Goal: Task Accomplishment & Management: Complete application form

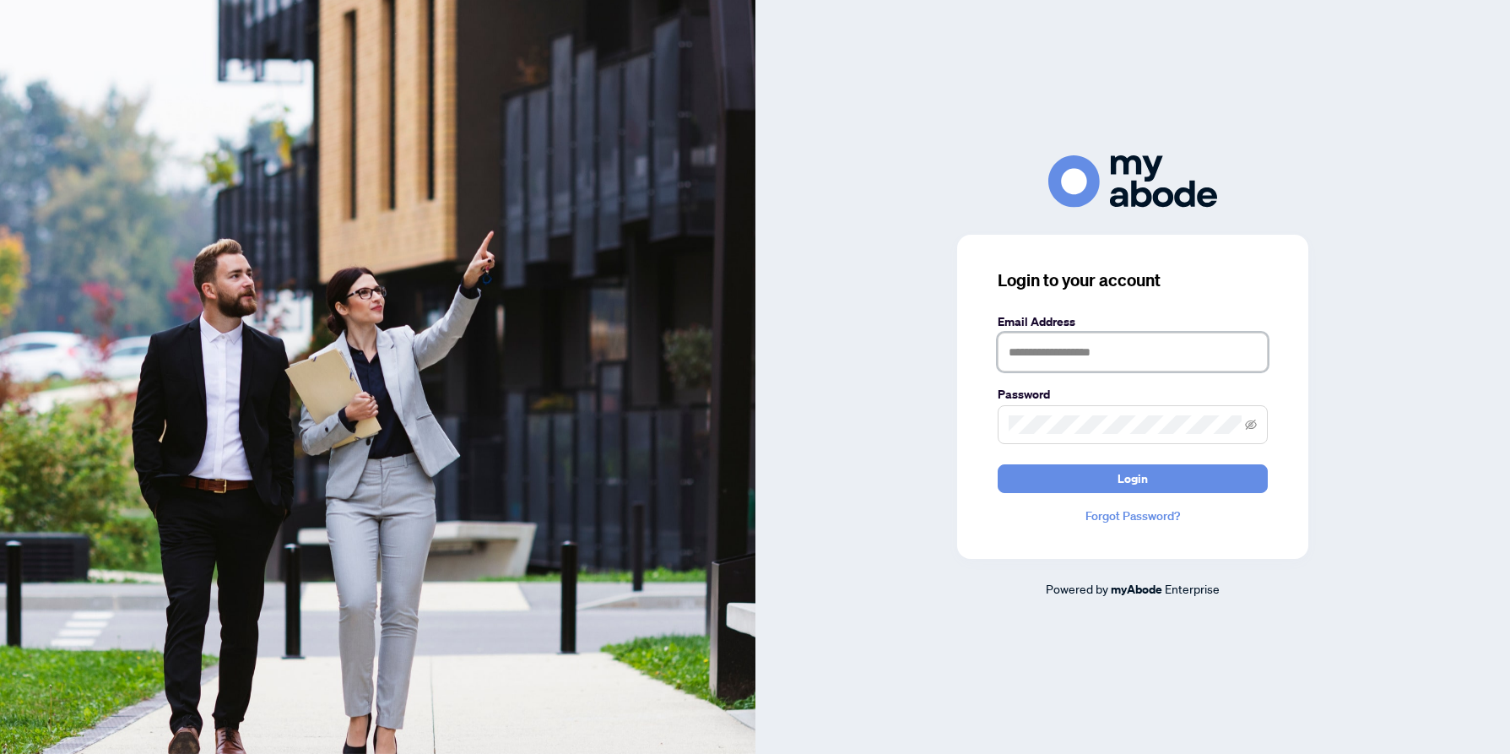
click at [1055, 358] on input "text" at bounding box center [1133, 352] width 270 height 39
type input "**********"
click at [998, 464] on button "Login" at bounding box center [1133, 478] width 270 height 29
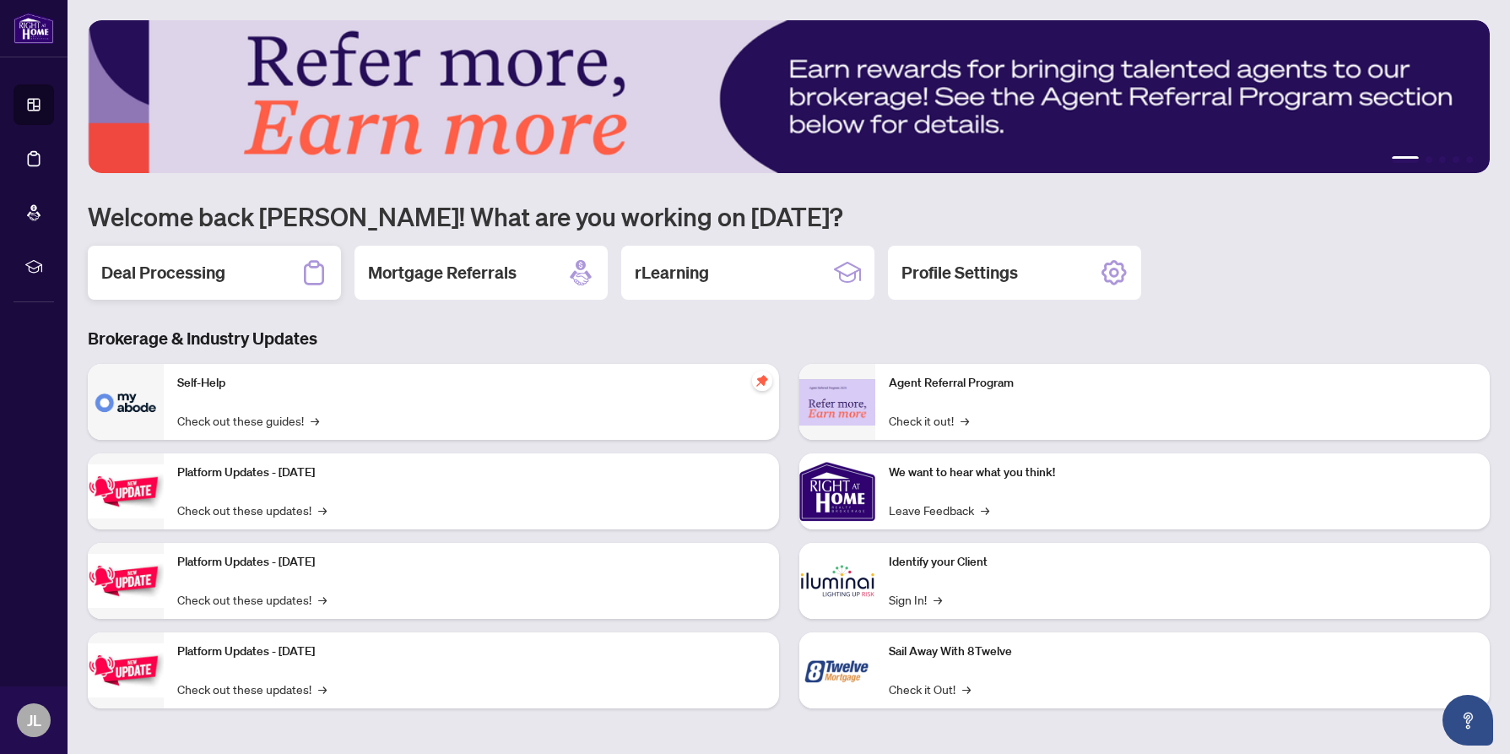
click at [230, 271] on div "Deal Processing" at bounding box center [214, 273] width 253 height 54
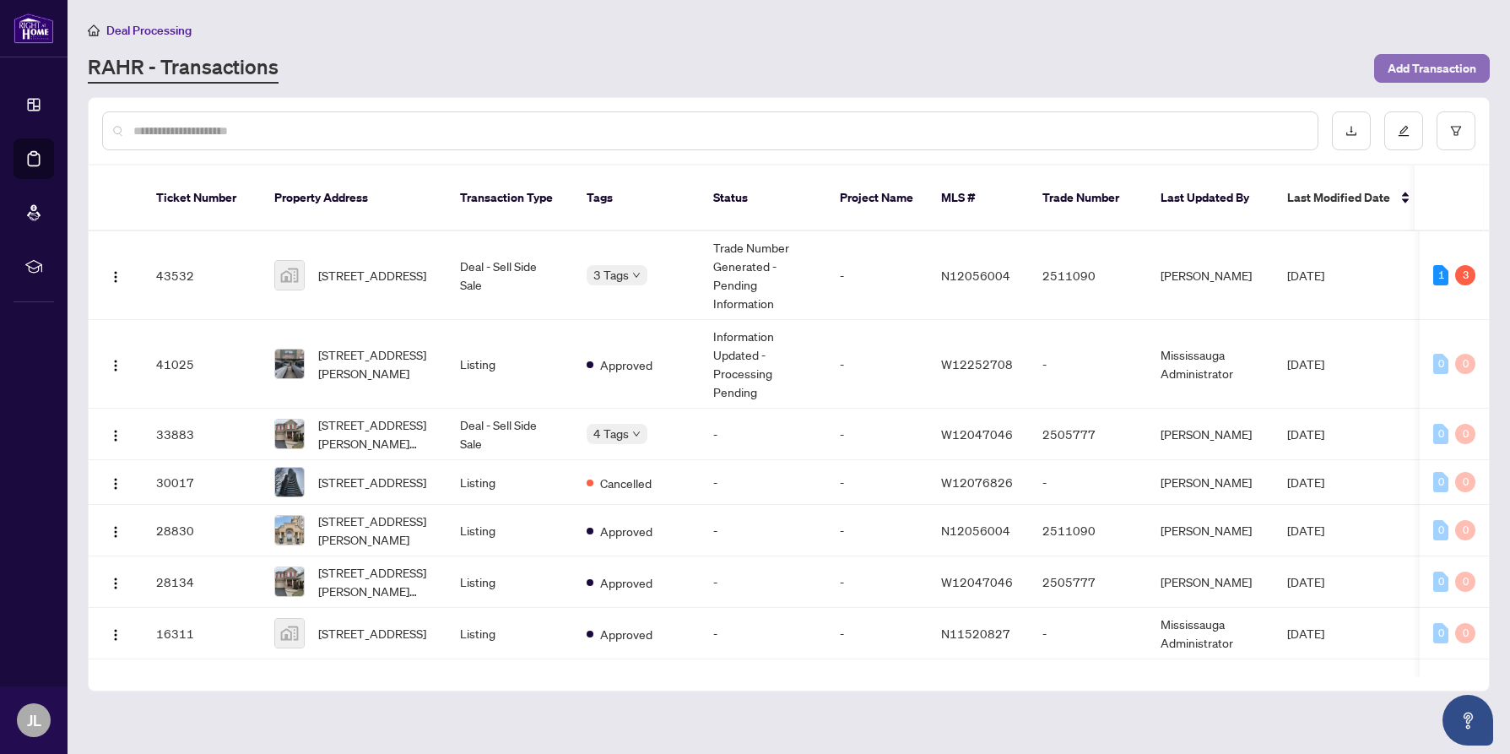
click at [1416, 62] on span "Add Transaction" at bounding box center [1432, 68] width 89 height 27
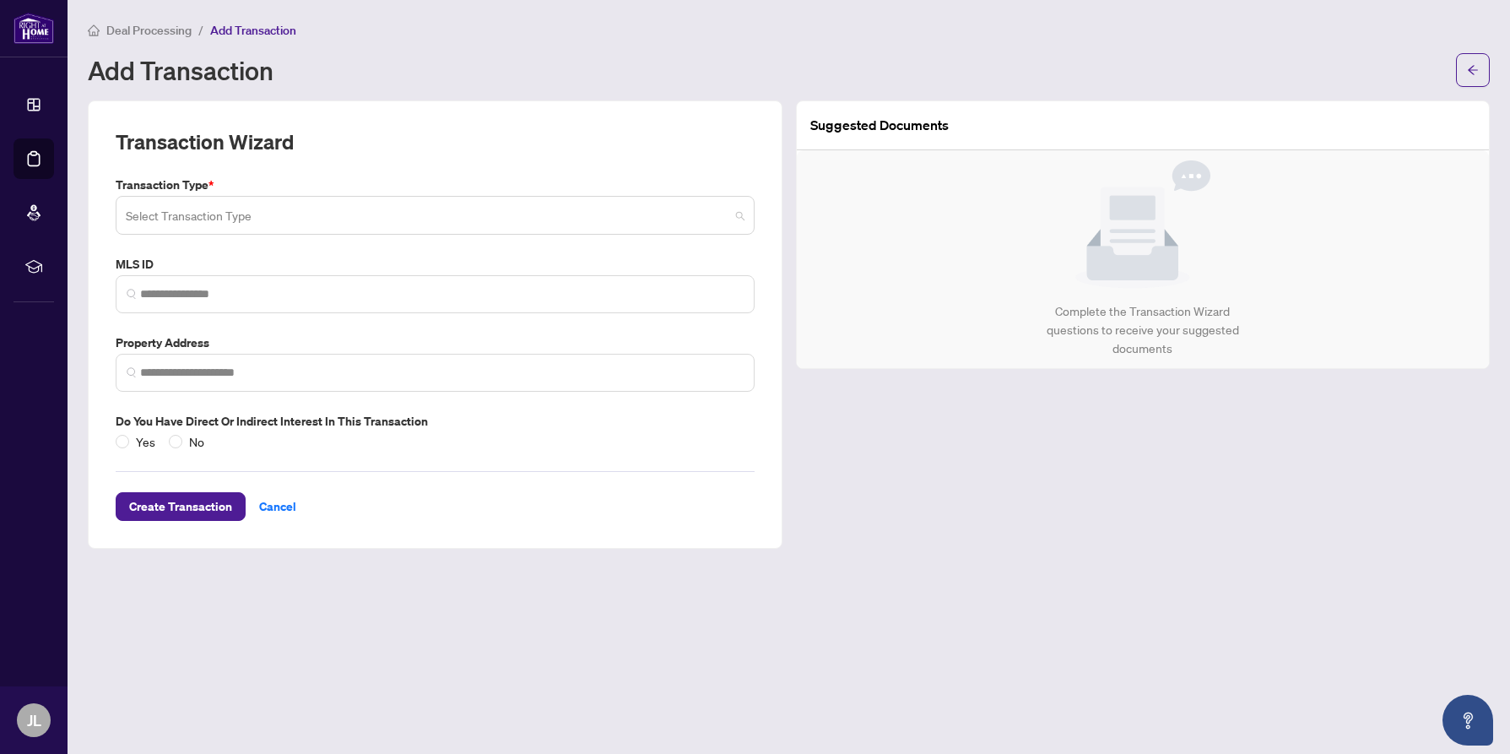
click at [739, 209] on span at bounding box center [435, 215] width 619 height 32
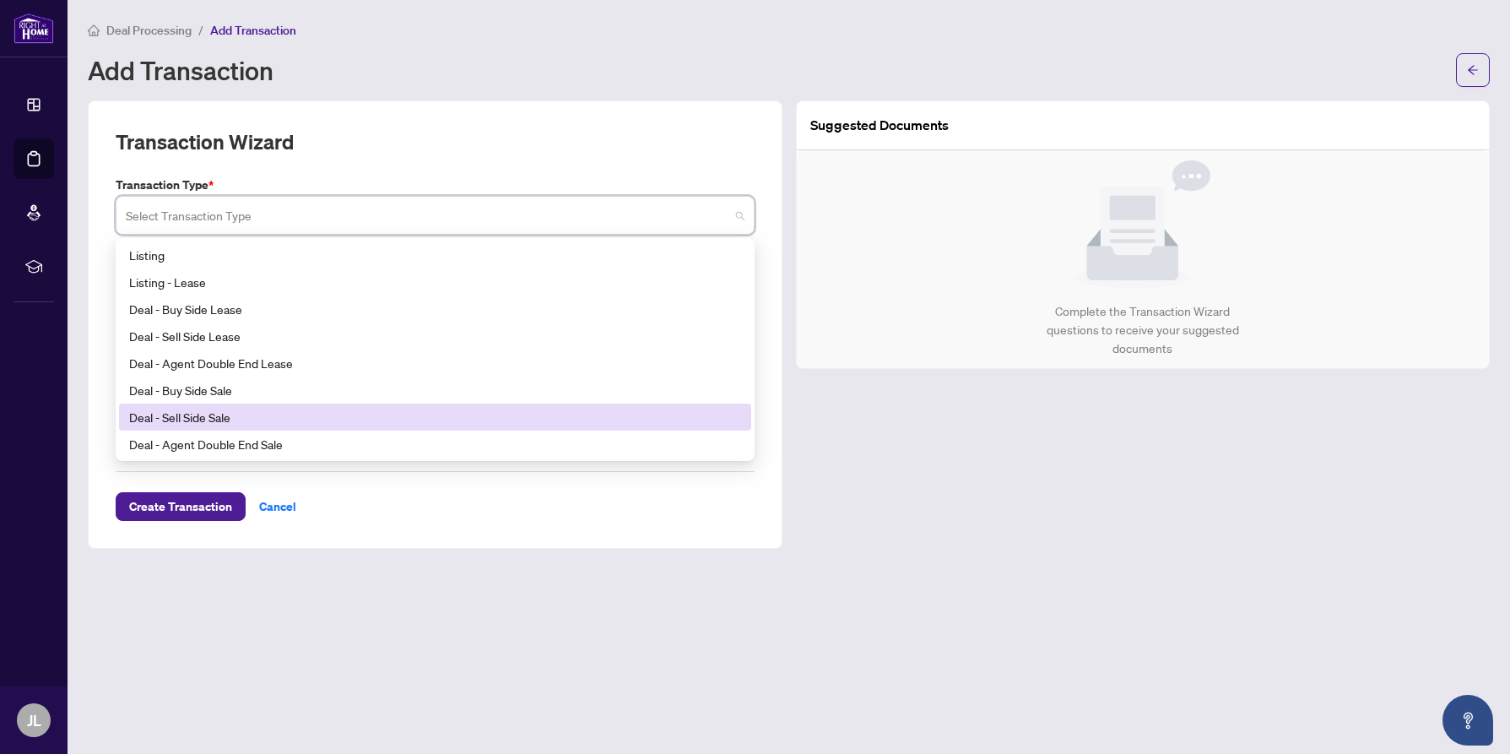
click at [431, 420] on div "Deal - Sell Side Sale" at bounding box center [435, 417] width 612 height 19
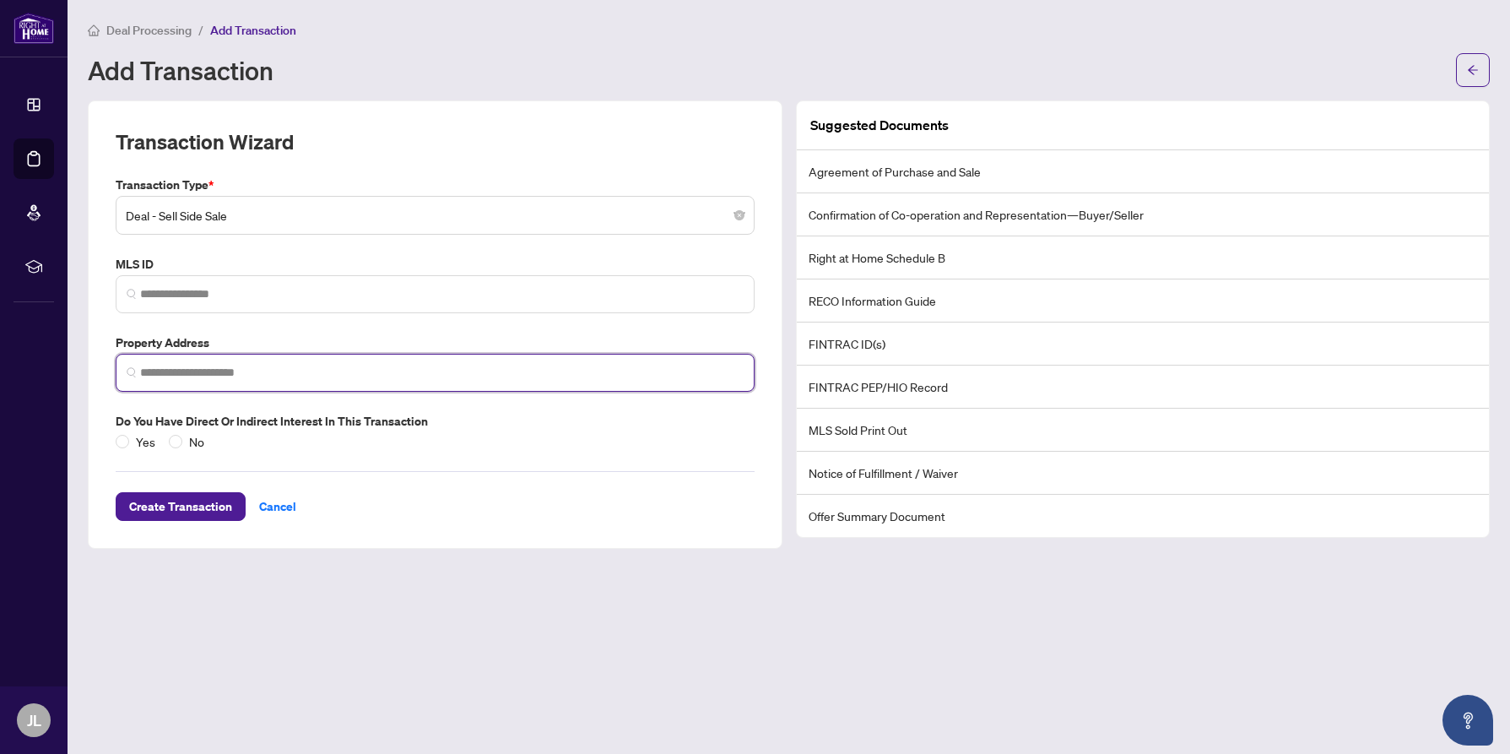
click at [263, 374] on input "search" at bounding box center [442, 373] width 604 height 18
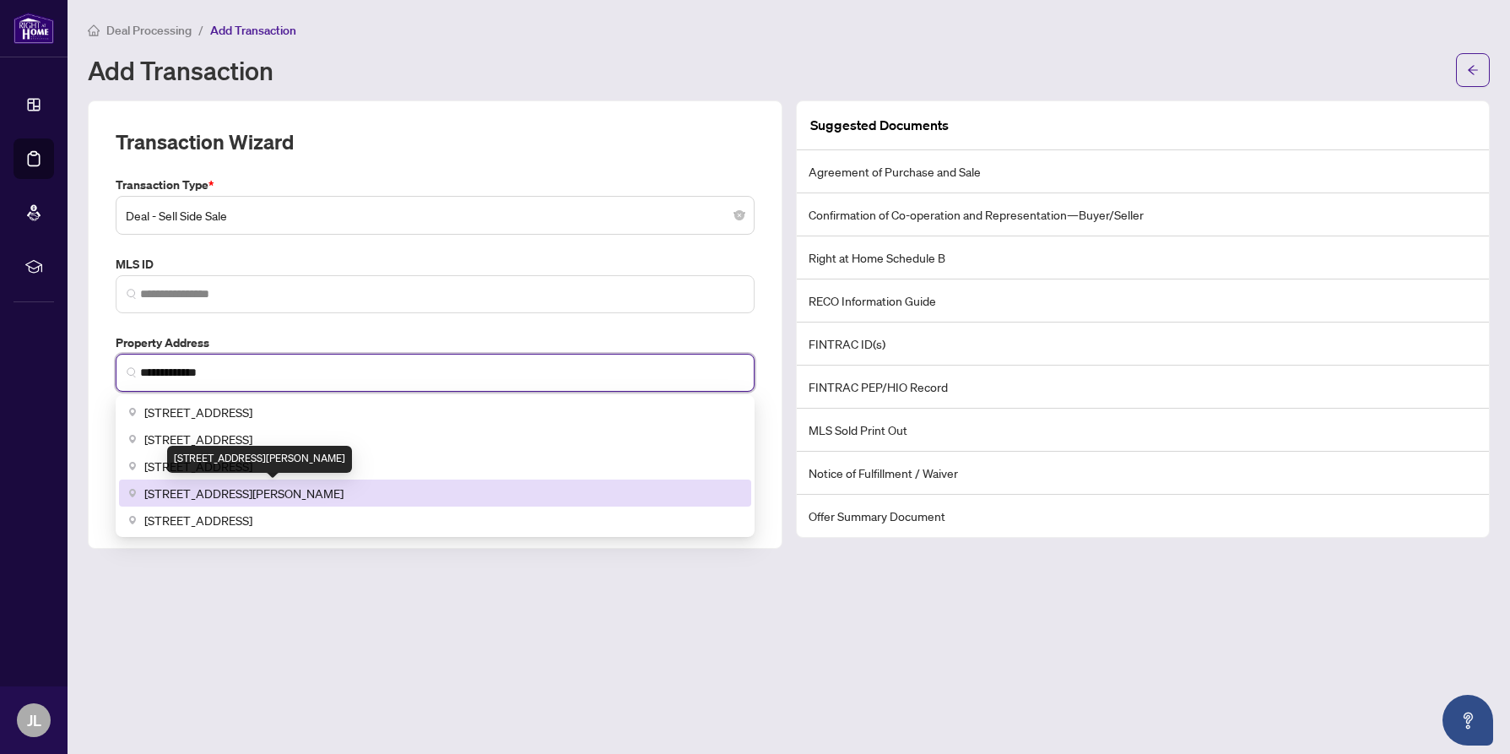
click at [322, 491] on span "8 Maison Parc Court #118, Thornhill, ON, Canada" at bounding box center [243, 493] width 199 height 19
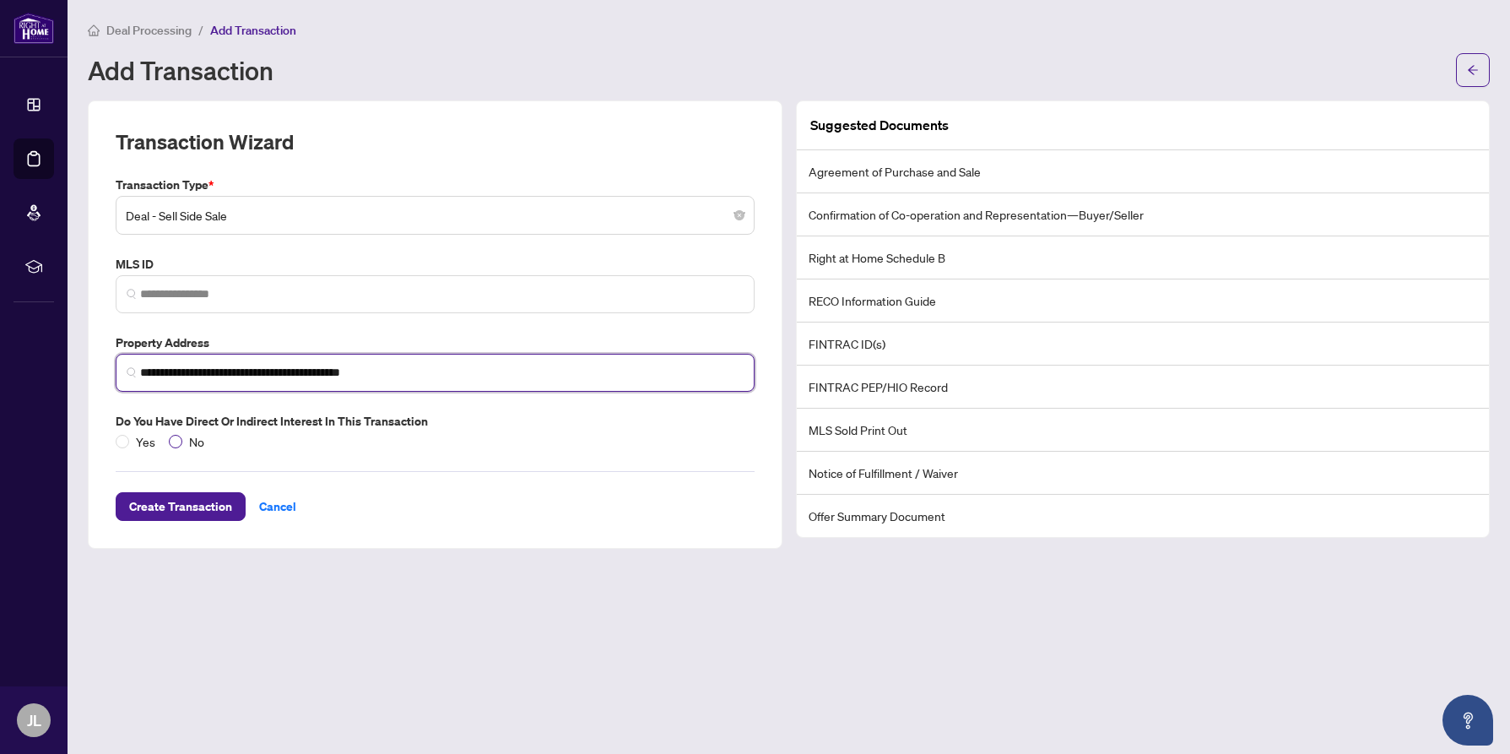
type input "**********"
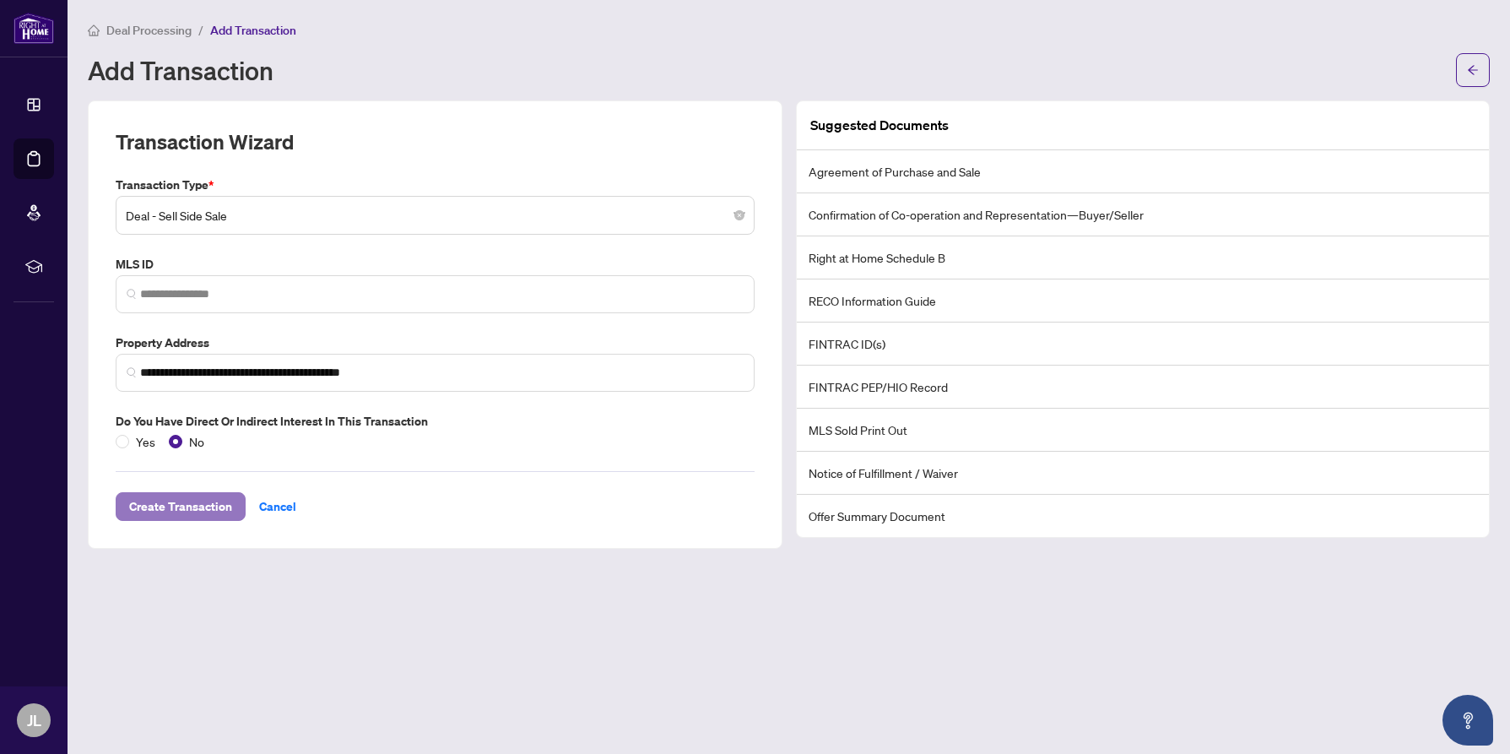
click at [181, 504] on span "Create Transaction" at bounding box center [180, 506] width 103 height 27
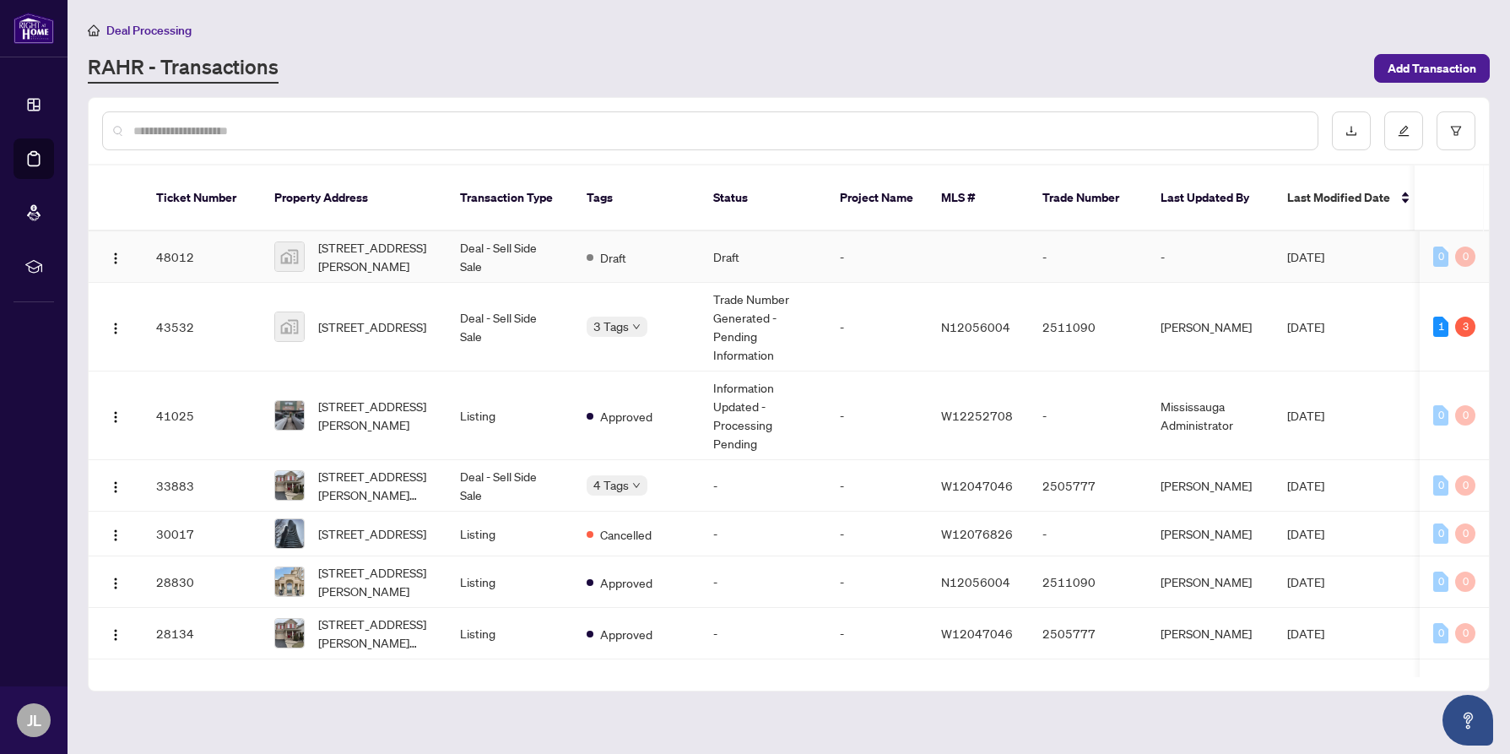
click at [716, 257] on td "Draft" at bounding box center [763, 256] width 127 height 51
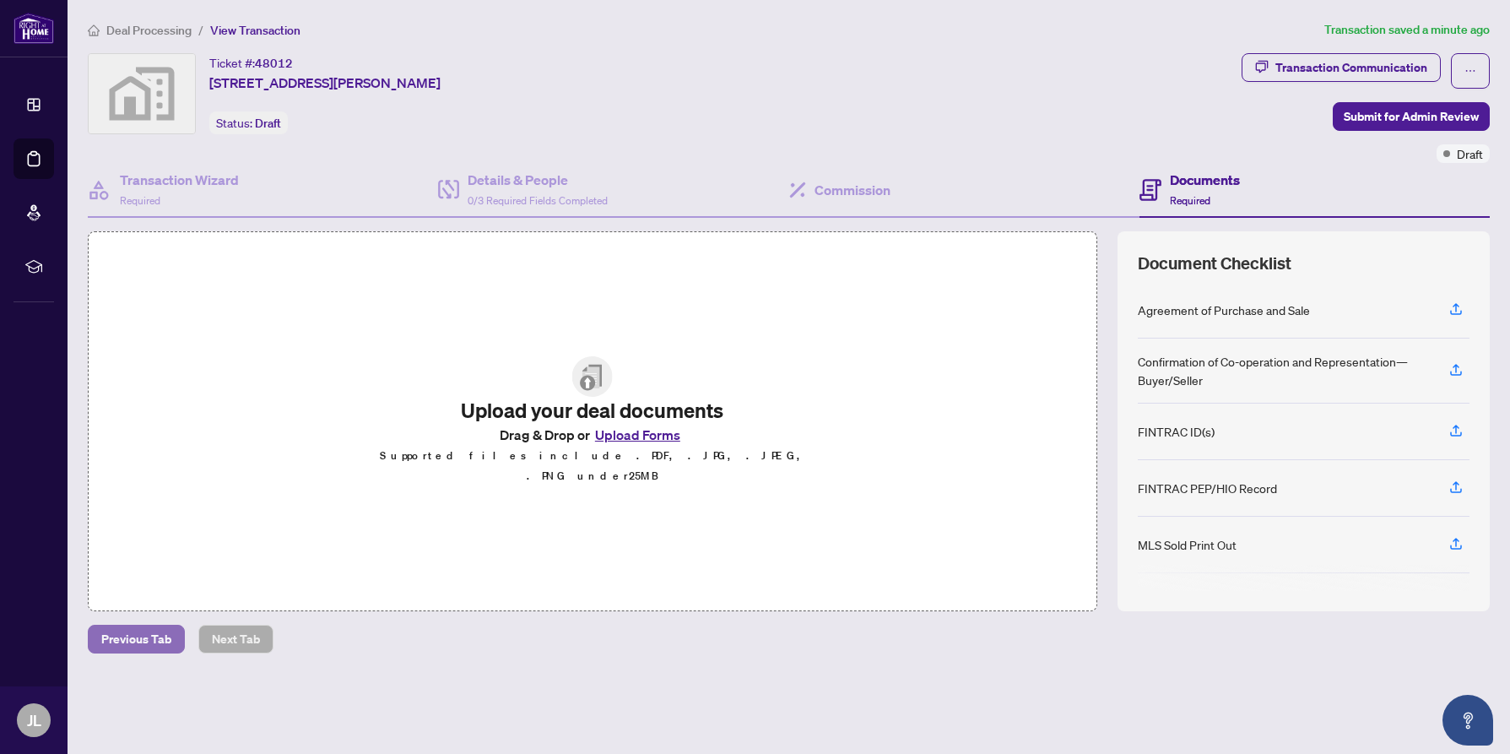
click at [150, 635] on span "Previous Tab" at bounding box center [136, 639] width 70 height 27
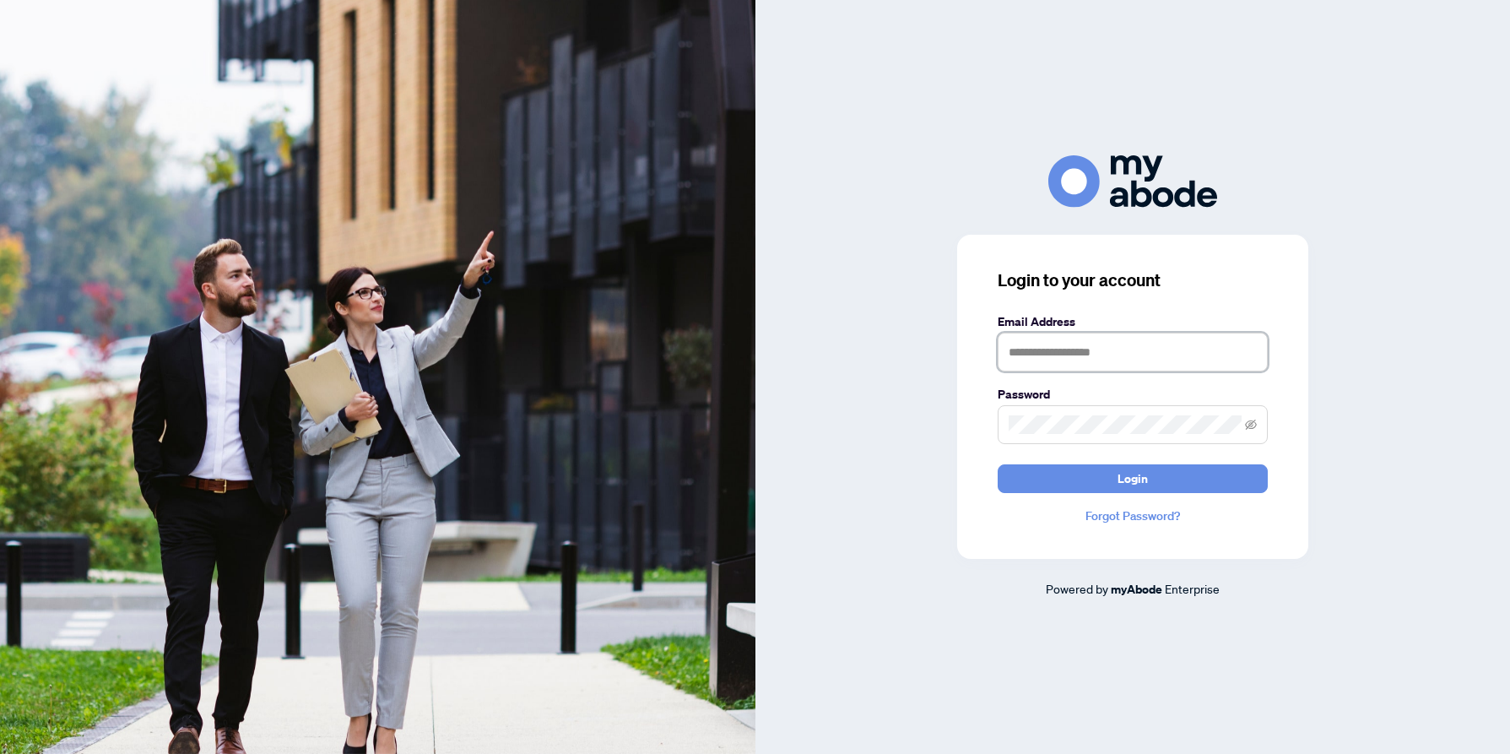
click at [1074, 344] on input "text" at bounding box center [1133, 352] width 270 height 39
type input "**********"
click at [1059, 434] on span at bounding box center [1133, 424] width 270 height 39
click at [998, 464] on button "Login" at bounding box center [1133, 478] width 270 height 29
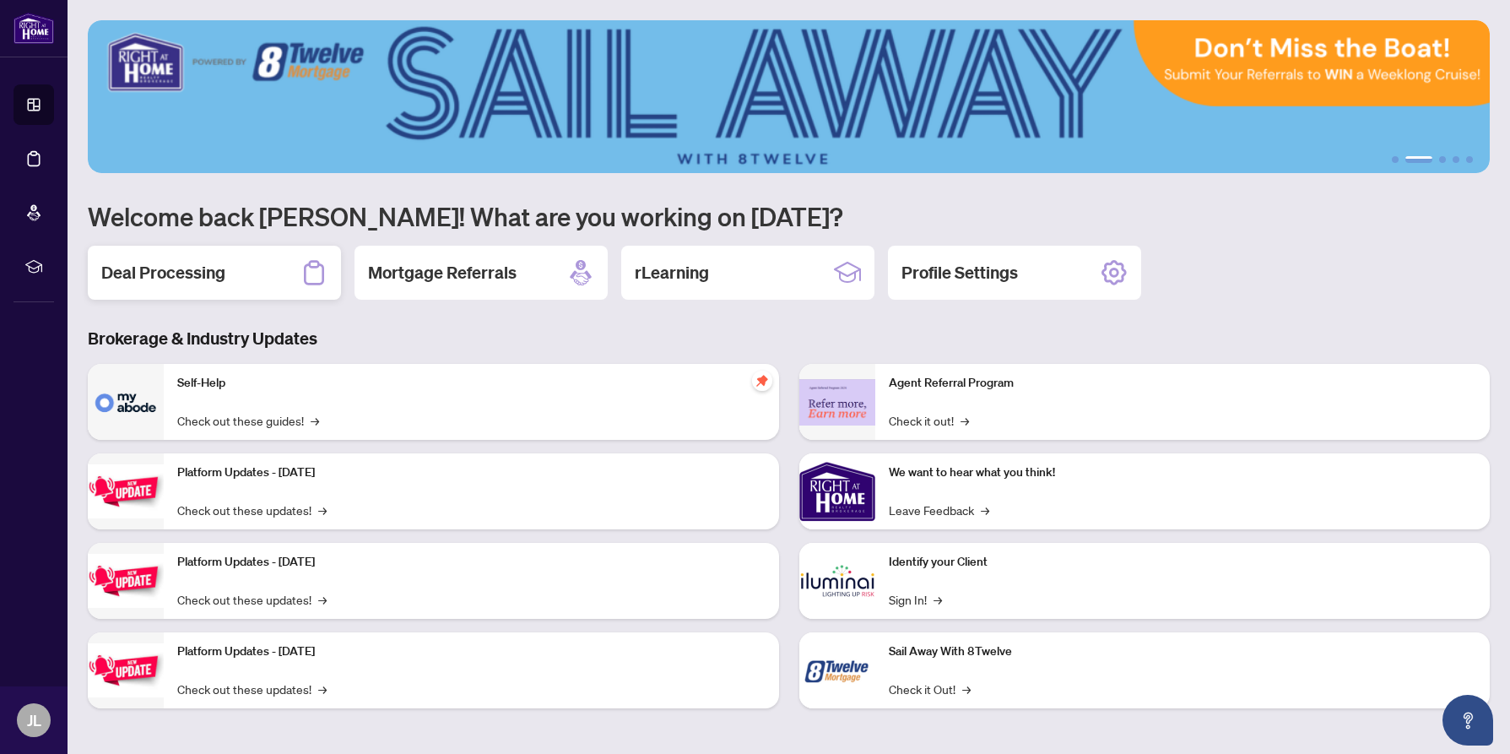
click at [226, 279] on div "Deal Processing" at bounding box center [214, 273] width 253 height 54
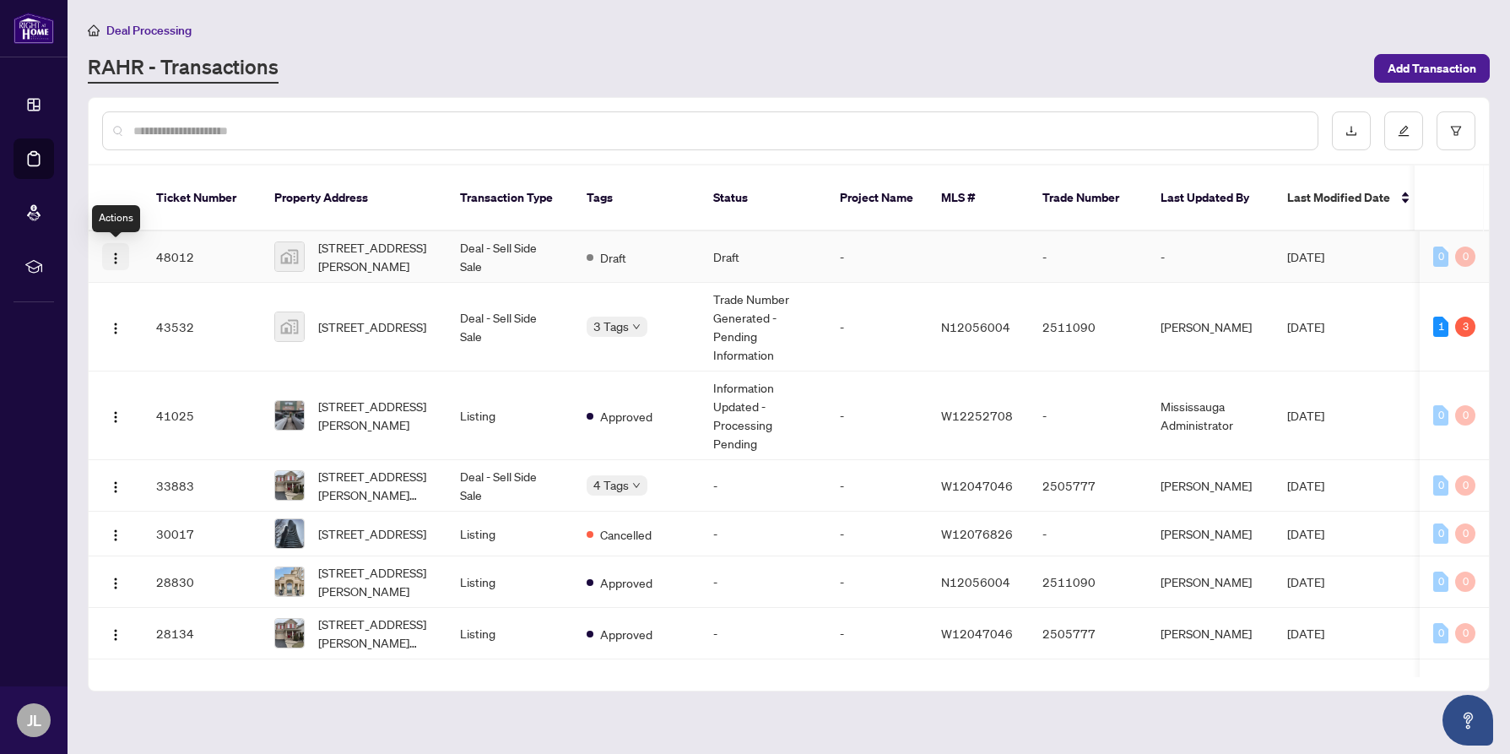
click at [118, 257] on img "button" at bounding box center [116, 259] width 14 height 14
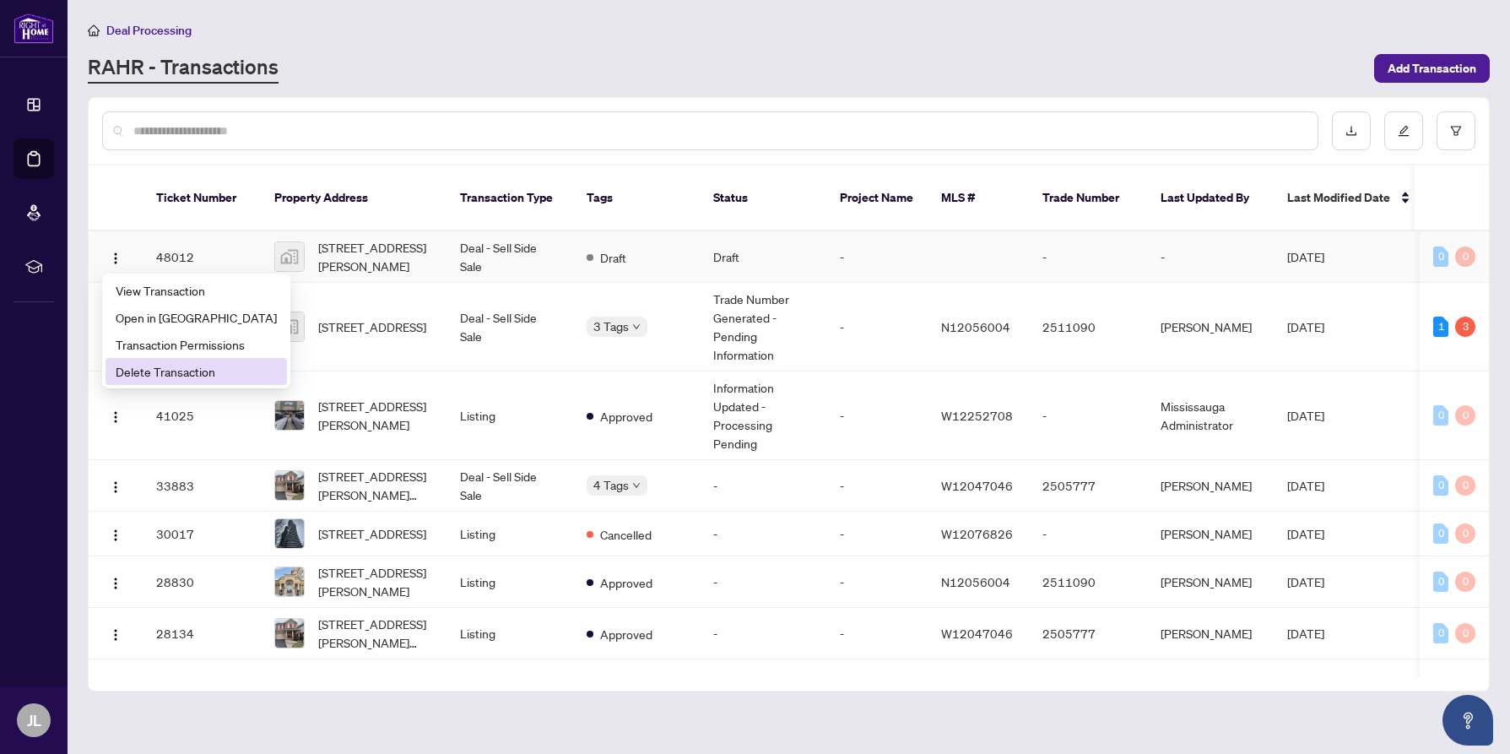
click at [151, 370] on span "Delete Transaction" at bounding box center [196, 371] width 161 height 19
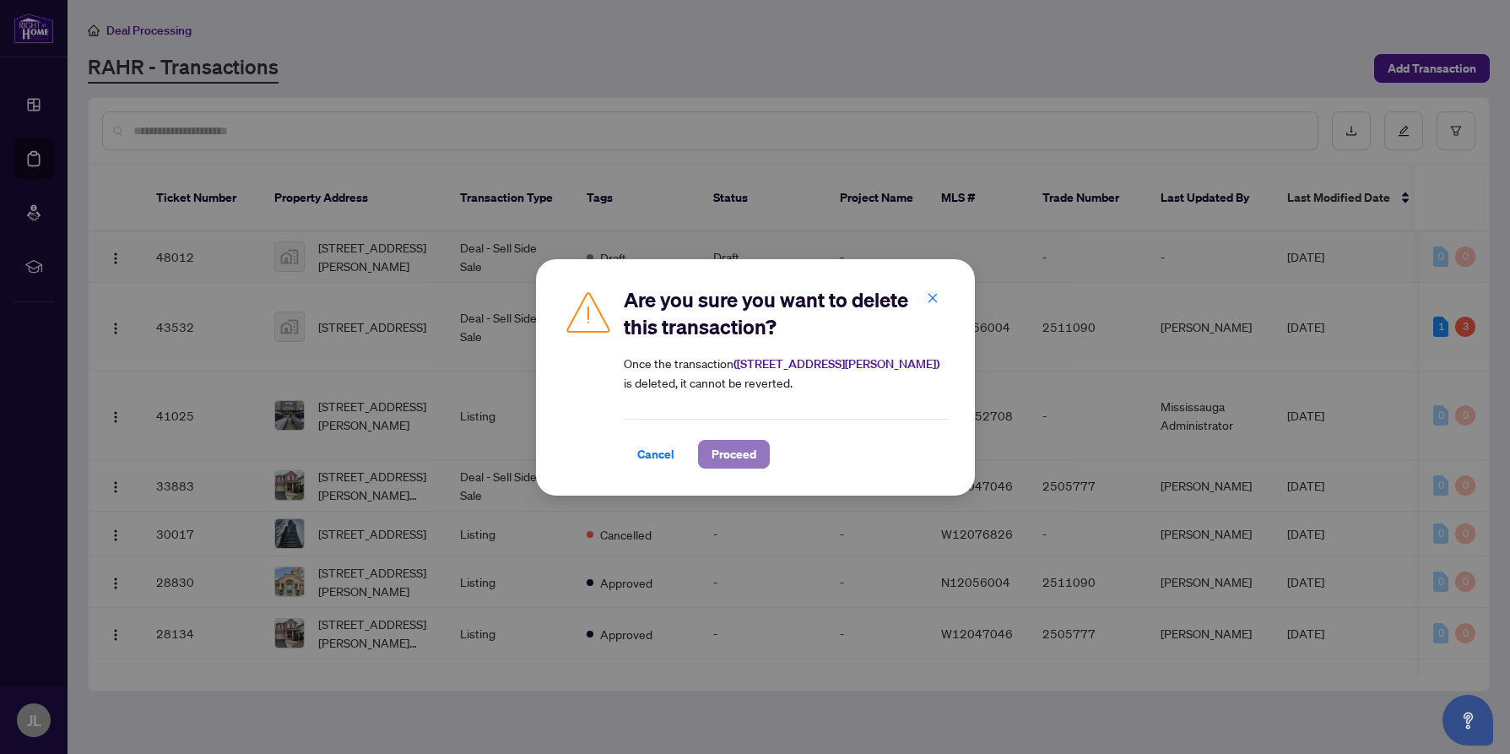
click at [726, 450] on span "Proceed" at bounding box center [734, 454] width 45 height 27
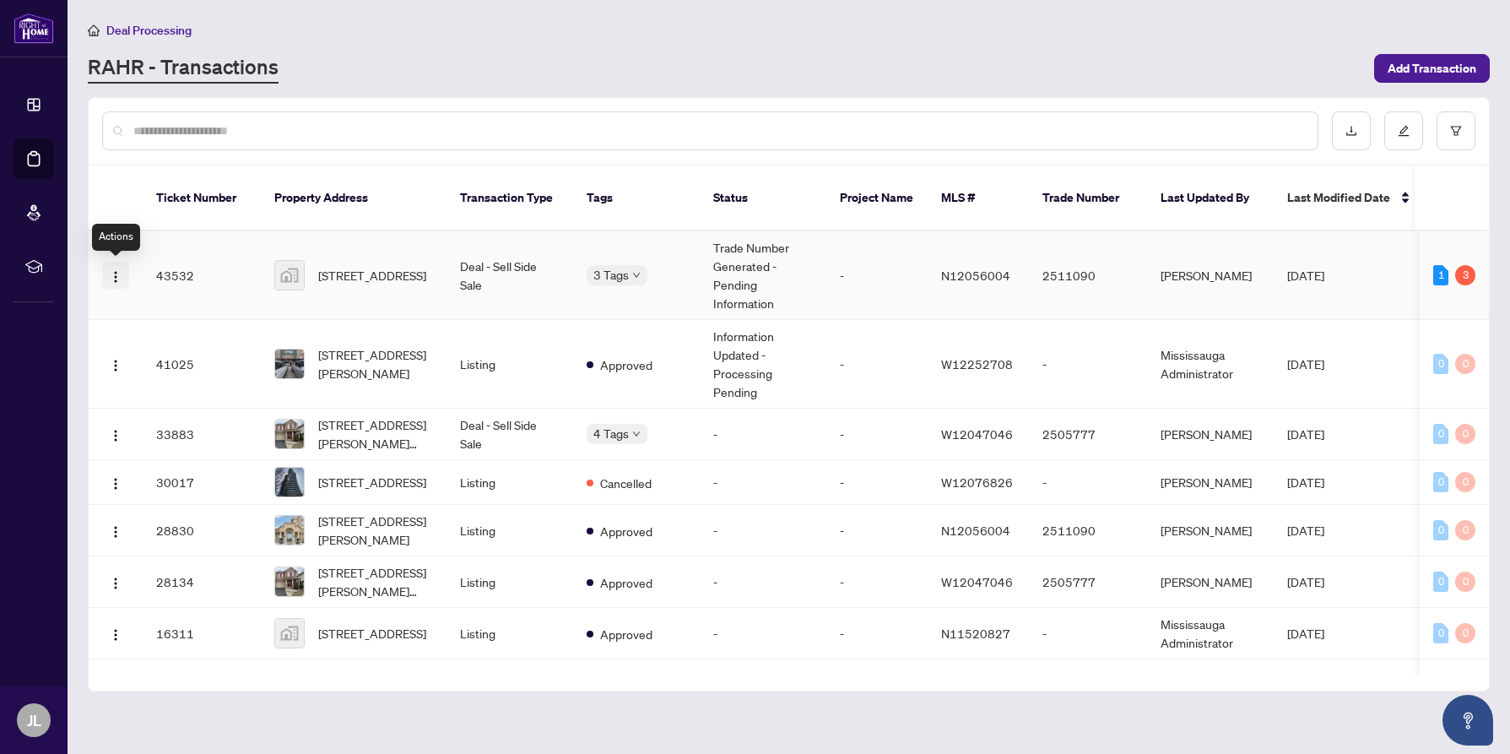
click at [116, 278] on img "button" at bounding box center [116, 277] width 14 height 14
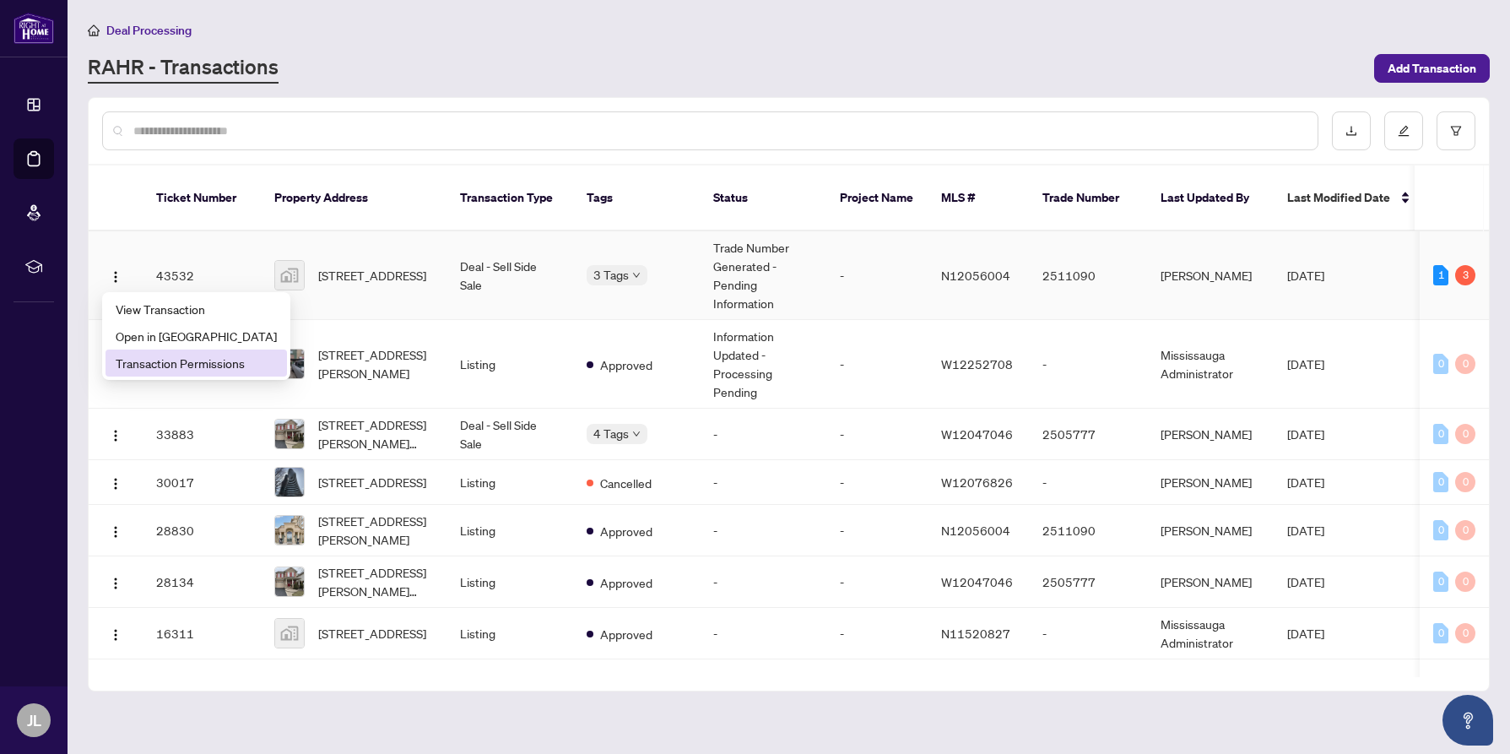
click at [162, 362] on span "Transaction Permissions" at bounding box center [196, 363] width 161 height 19
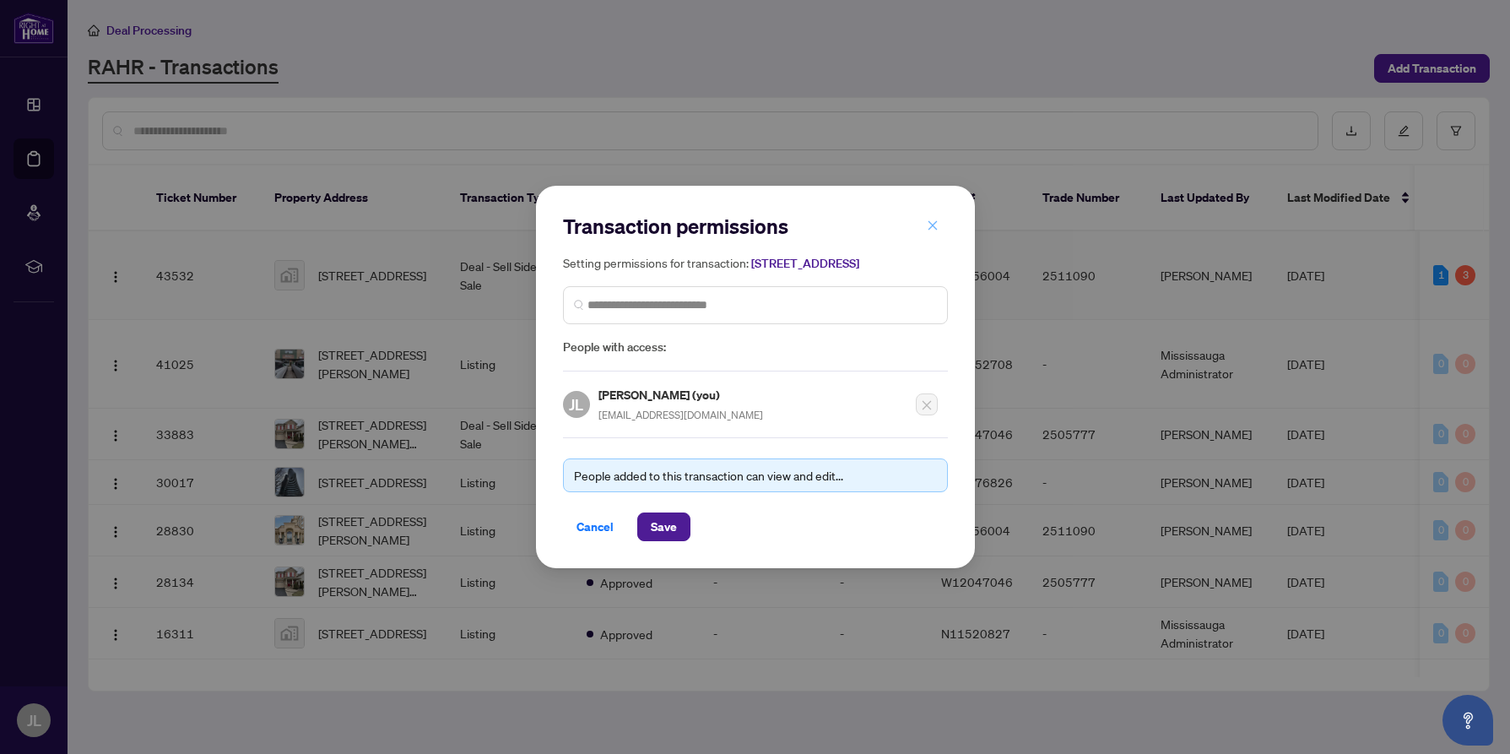
click at [934, 220] on icon "close" at bounding box center [933, 225] width 12 height 12
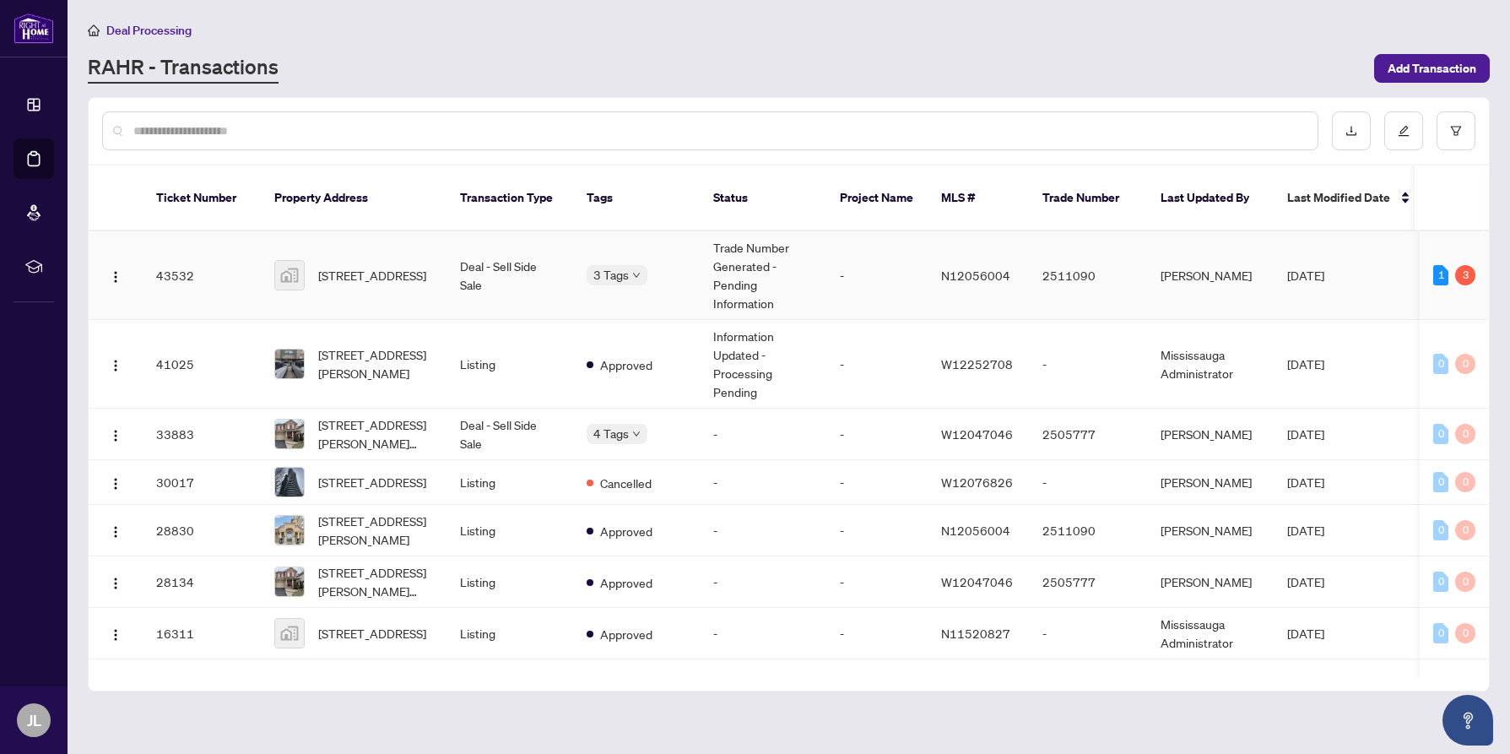
click at [842, 274] on td "-" at bounding box center [876, 275] width 101 height 89
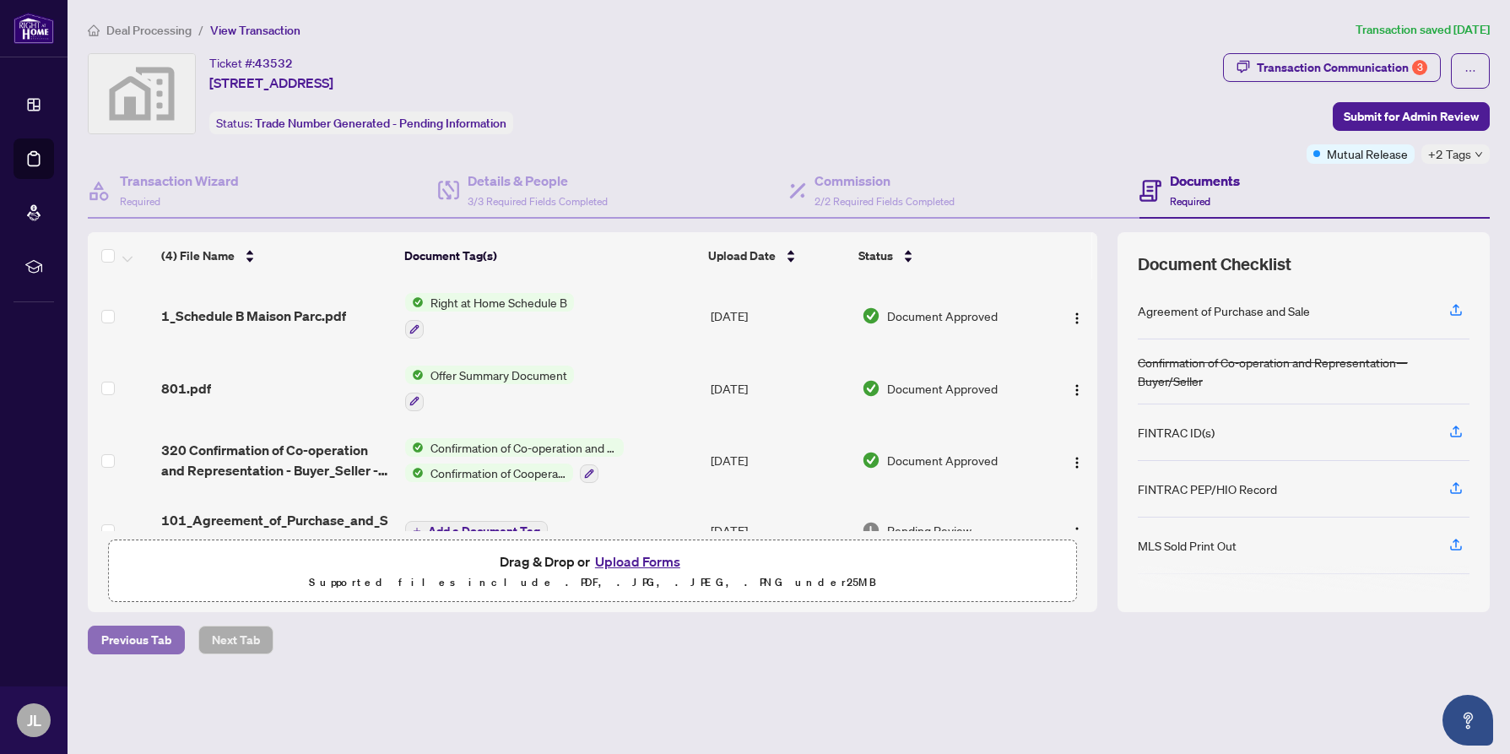
click at [133, 636] on span "Previous Tab" at bounding box center [136, 639] width 70 height 27
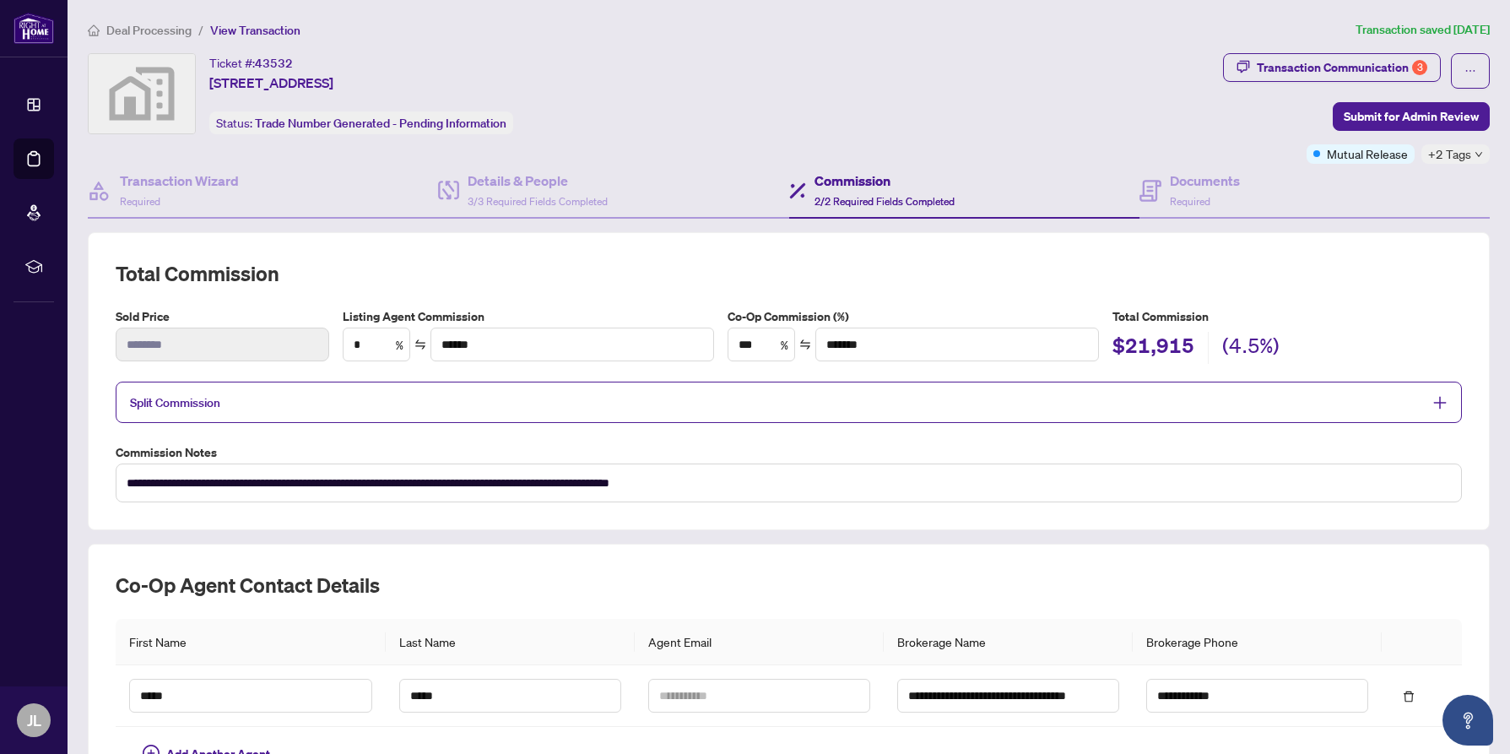
scroll to position [176, 0]
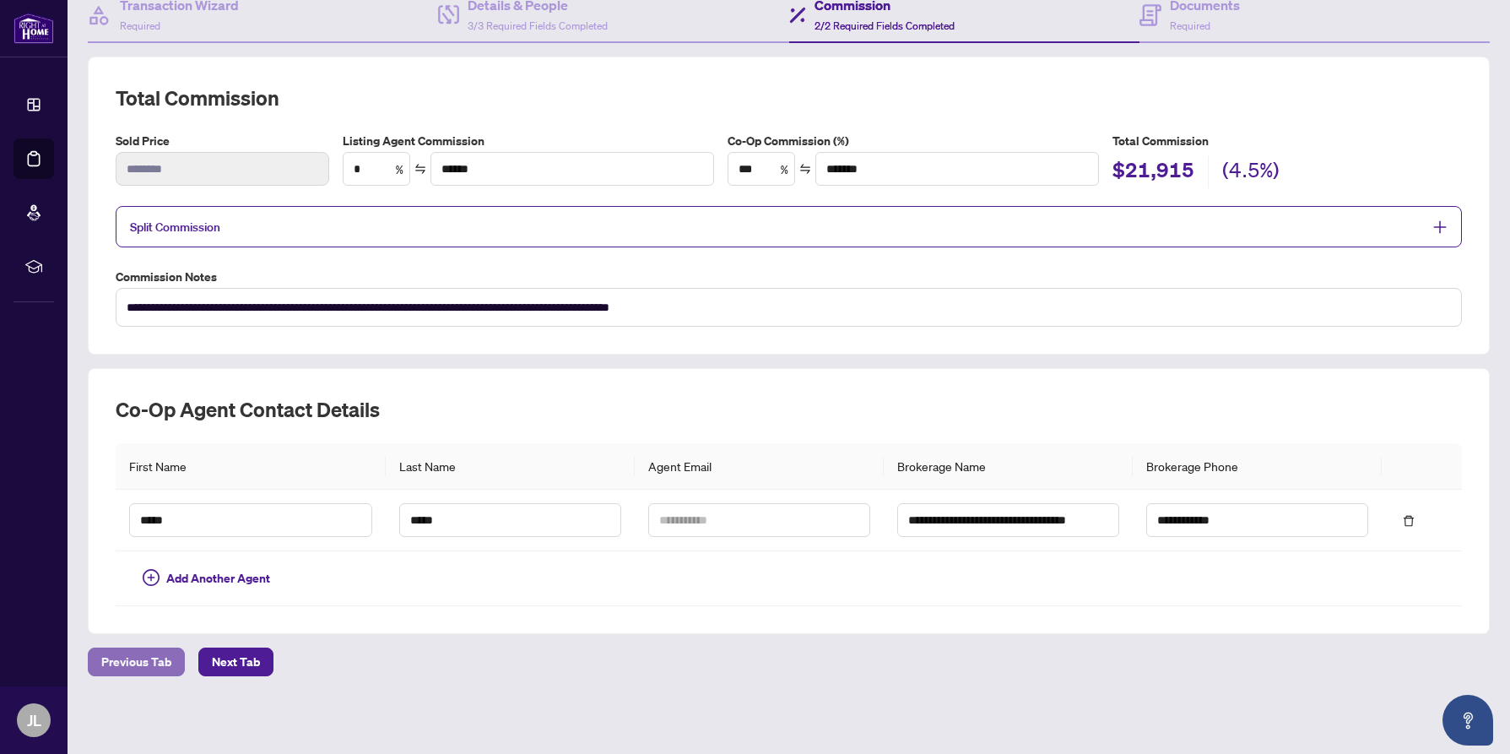
click at [121, 662] on span "Previous Tab" at bounding box center [136, 661] width 70 height 27
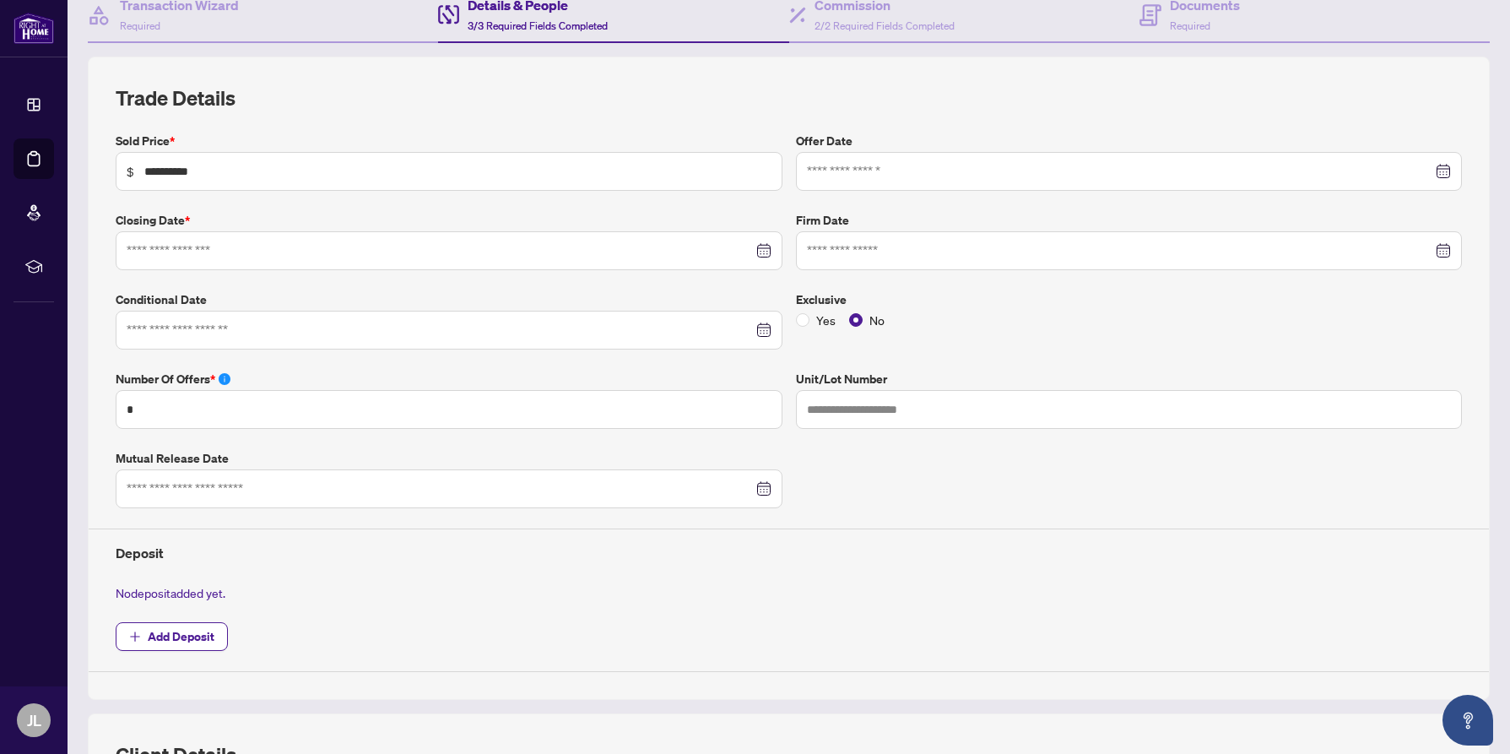
type input "**********"
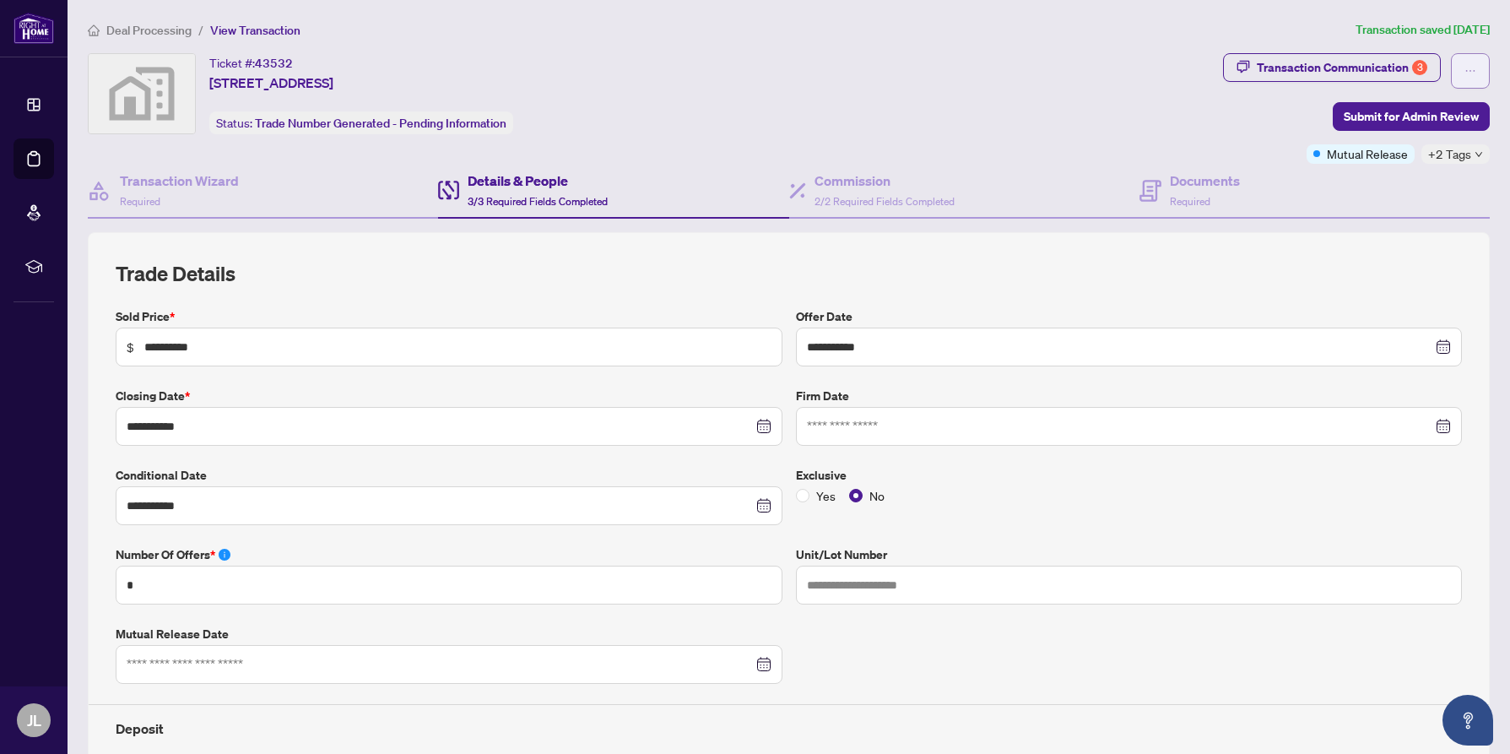
click at [1463, 74] on button "button" at bounding box center [1470, 70] width 39 height 35
click at [1297, 109] on div "Transaction Communication 3 Submit for Admin Review Mutual Release +2 Tags" at bounding box center [1356, 108] width 267 height 111
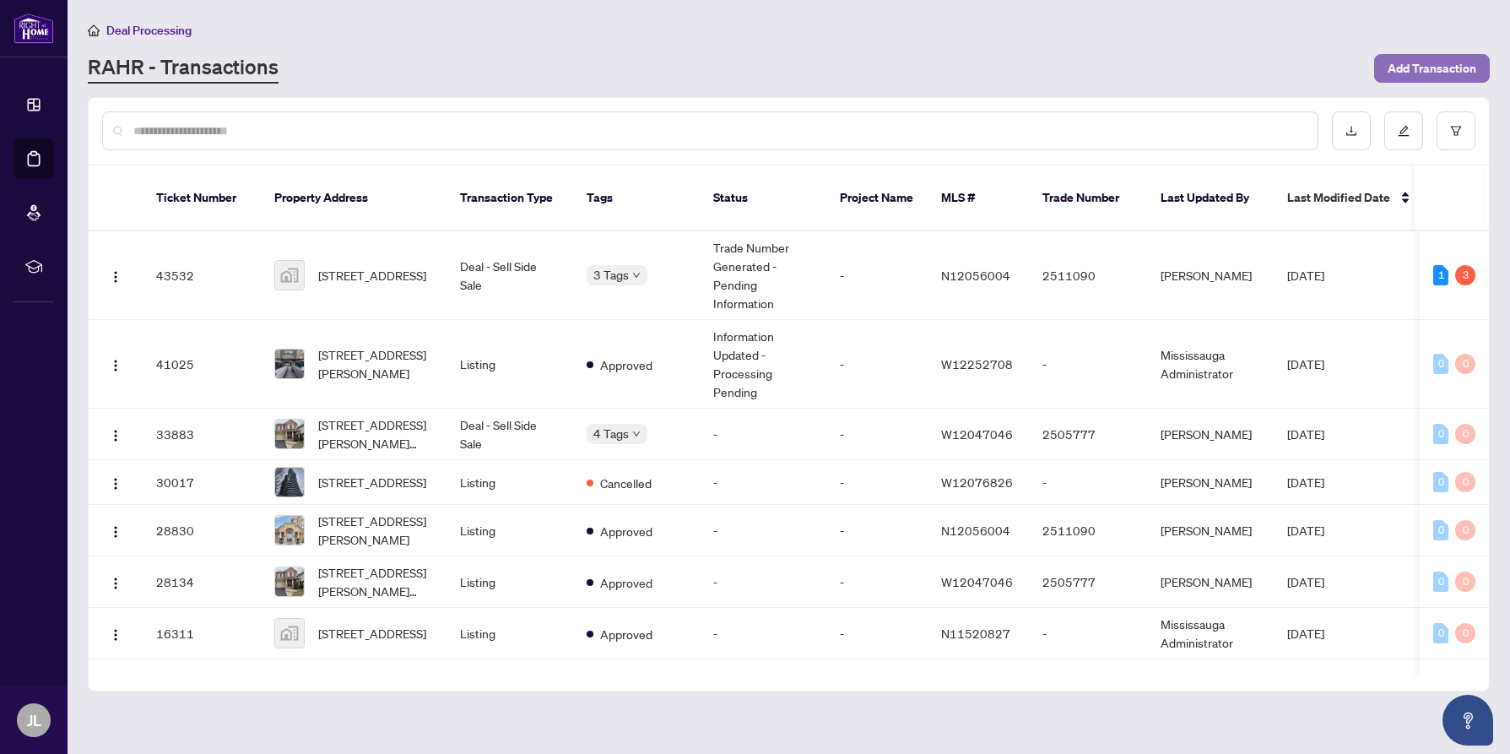
click at [1419, 63] on span "Add Transaction" at bounding box center [1432, 68] width 89 height 27
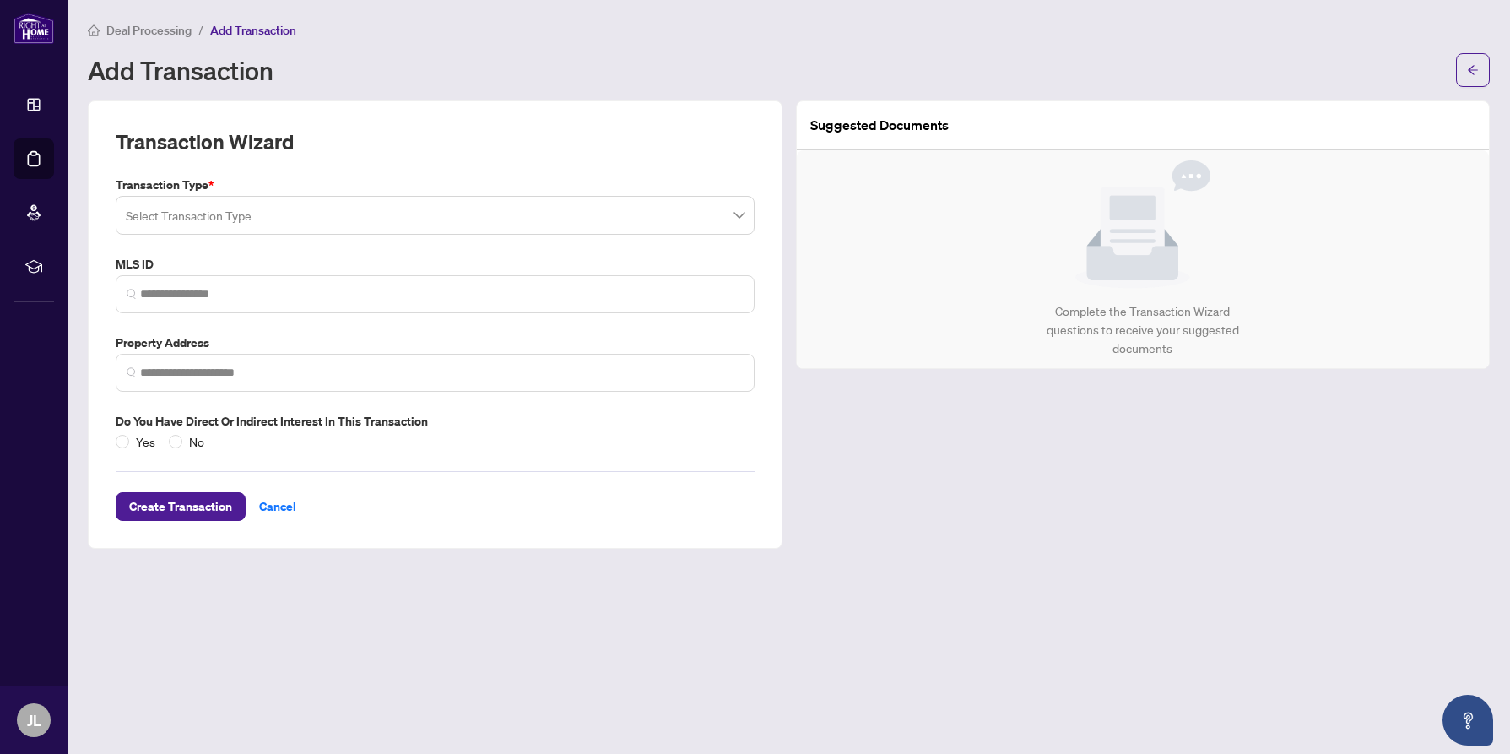
click at [741, 214] on span at bounding box center [435, 215] width 619 height 32
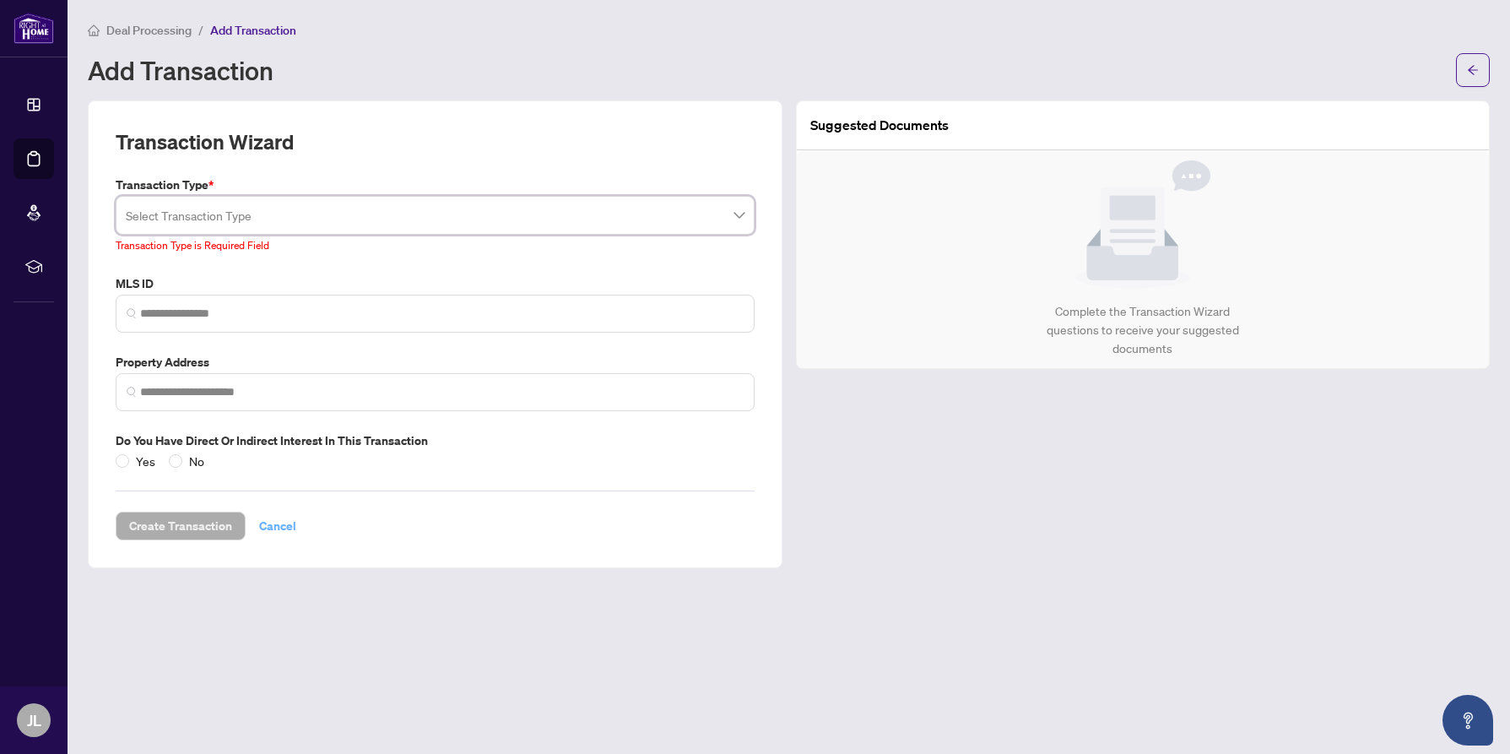
click at [259, 501] on div "Create Transaction Cancel" at bounding box center [435, 505] width 639 height 70
click at [259, 523] on span "Cancel" at bounding box center [277, 525] width 37 height 27
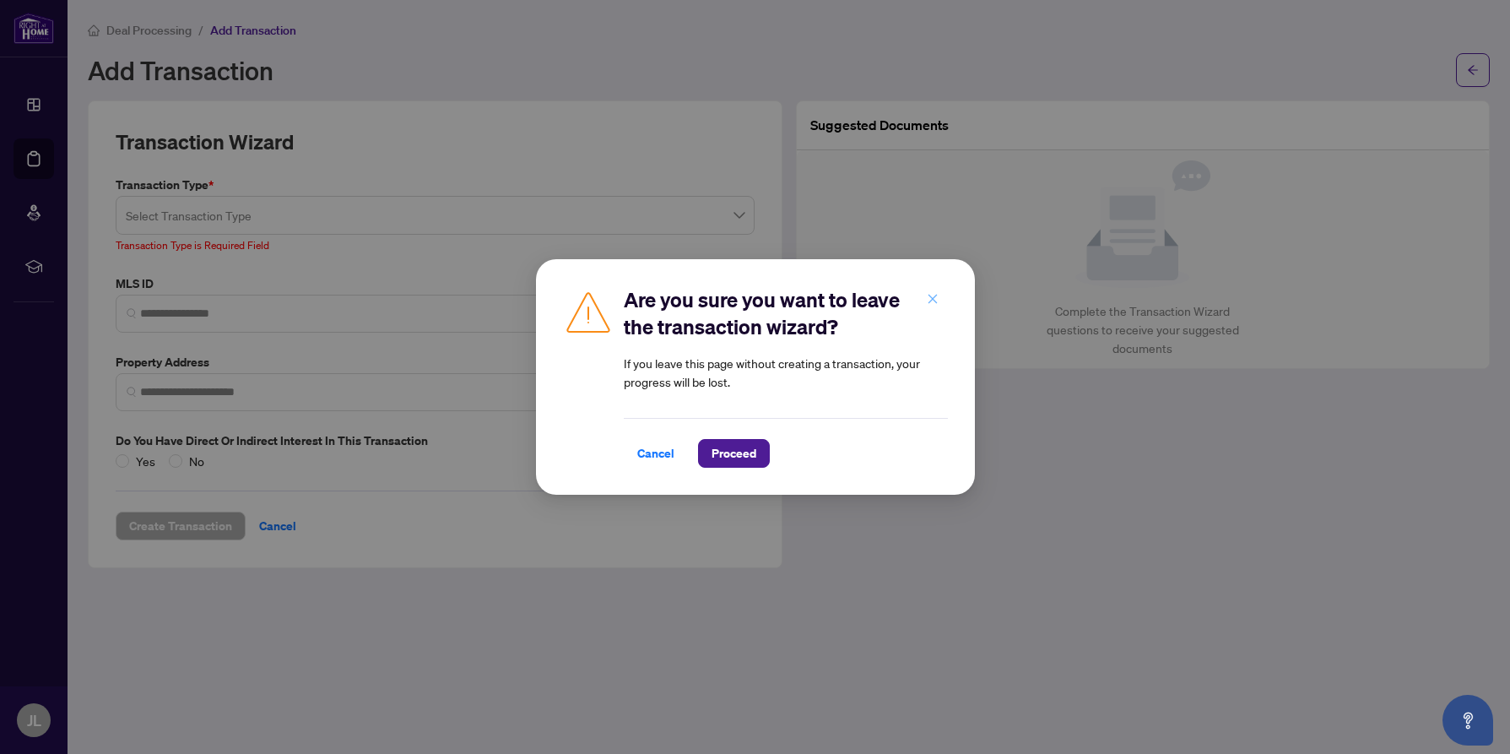
click at [929, 295] on icon "close" at bounding box center [932, 298] width 9 height 9
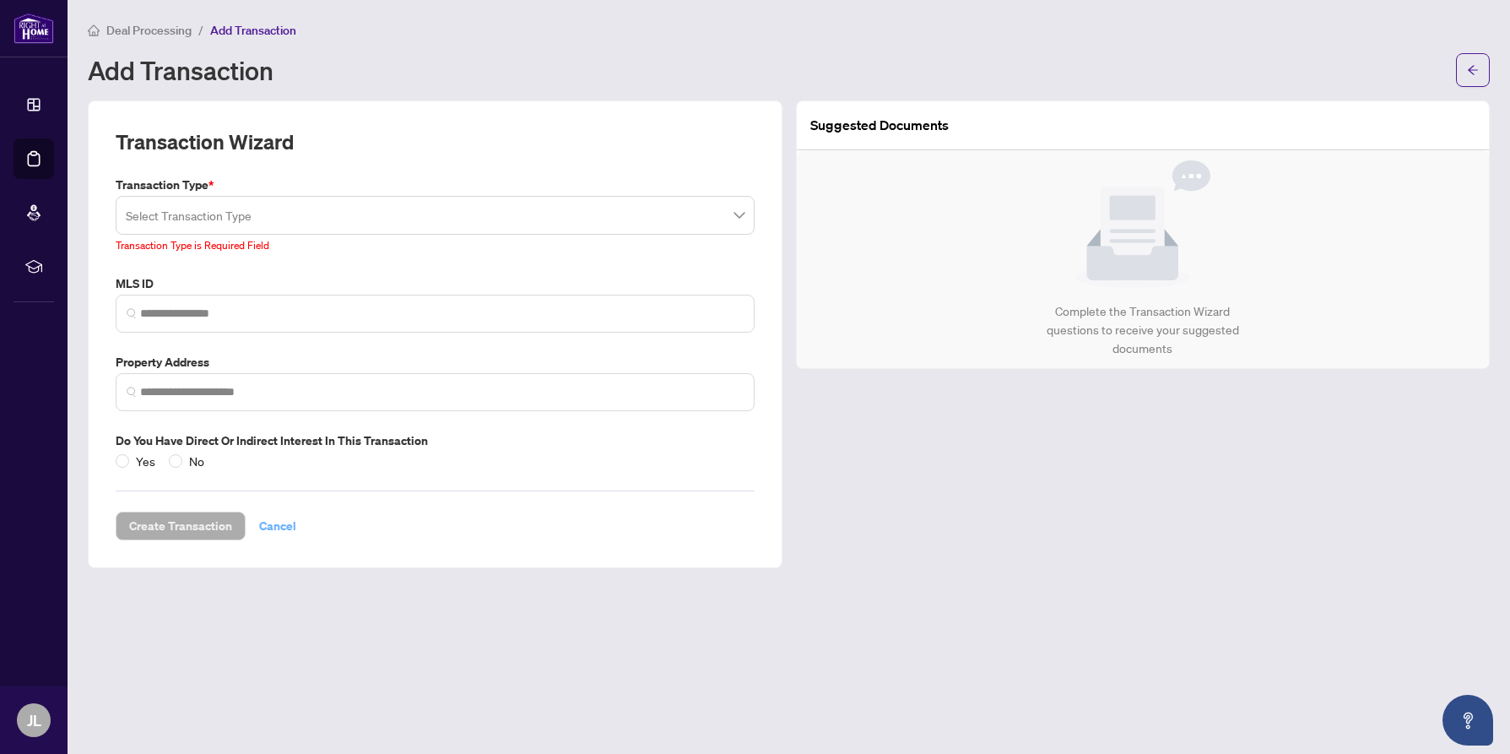
click at [263, 521] on span "Cancel" at bounding box center [277, 525] width 37 height 27
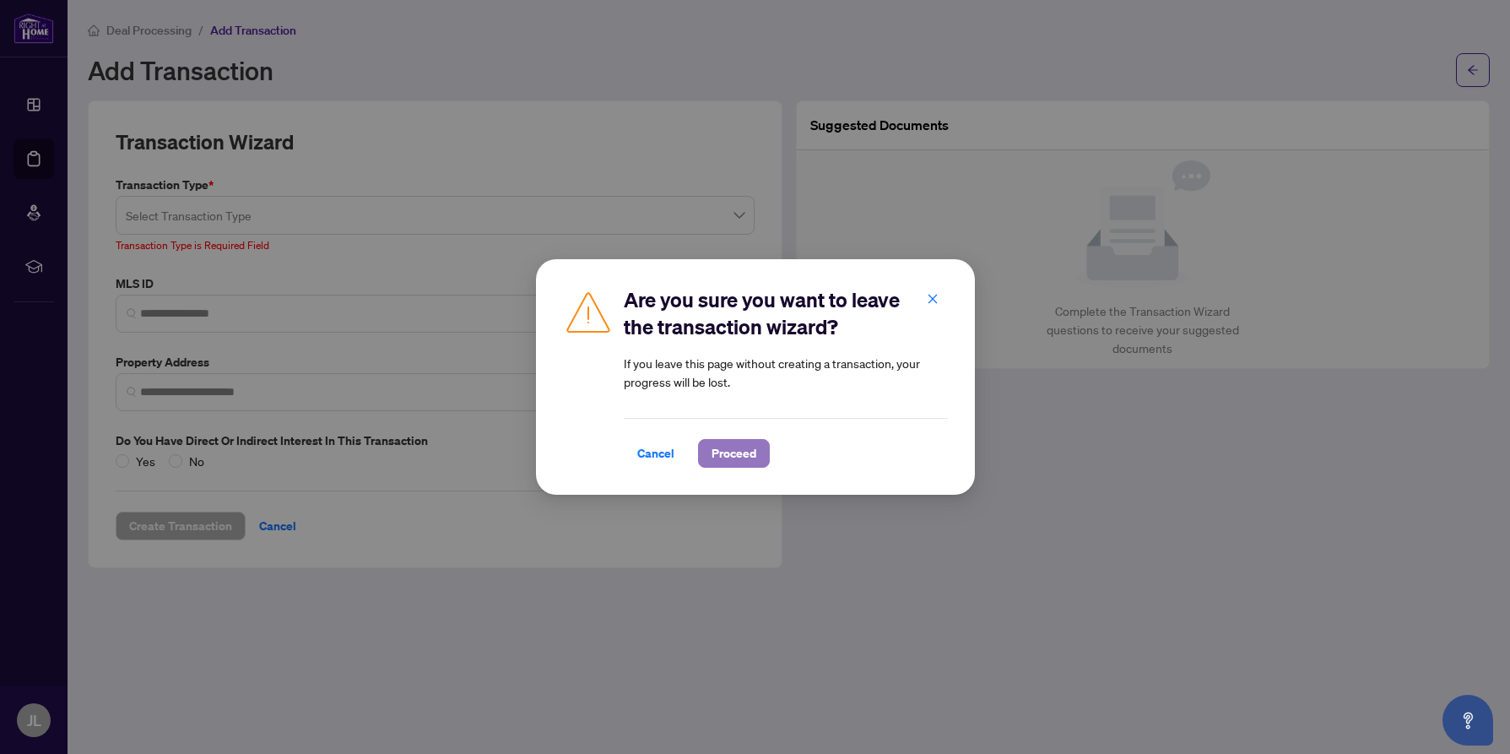
click at [734, 456] on span "Proceed" at bounding box center [734, 453] width 45 height 27
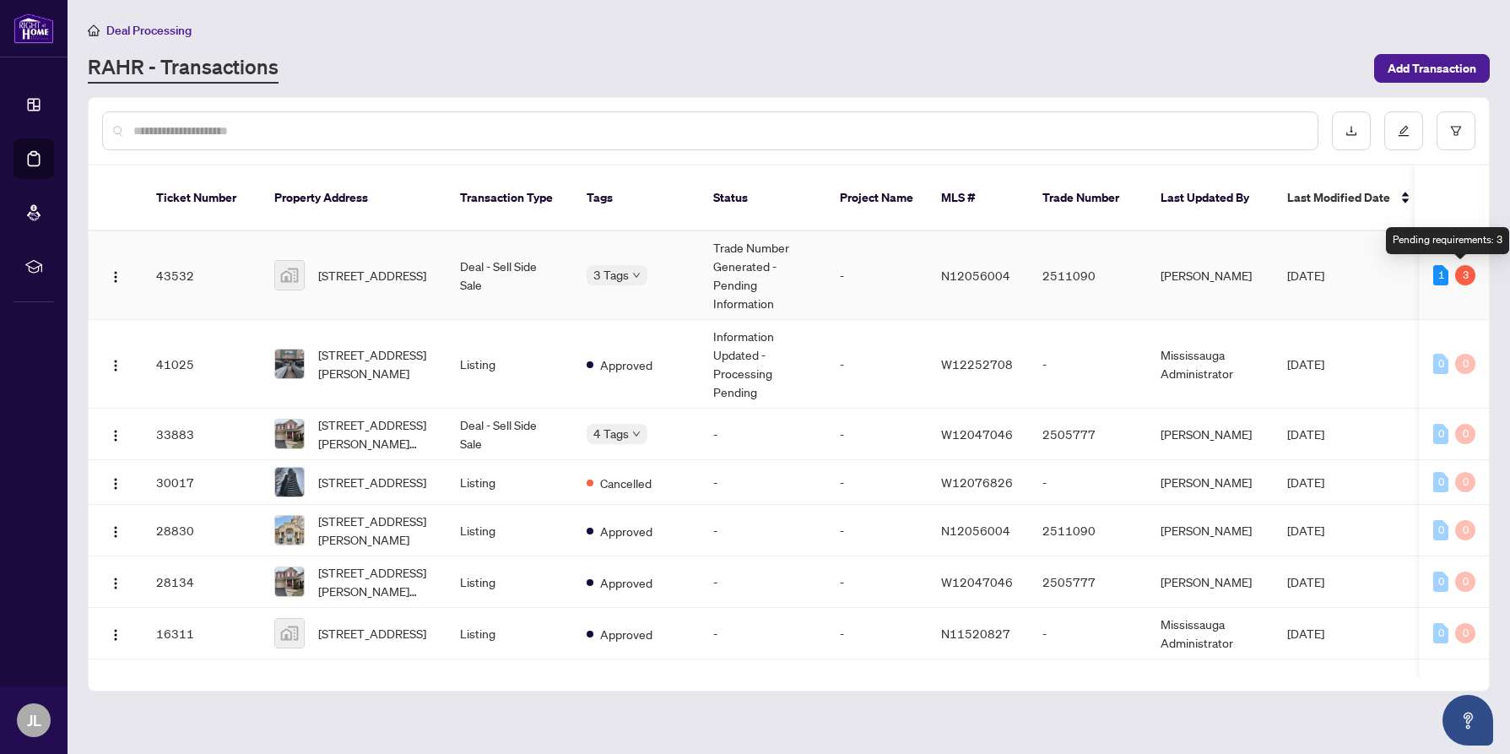
click at [1459, 278] on div "3" at bounding box center [1465, 275] width 20 height 20
click at [1439, 276] on div "1" at bounding box center [1440, 275] width 15 height 20
click at [1190, 271] on td "[PERSON_NAME]" at bounding box center [1210, 275] width 127 height 89
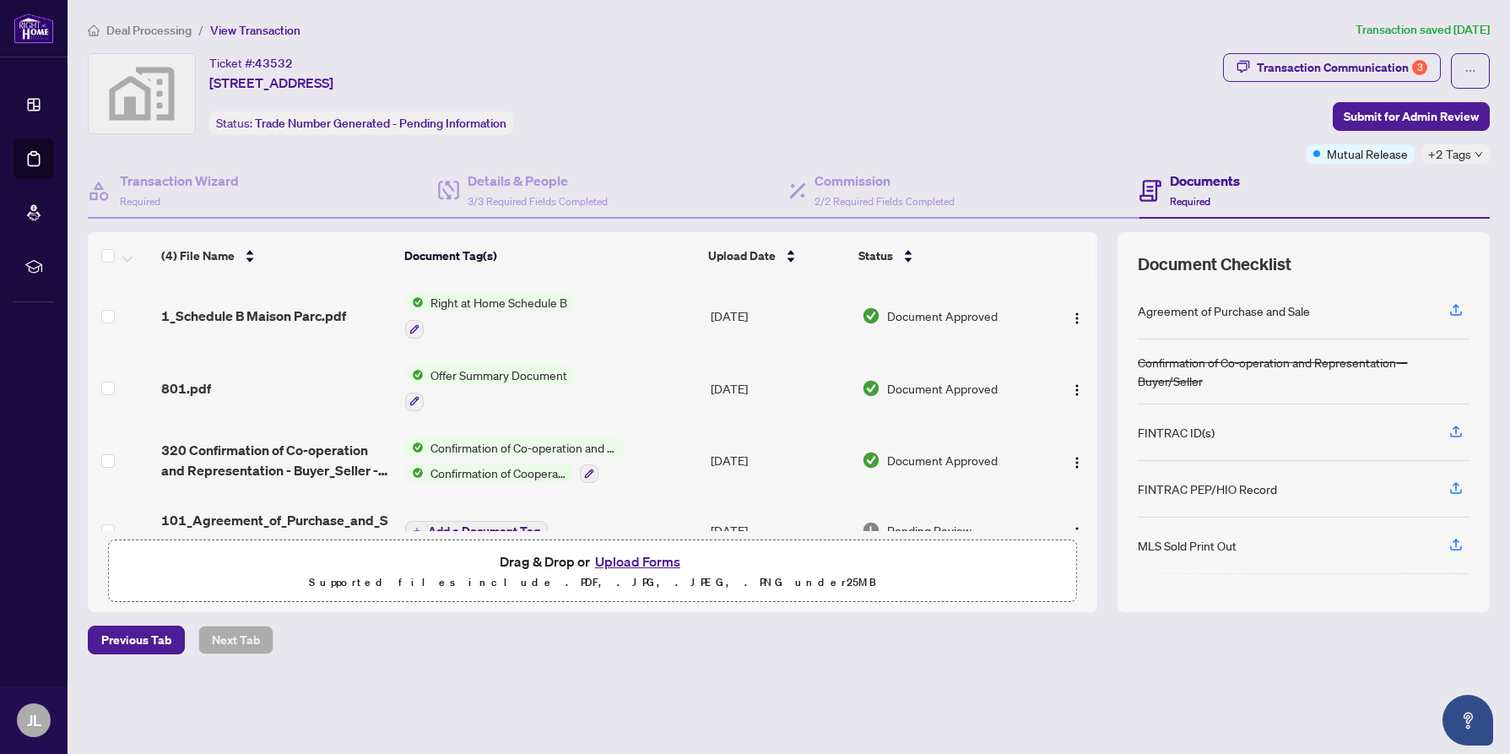
scroll to position [36, 0]
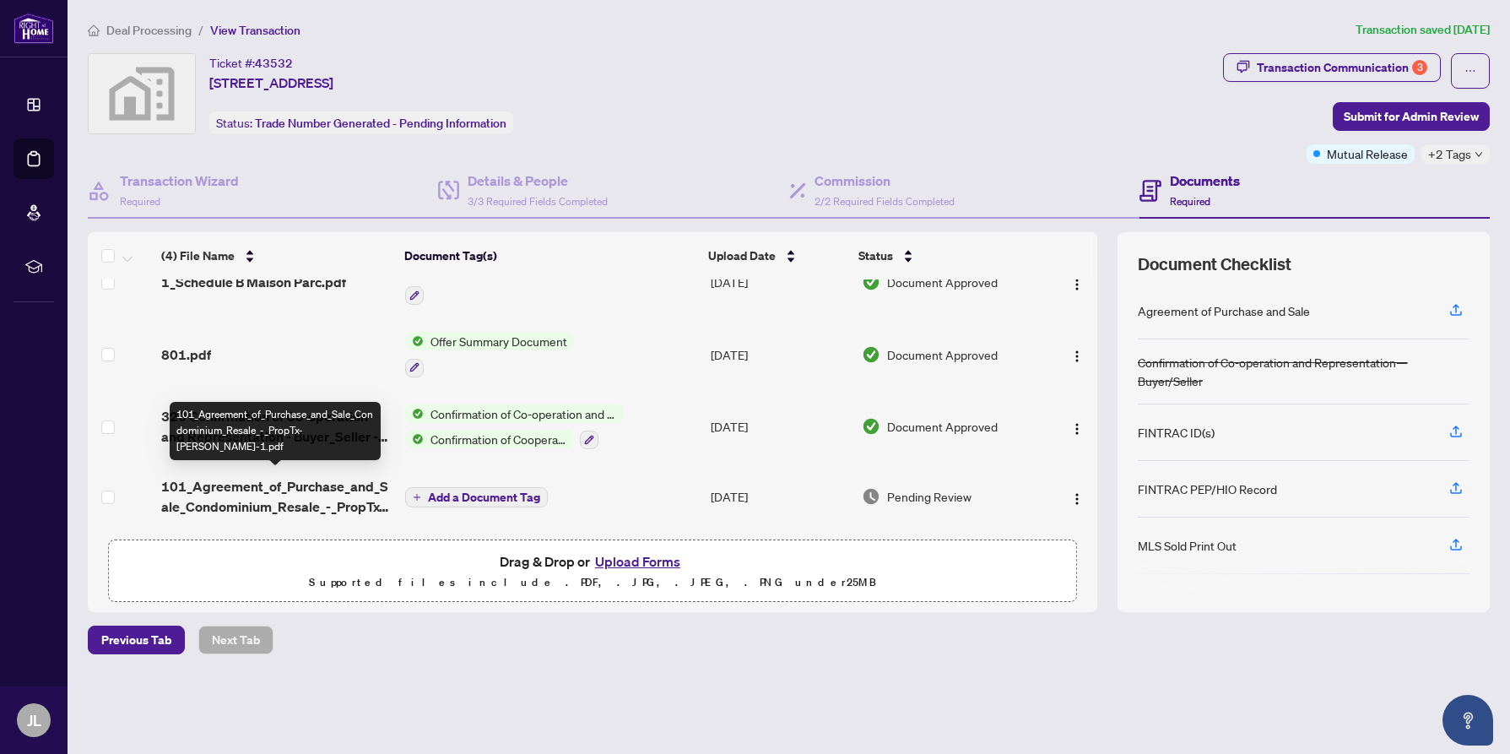
click at [360, 490] on span "101_Agreement_of_Purchase_and_Sale_Condominium_Resale_-_PropTx-OREA-1.pdf" at bounding box center [276, 496] width 230 height 41
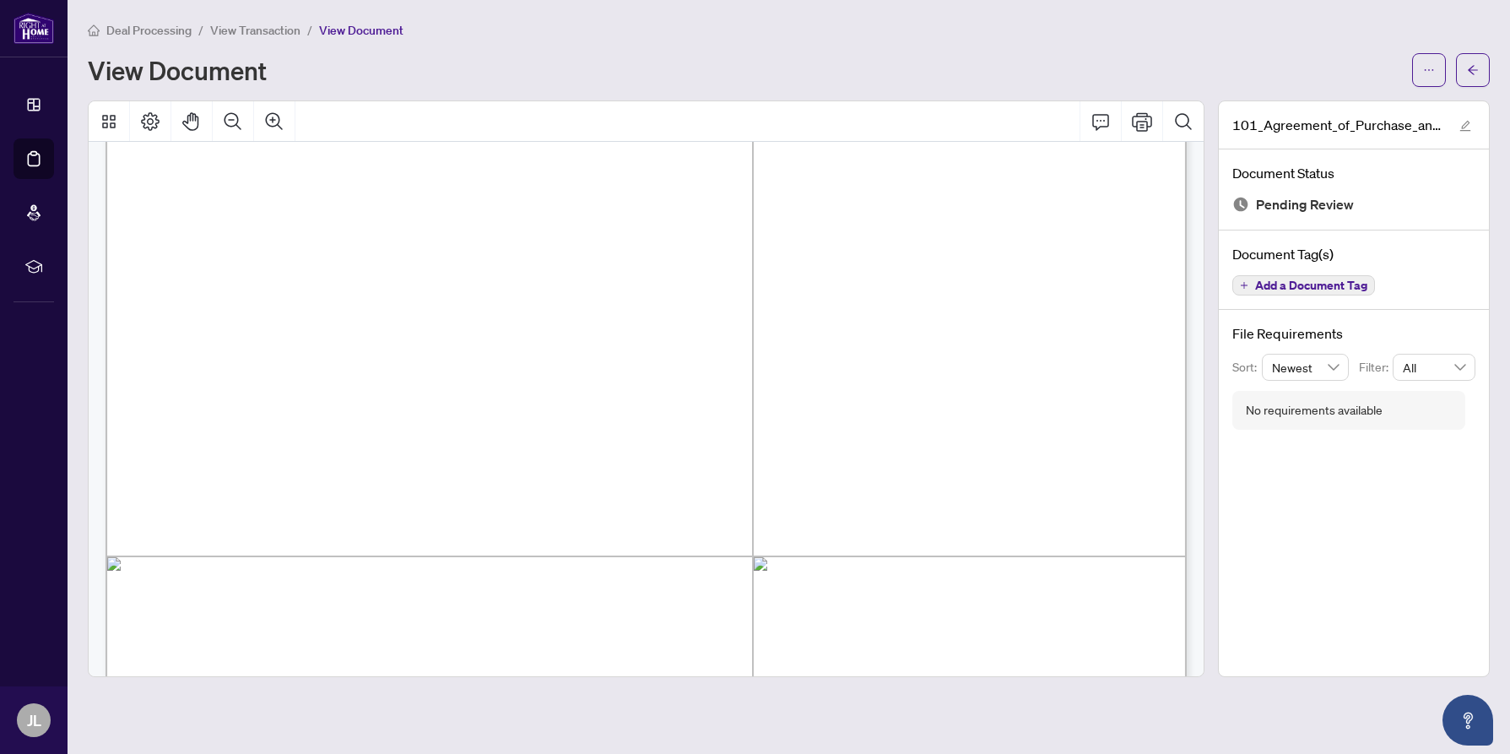
scroll to position [106, 0]
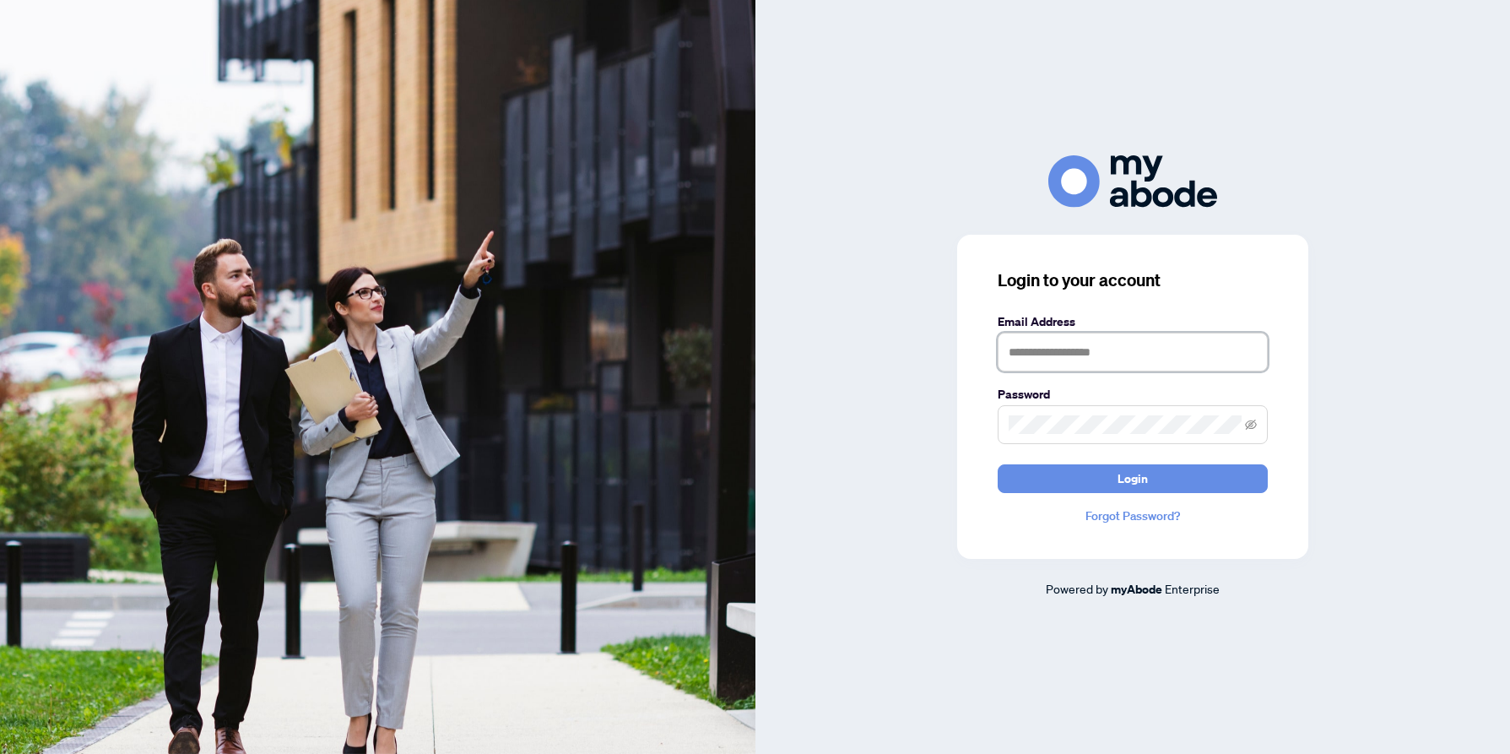
click at [1070, 352] on input "text" at bounding box center [1133, 352] width 270 height 39
type input "**********"
click at [998, 464] on button "Login" at bounding box center [1133, 478] width 270 height 29
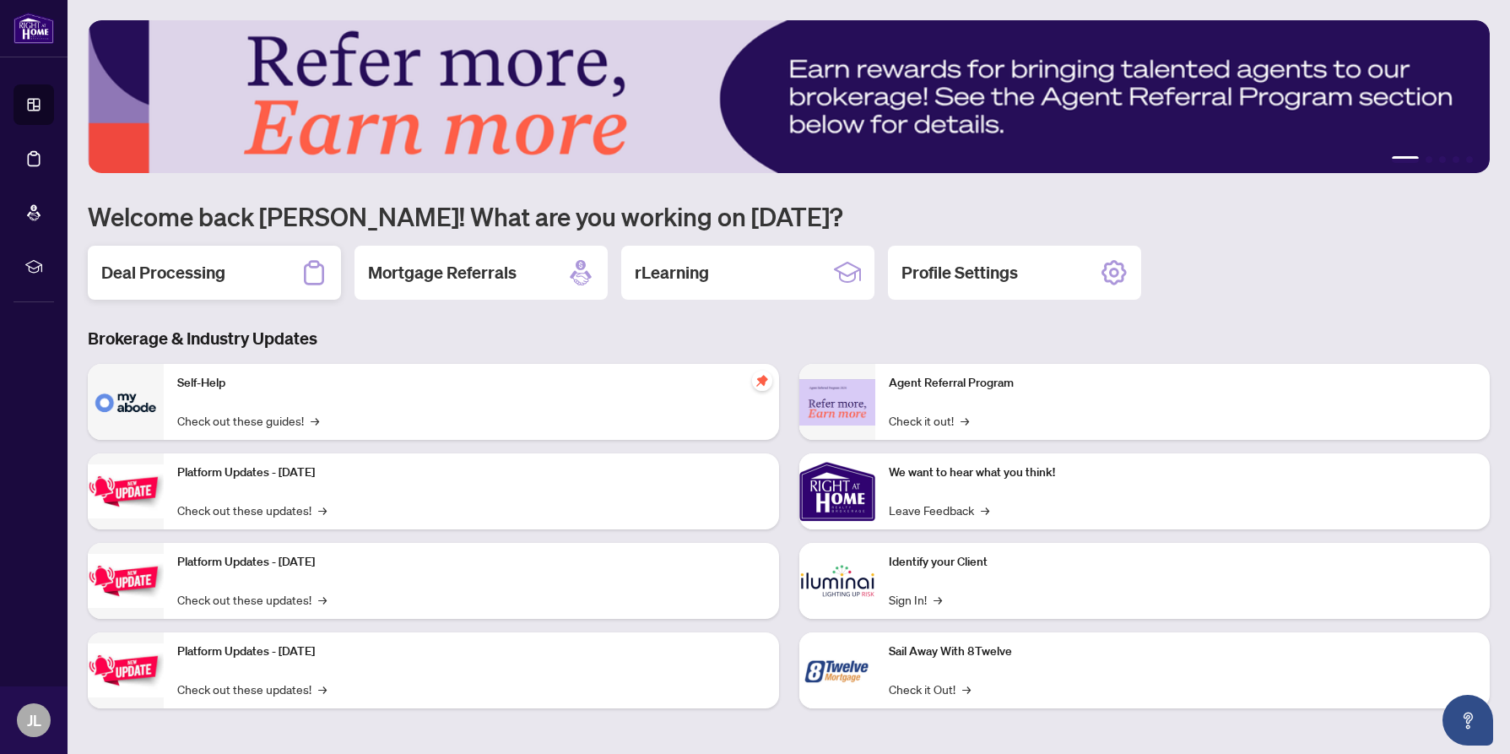
click at [191, 270] on h2 "Deal Processing" at bounding box center [163, 273] width 124 height 24
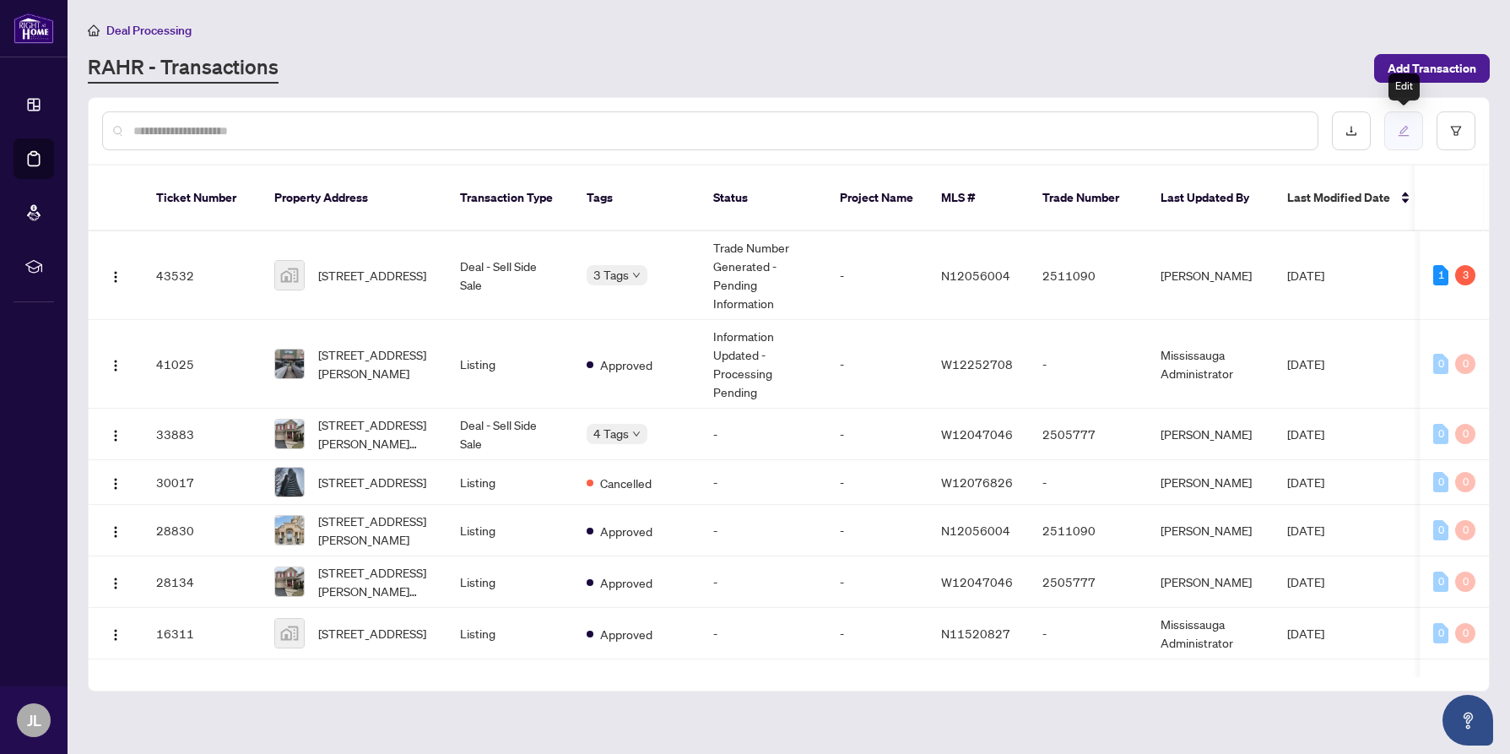
click at [1403, 131] on icon "edit" at bounding box center [1404, 131] width 11 height 11
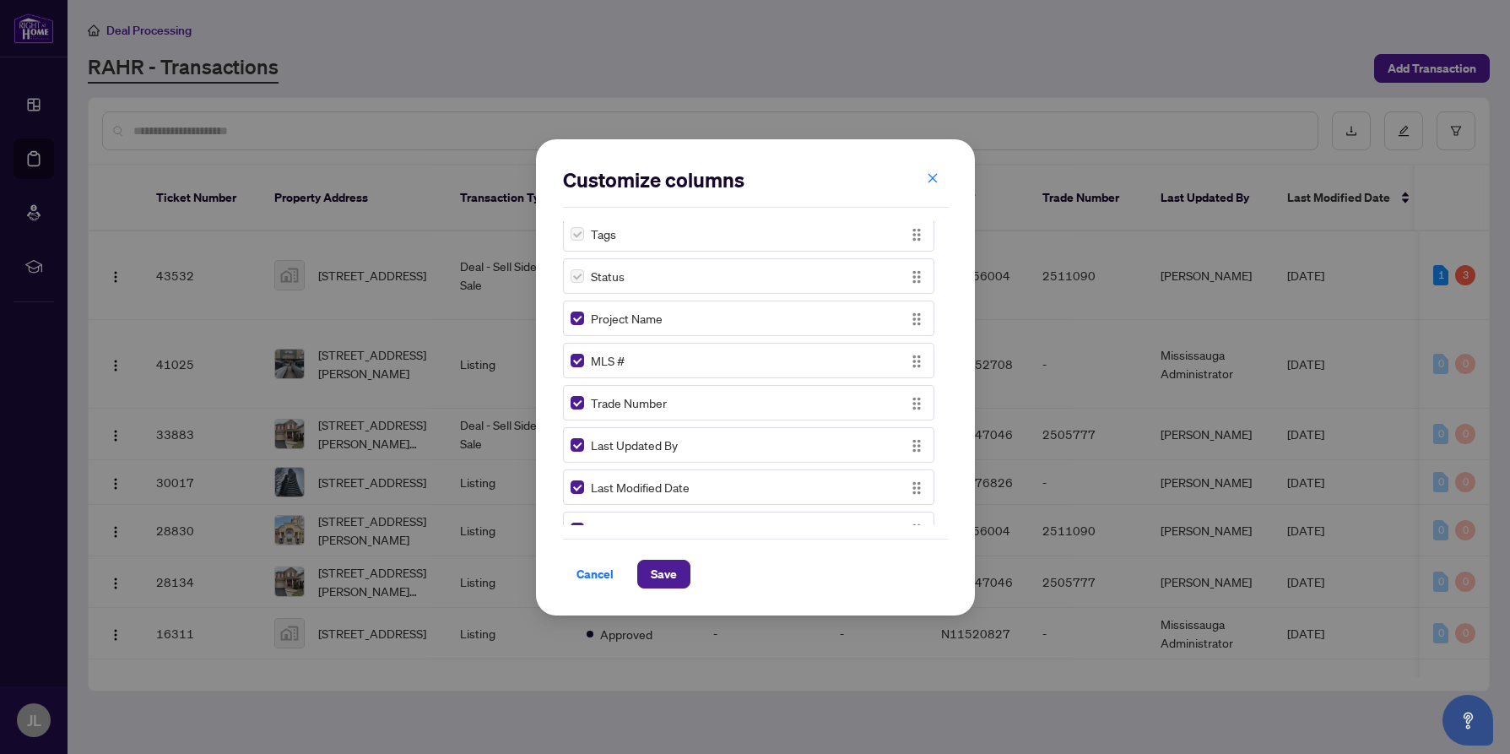
scroll to position [137, 0]
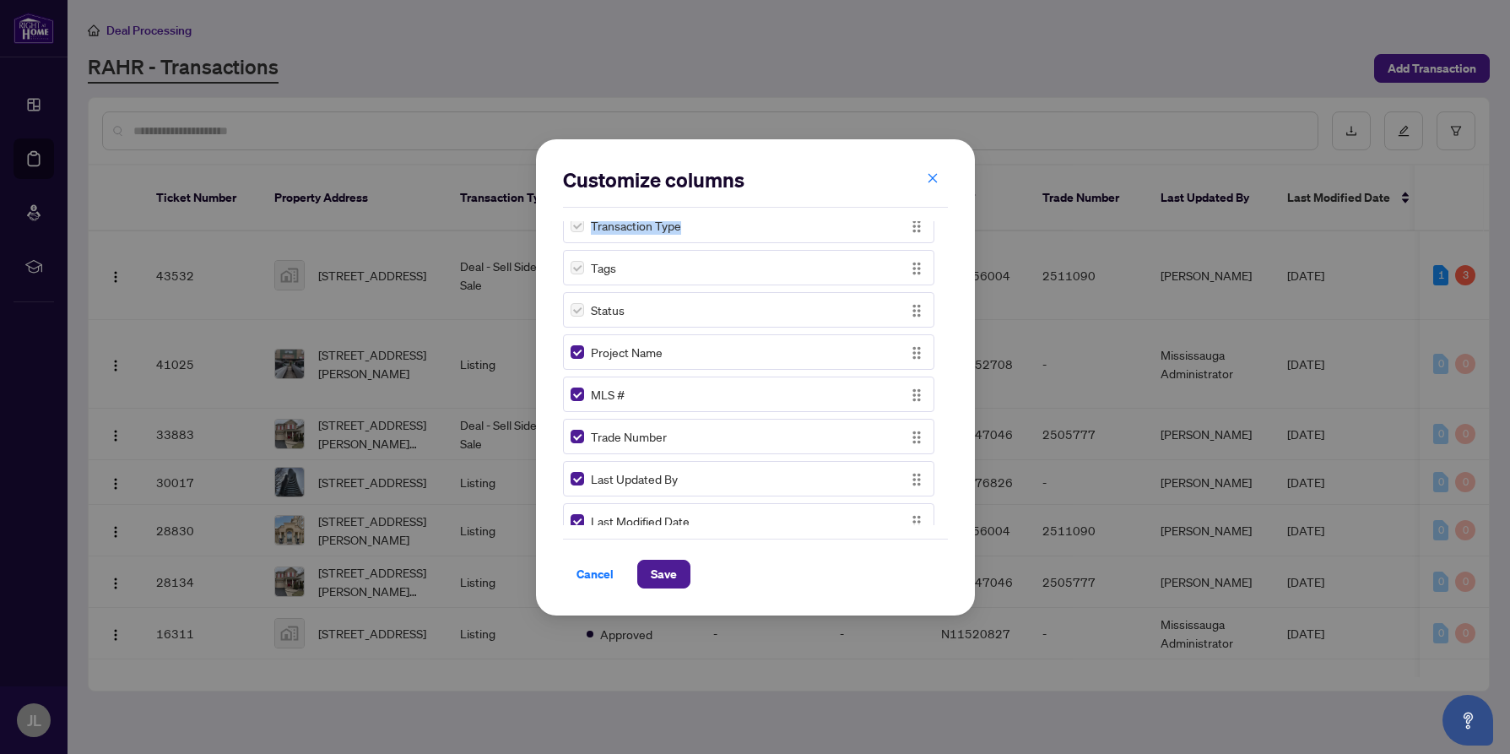
drag, startPoint x: 764, startPoint y: 166, endPoint x: 814, endPoint y: 219, distance: 72.9
click at [814, 221] on div "Customize columns Ticket Number Property Address Transaction Type Tags Status P…" at bounding box center [755, 377] width 385 height 422
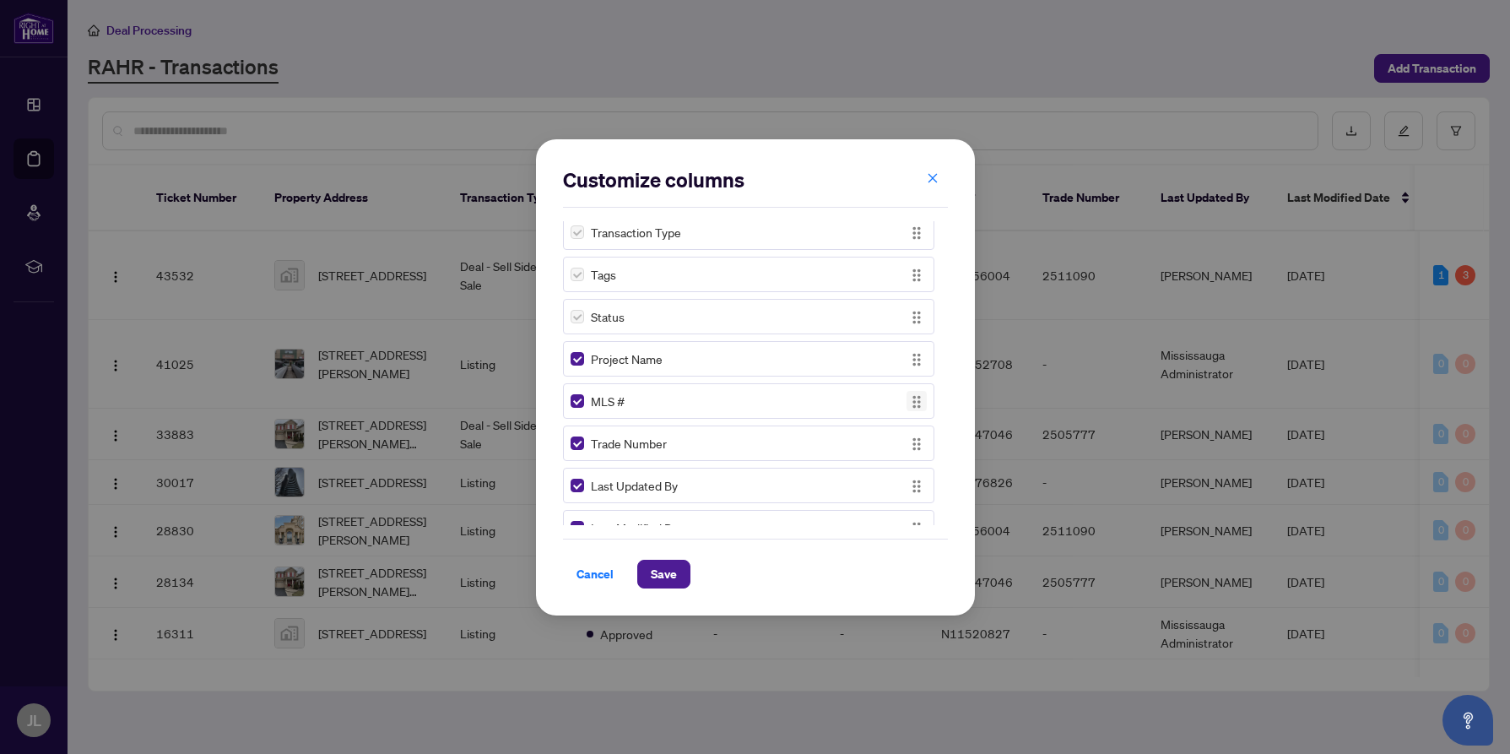
click at [914, 406] on img "button" at bounding box center [916, 402] width 19 height 19
click at [663, 398] on div "MLS #" at bounding box center [734, 401] width 326 height 19
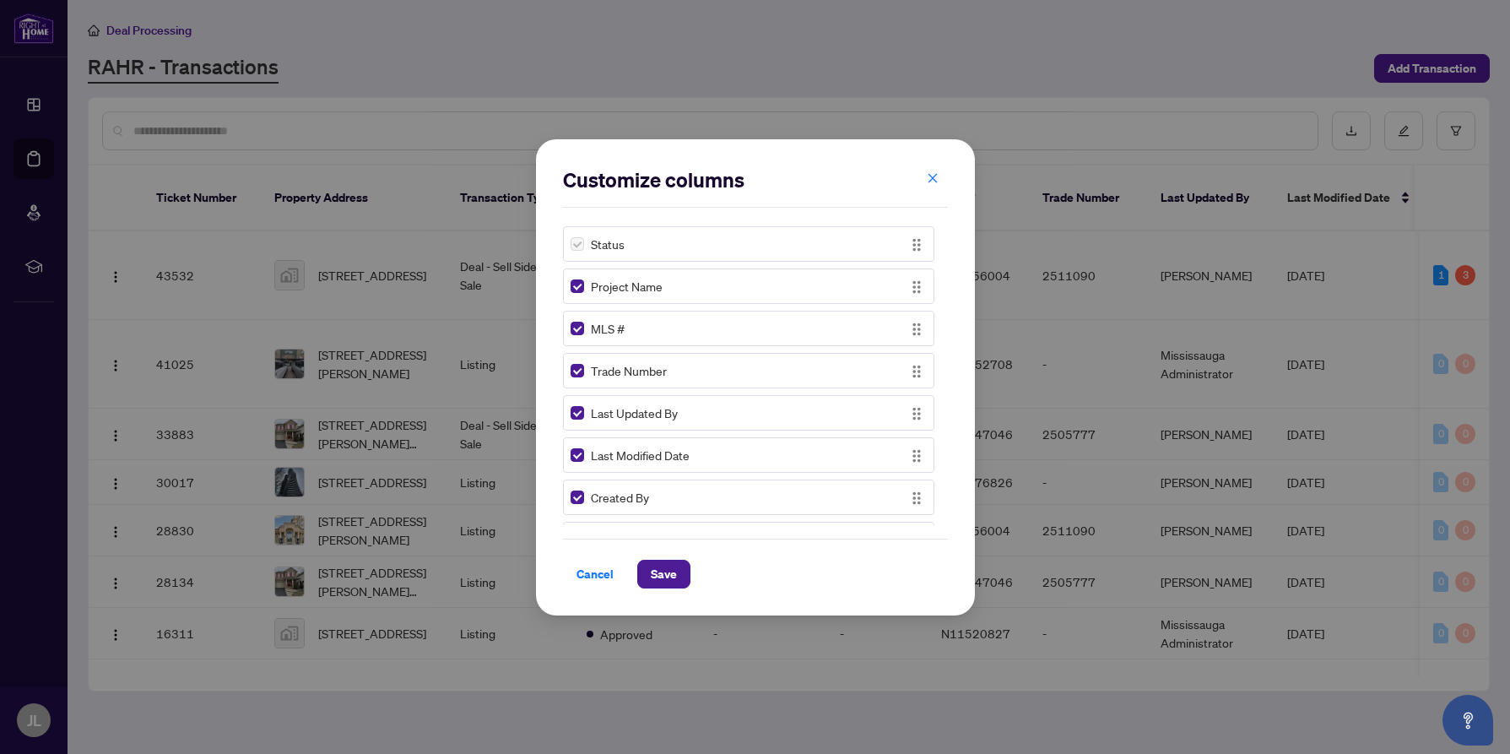
scroll to position [171, 0]
click at [582, 241] on label at bounding box center [578, 243] width 14 height 19
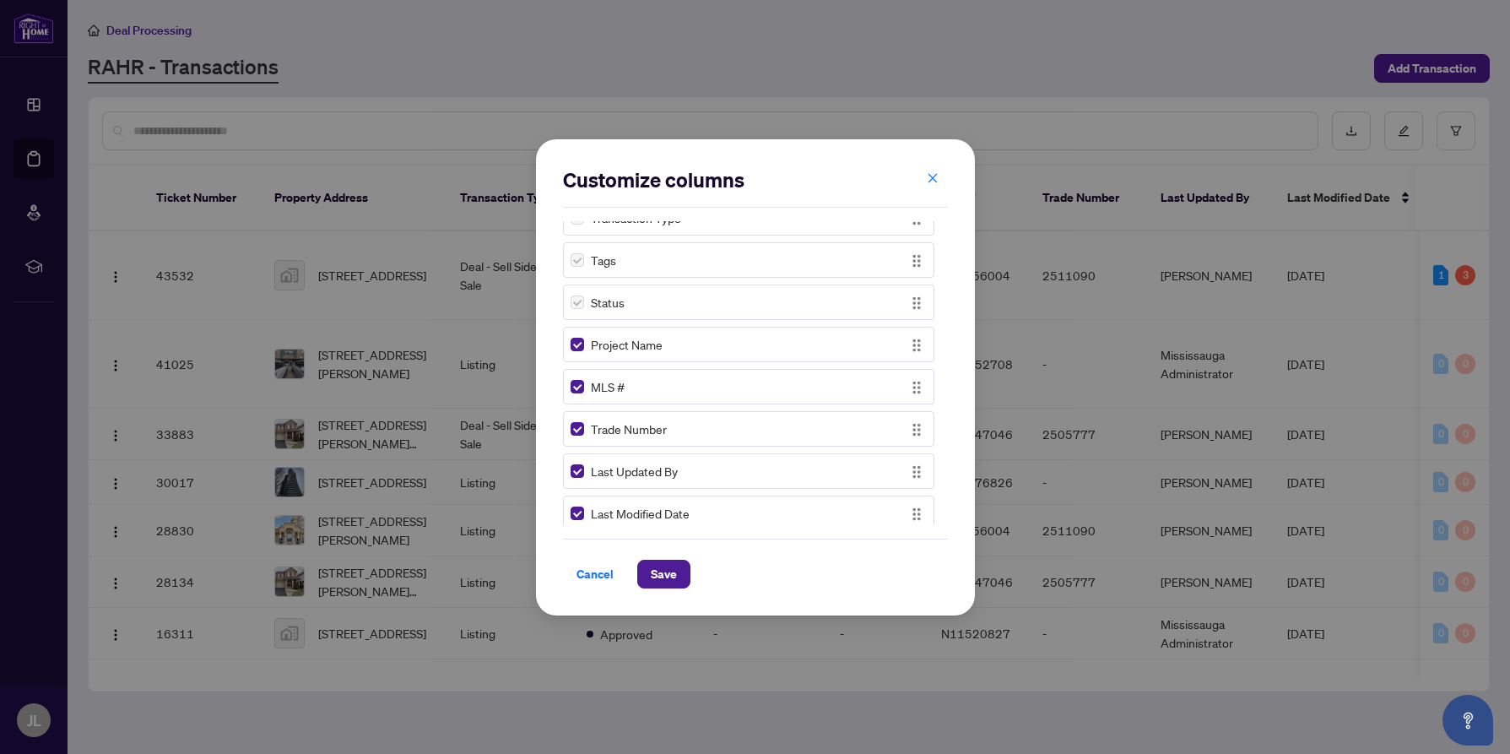
scroll to position [122, 0]
click at [641, 375] on div "MLS #" at bounding box center [734, 376] width 326 height 19
click at [592, 572] on span "Cancel" at bounding box center [595, 574] width 37 height 27
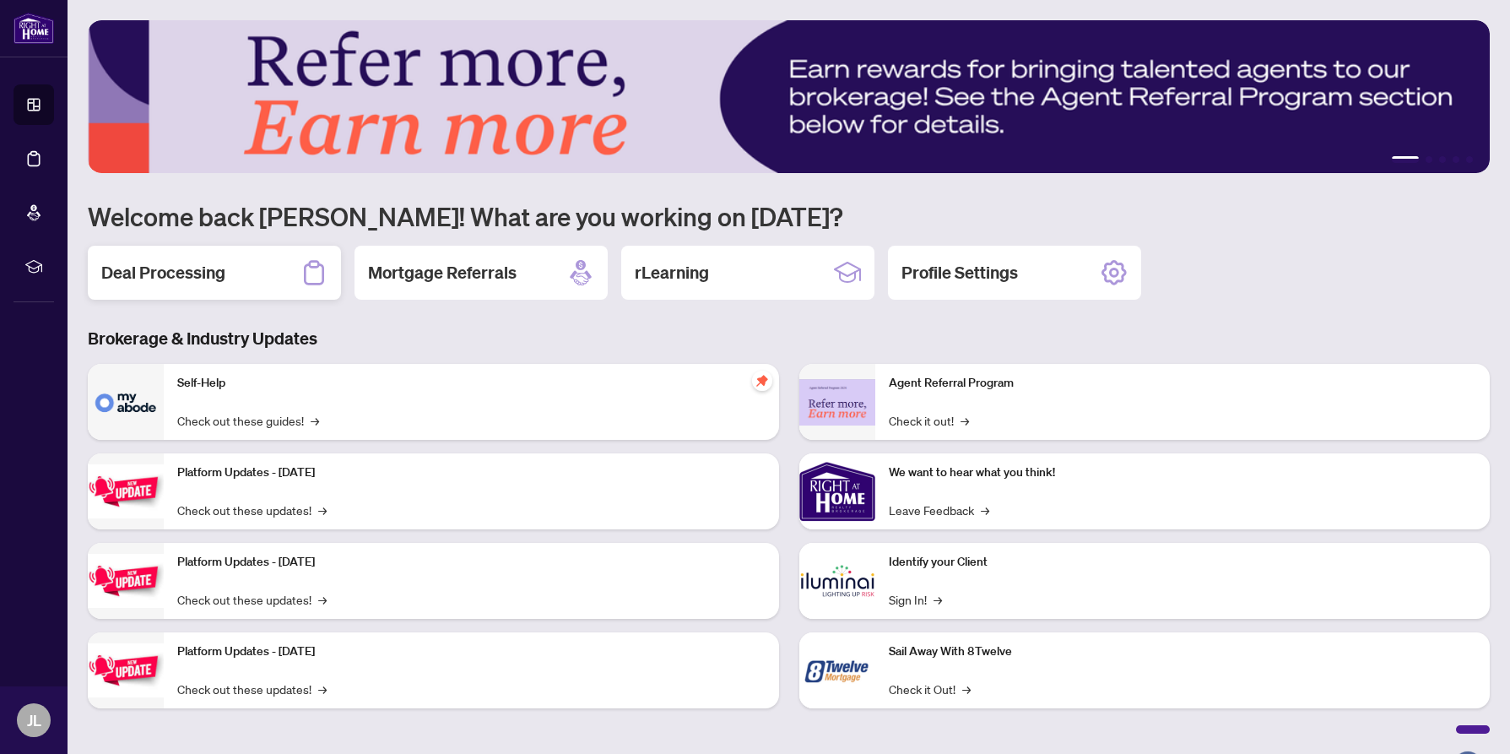
click at [247, 274] on div "Deal Processing" at bounding box center [214, 273] width 253 height 54
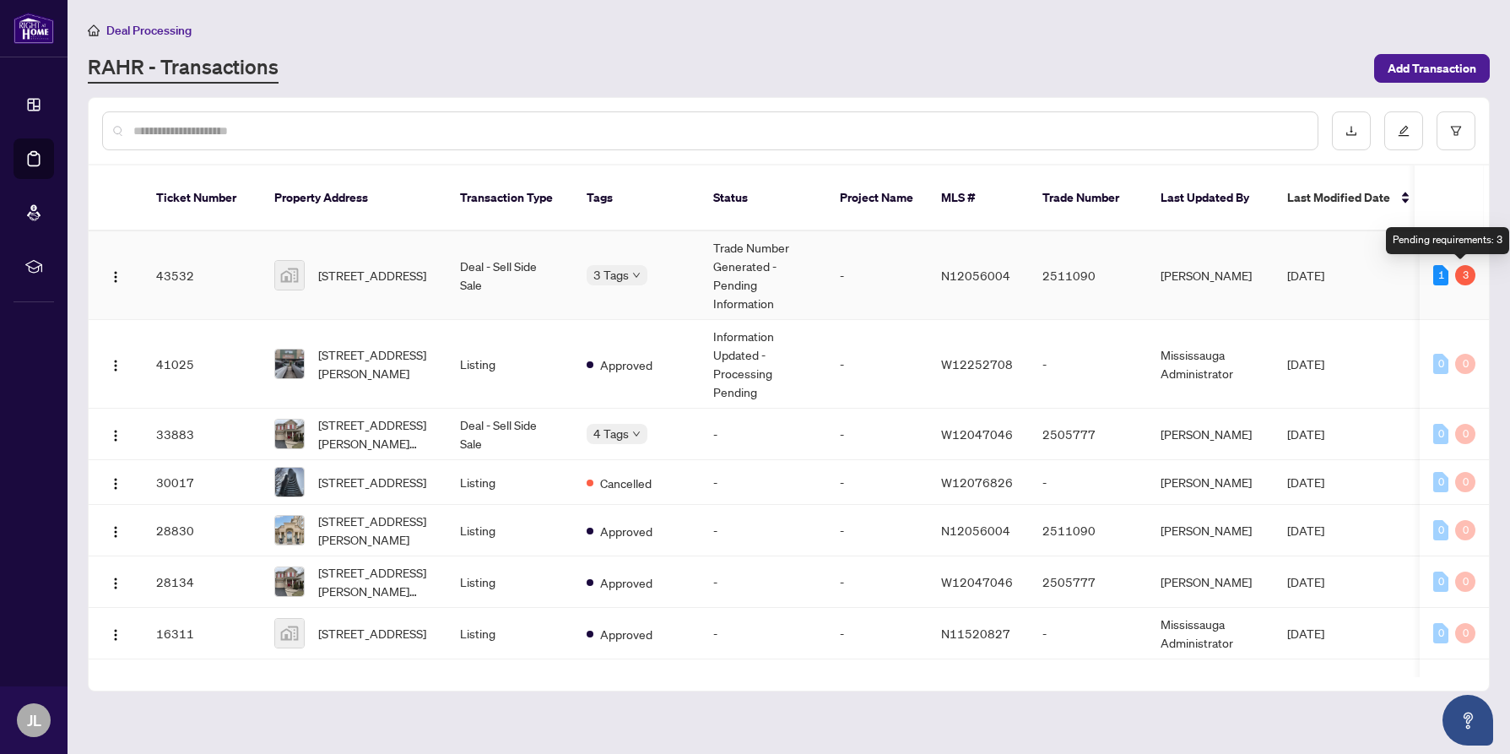
click at [1459, 279] on div "3" at bounding box center [1465, 275] width 20 height 20
click at [111, 273] on img "button" at bounding box center [116, 277] width 14 height 14
click at [1224, 48] on div "Deal Processing [PERSON_NAME] - Transactions Add Transaction" at bounding box center [789, 51] width 1402 height 63
click at [694, 127] on input "text" at bounding box center [718, 131] width 1171 height 19
click at [1429, 65] on span "Add Transaction" at bounding box center [1432, 68] width 89 height 27
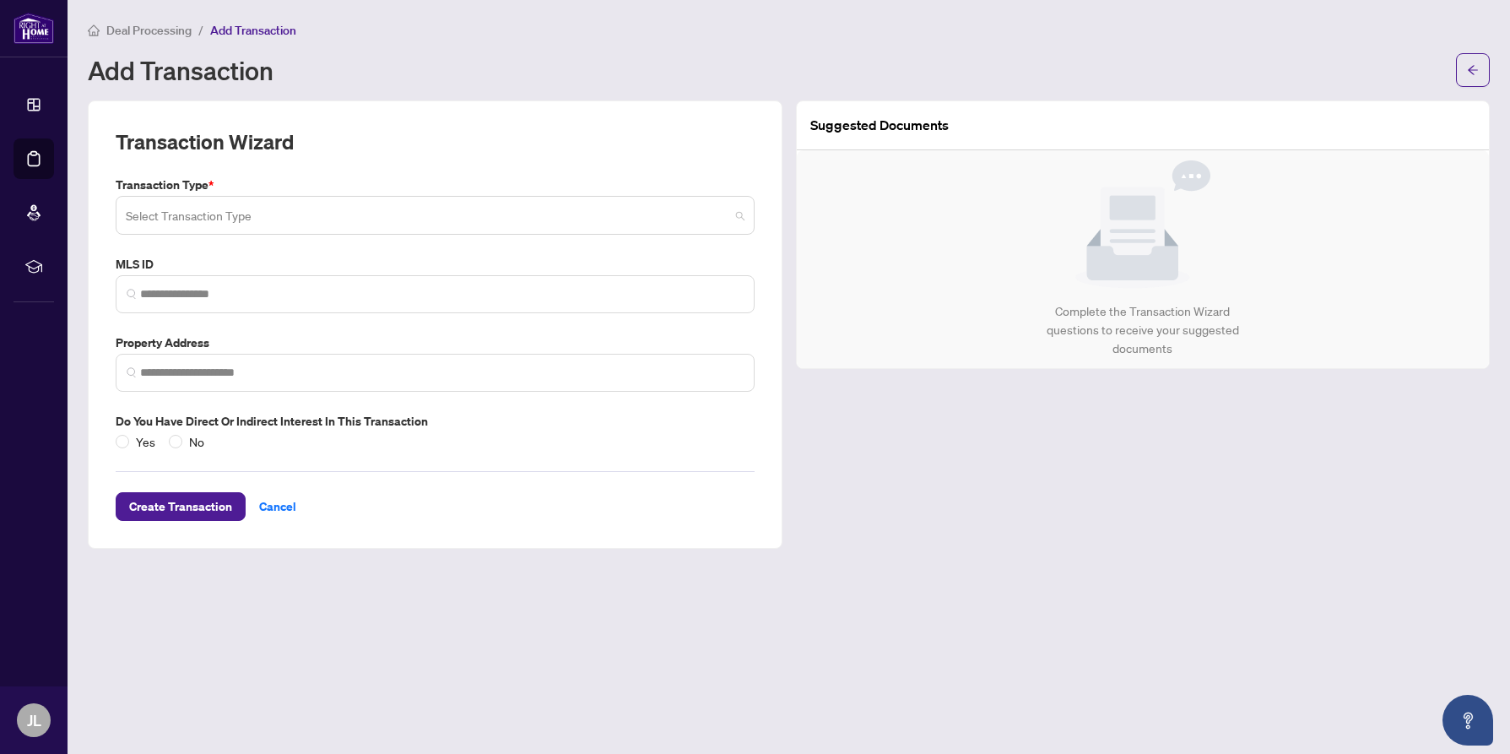
click at [738, 215] on span at bounding box center [435, 215] width 619 height 32
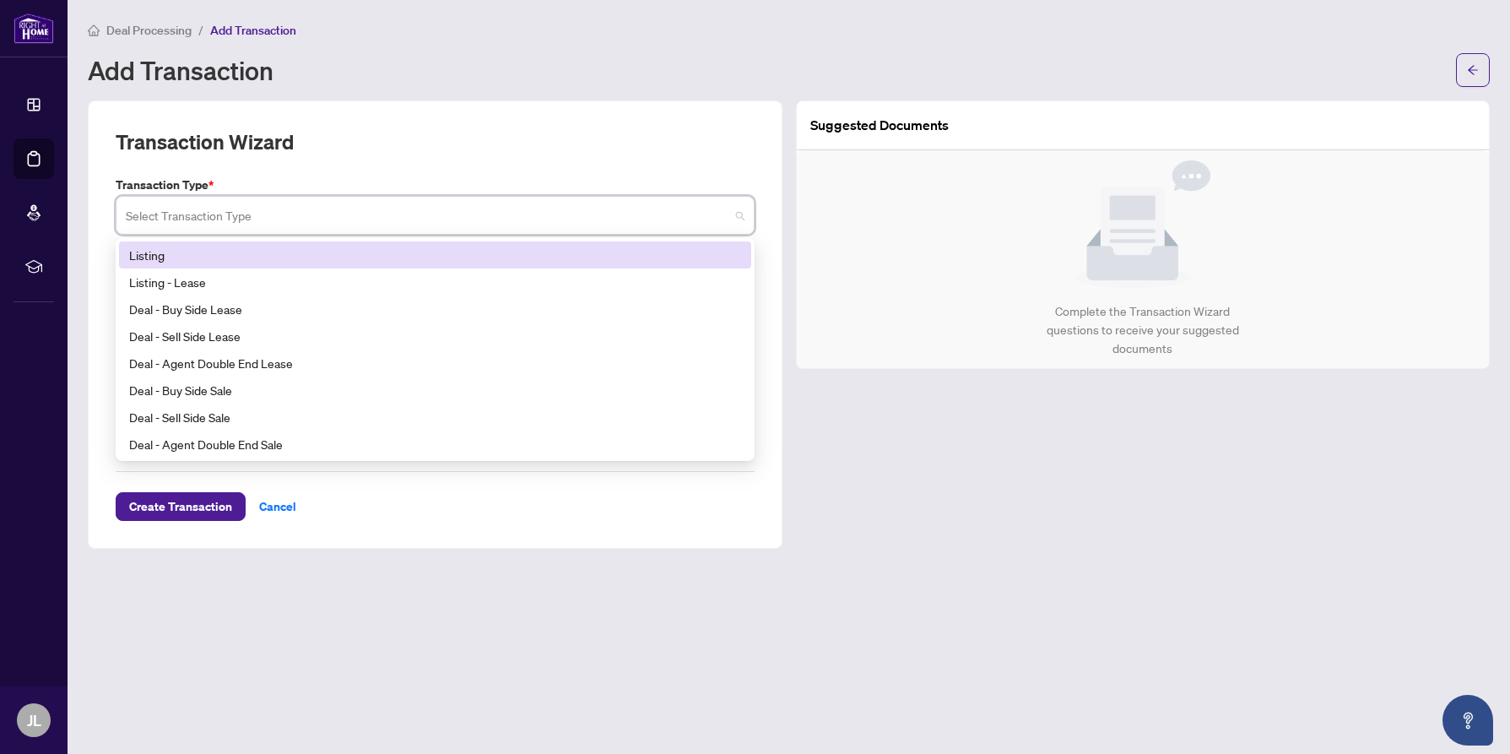
click at [584, 253] on div "Listing" at bounding box center [435, 255] width 612 height 19
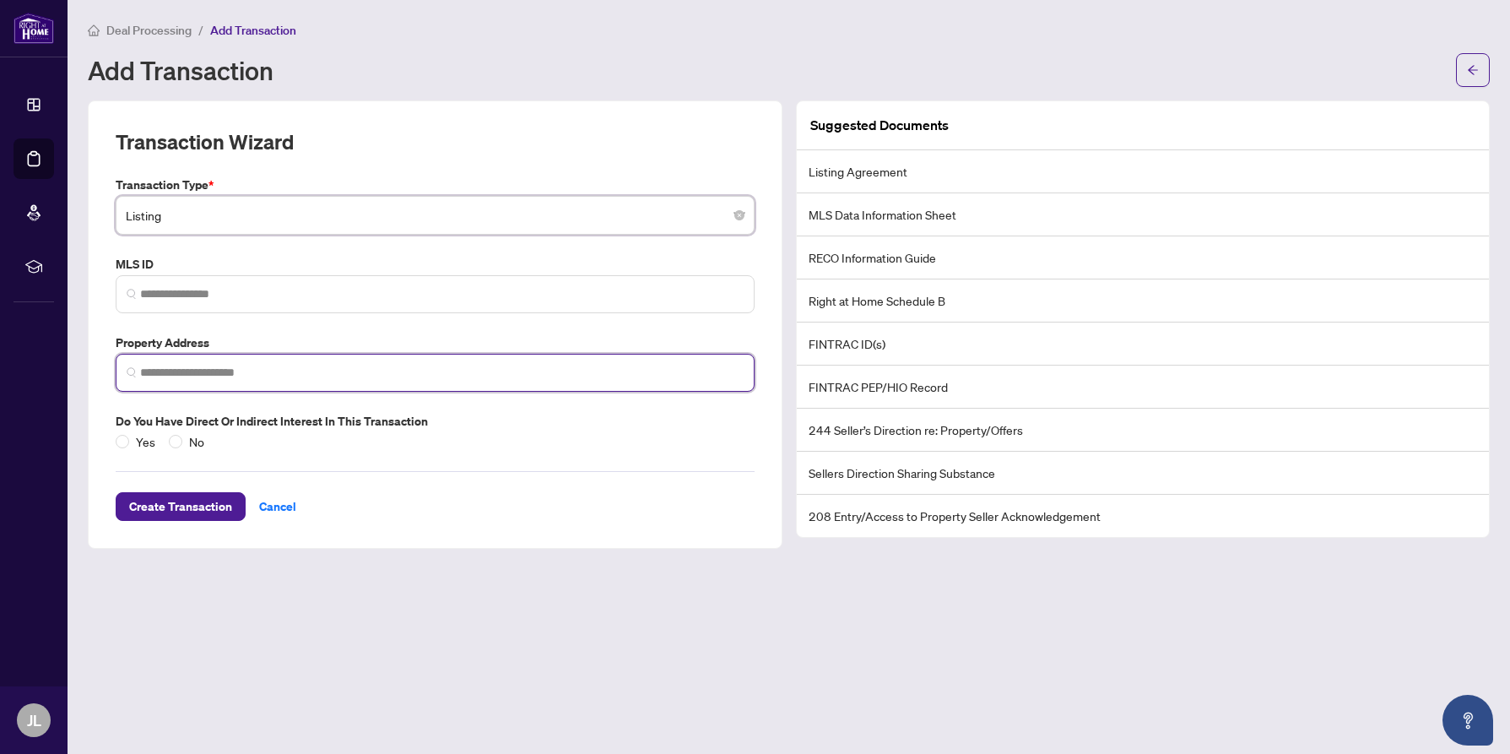
click at [245, 368] on input "search" at bounding box center [442, 373] width 604 height 18
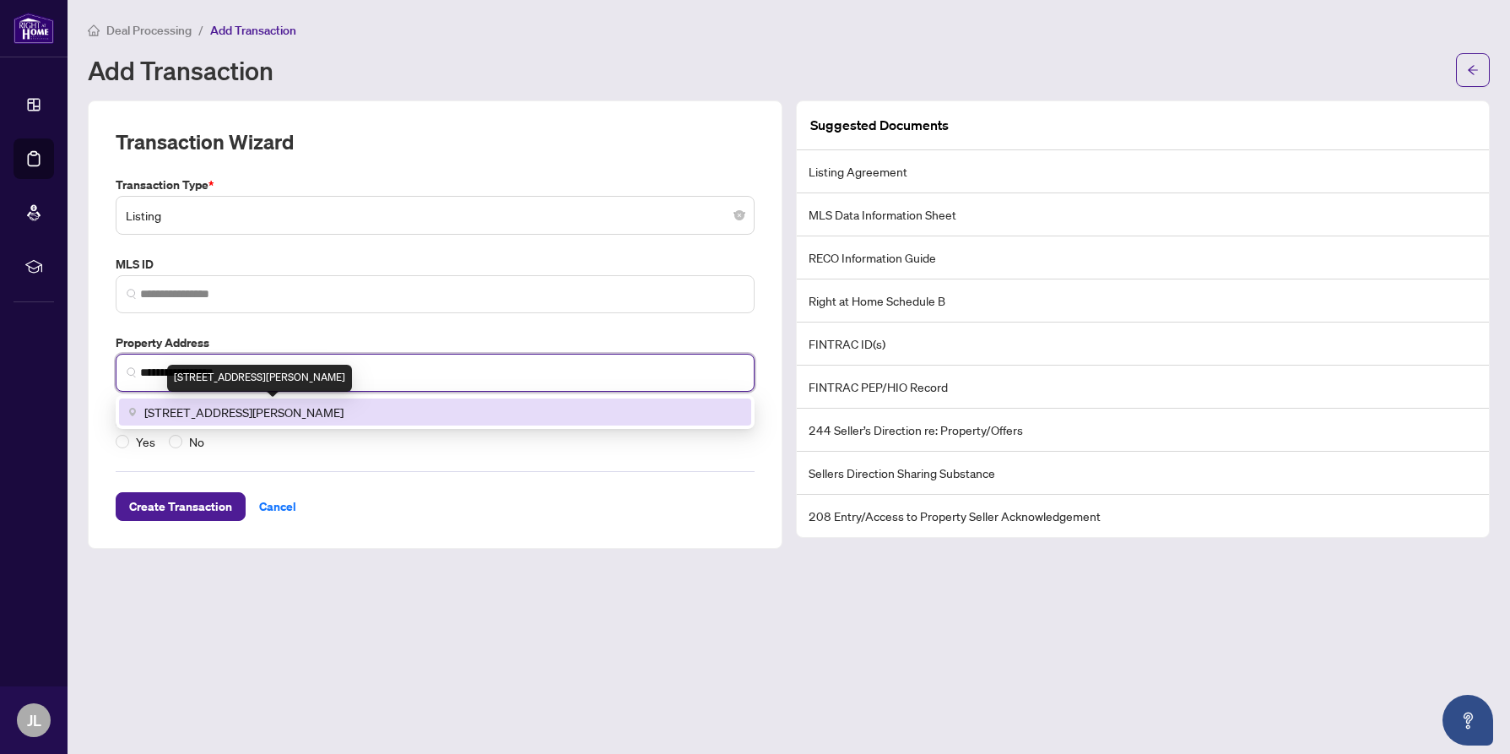
click at [302, 413] on span "[STREET_ADDRESS][PERSON_NAME]" at bounding box center [243, 412] width 199 height 19
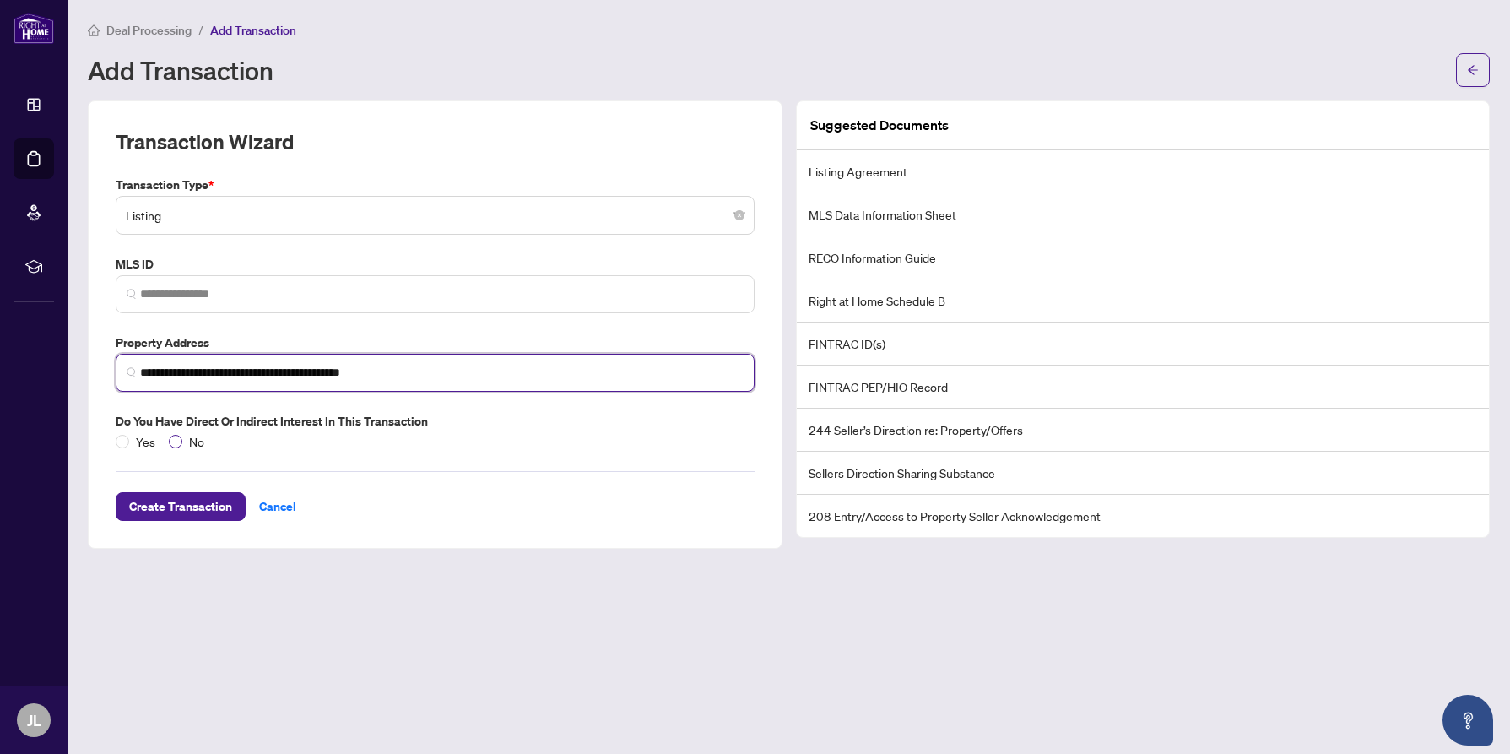
type input "**********"
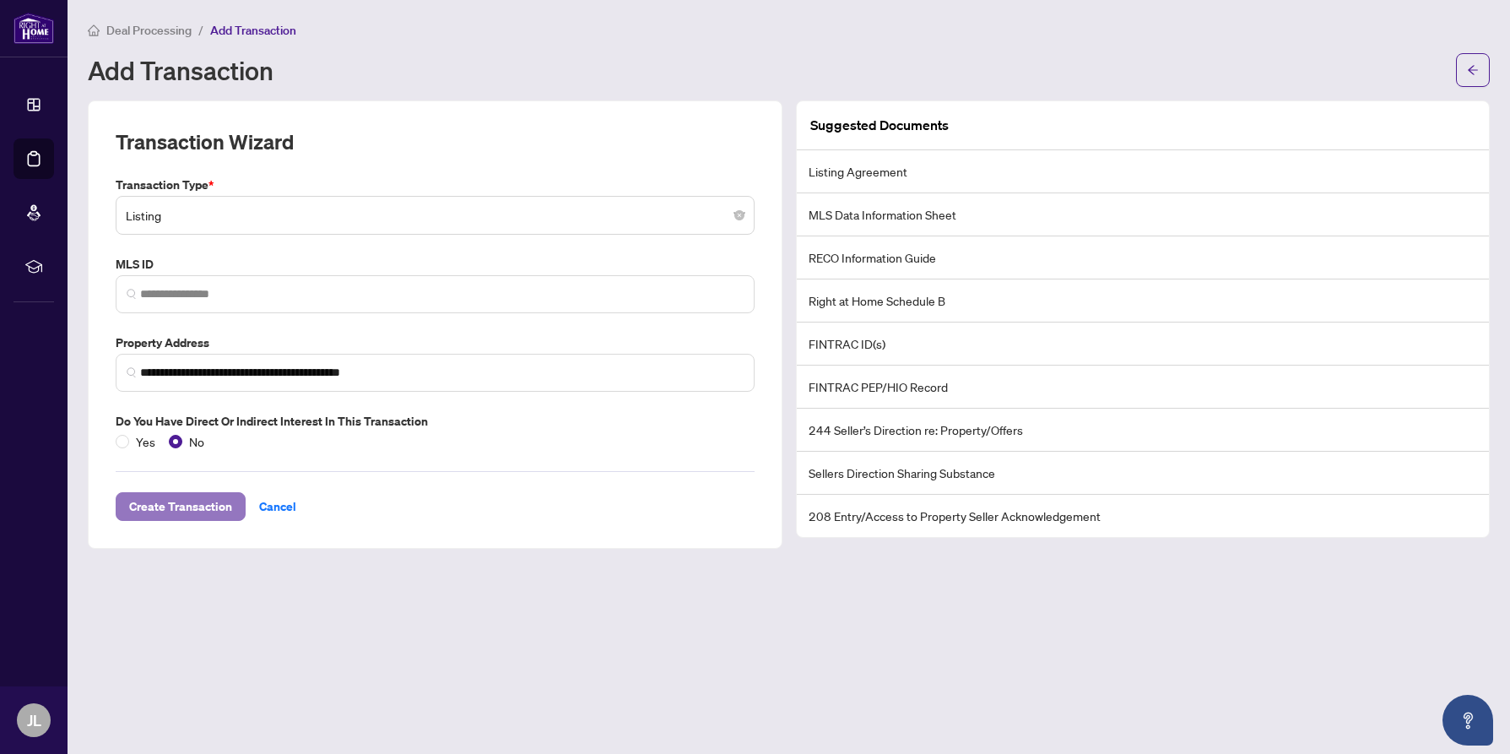
click at [172, 503] on span "Create Transaction" at bounding box center [180, 506] width 103 height 27
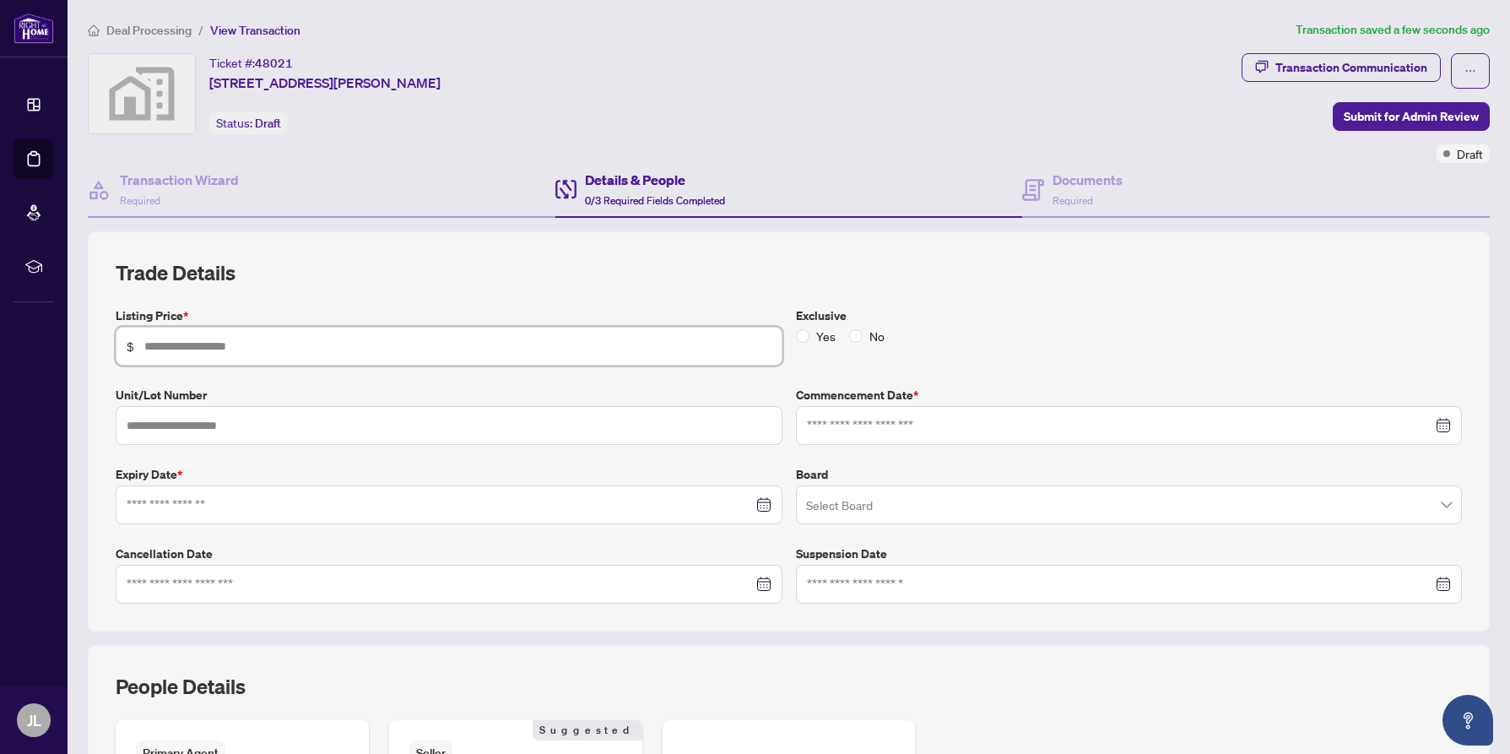
click at [321, 344] on input "text" at bounding box center [457, 346] width 627 height 19
type input "**********"
click at [387, 420] on input "text" at bounding box center [449, 425] width 667 height 39
type input "***"
click at [1441, 423] on div at bounding box center [1129, 425] width 645 height 19
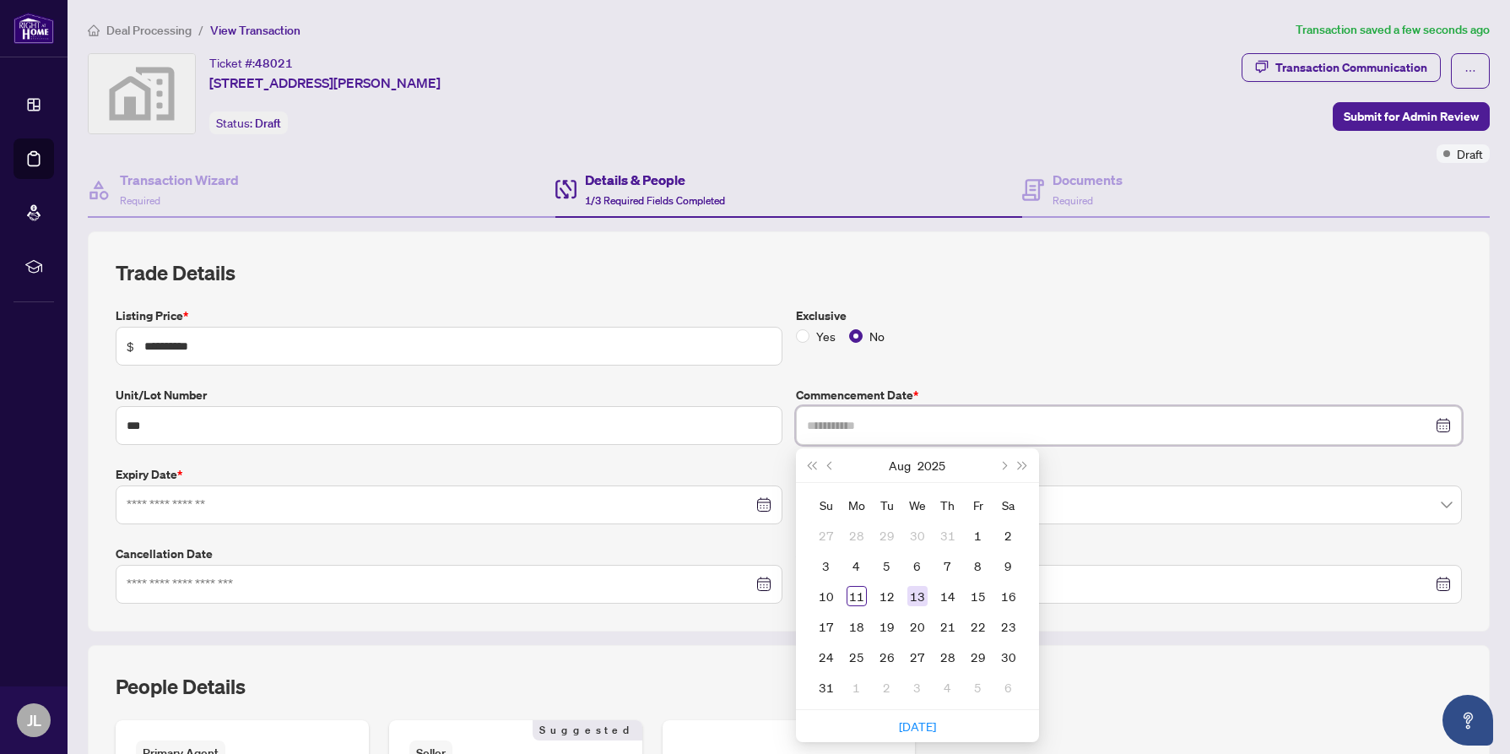
type input "**********"
click at [917, 591] on div "13" at bounding box center [917, 596] width 20 height 20
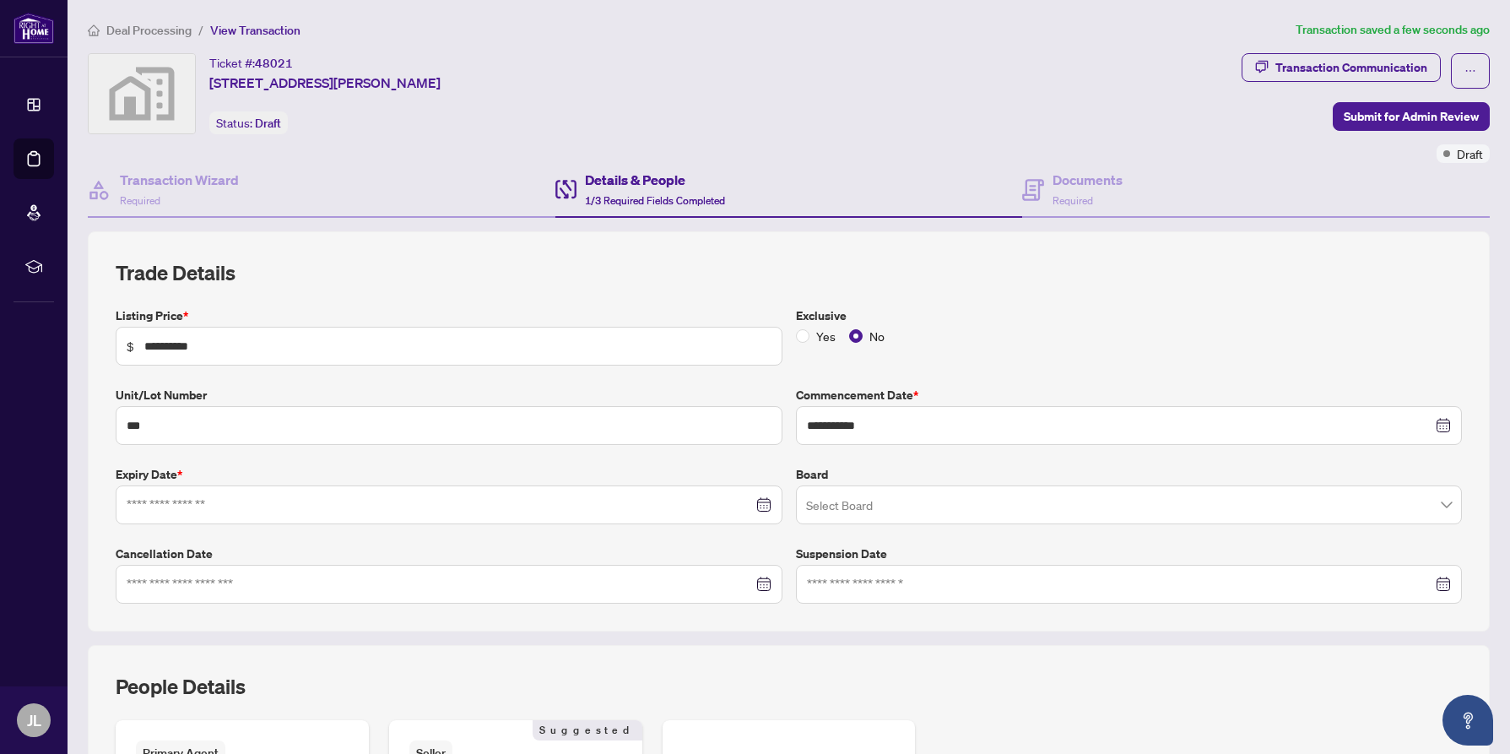
click at [762, 503] on div at bounding box center [449, 505] width 645 height 19
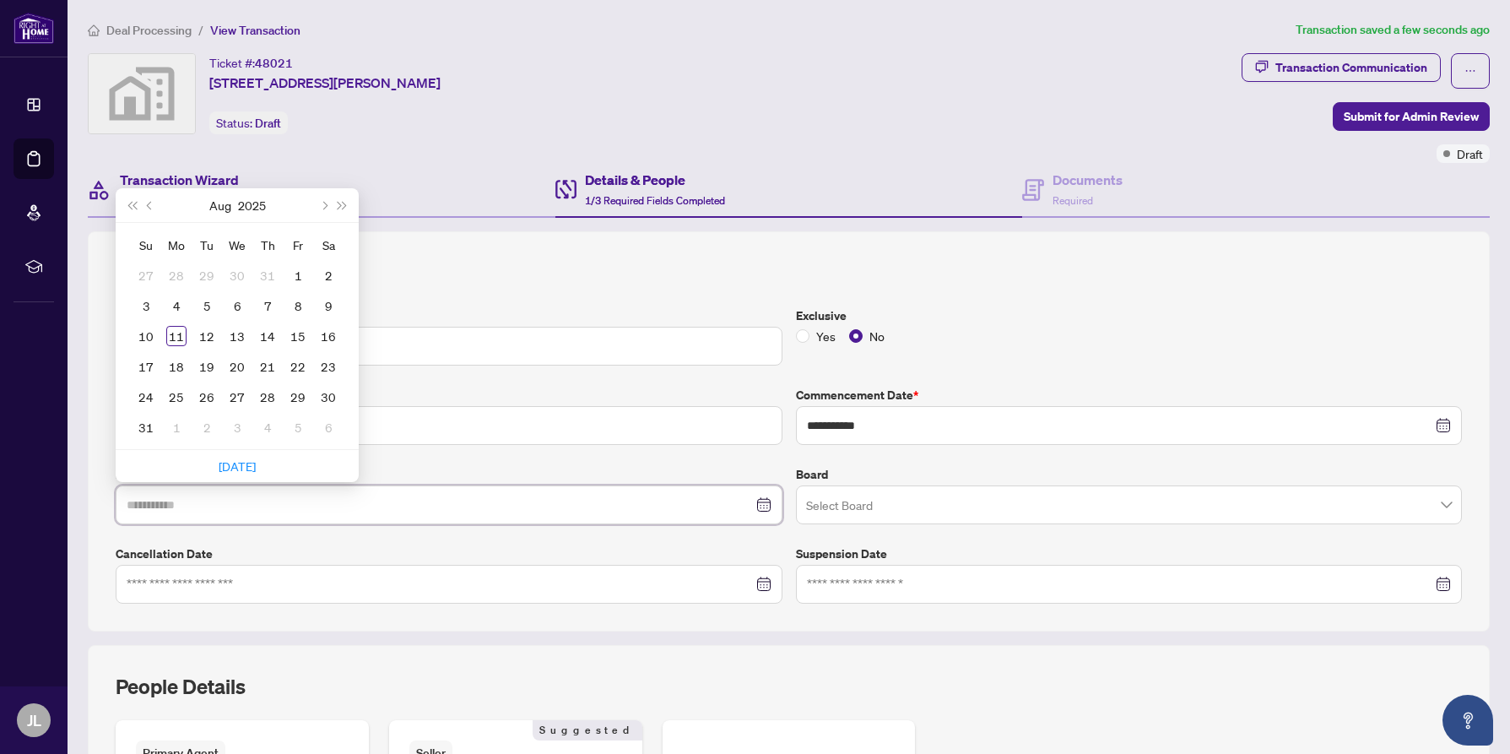
type input "**********"
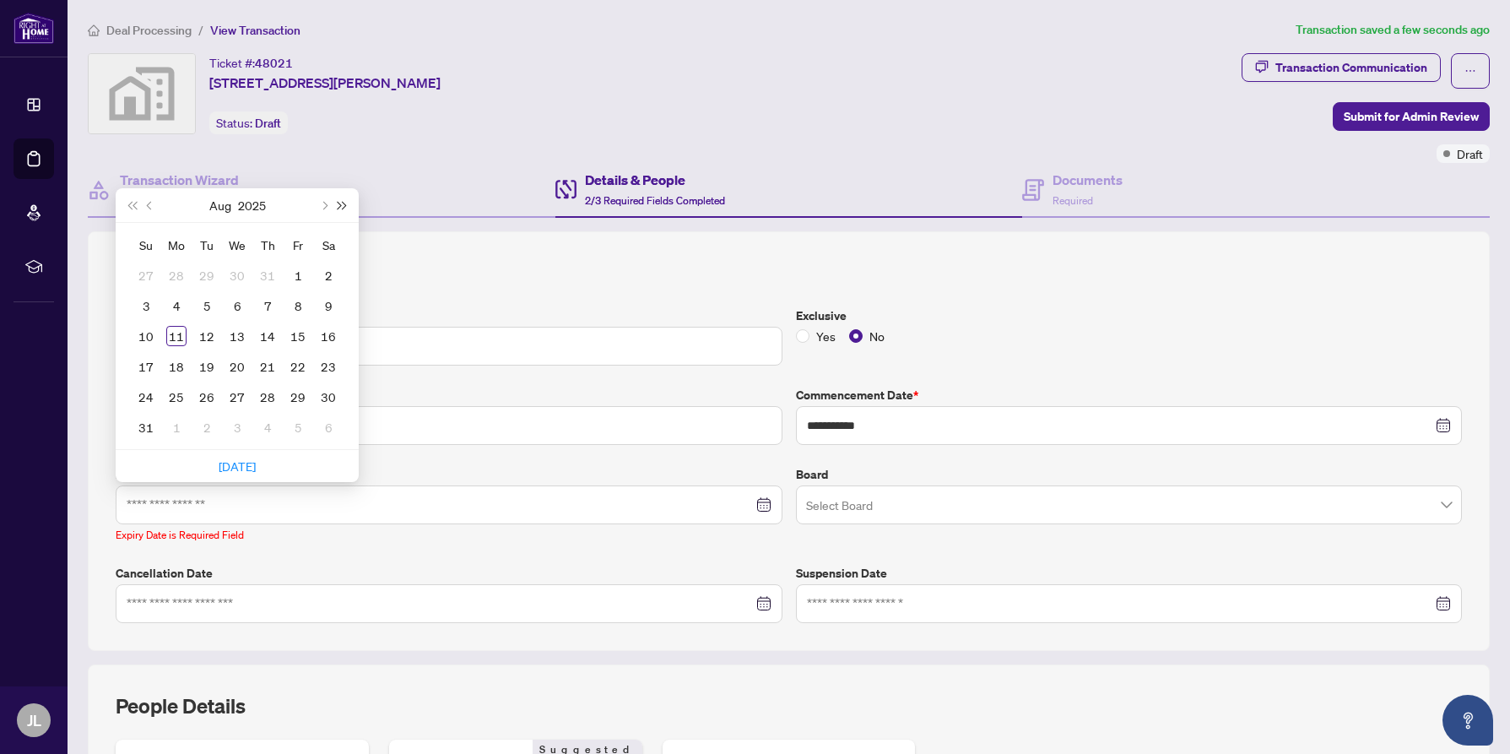
click at [342, 204] on span "Next year (Control + right)" at bounding box center [342, 205] width 8 height 8
click at [325, 201] on span "Next month (PageDown)" at bounding box center [323, 205] width 8 height 8
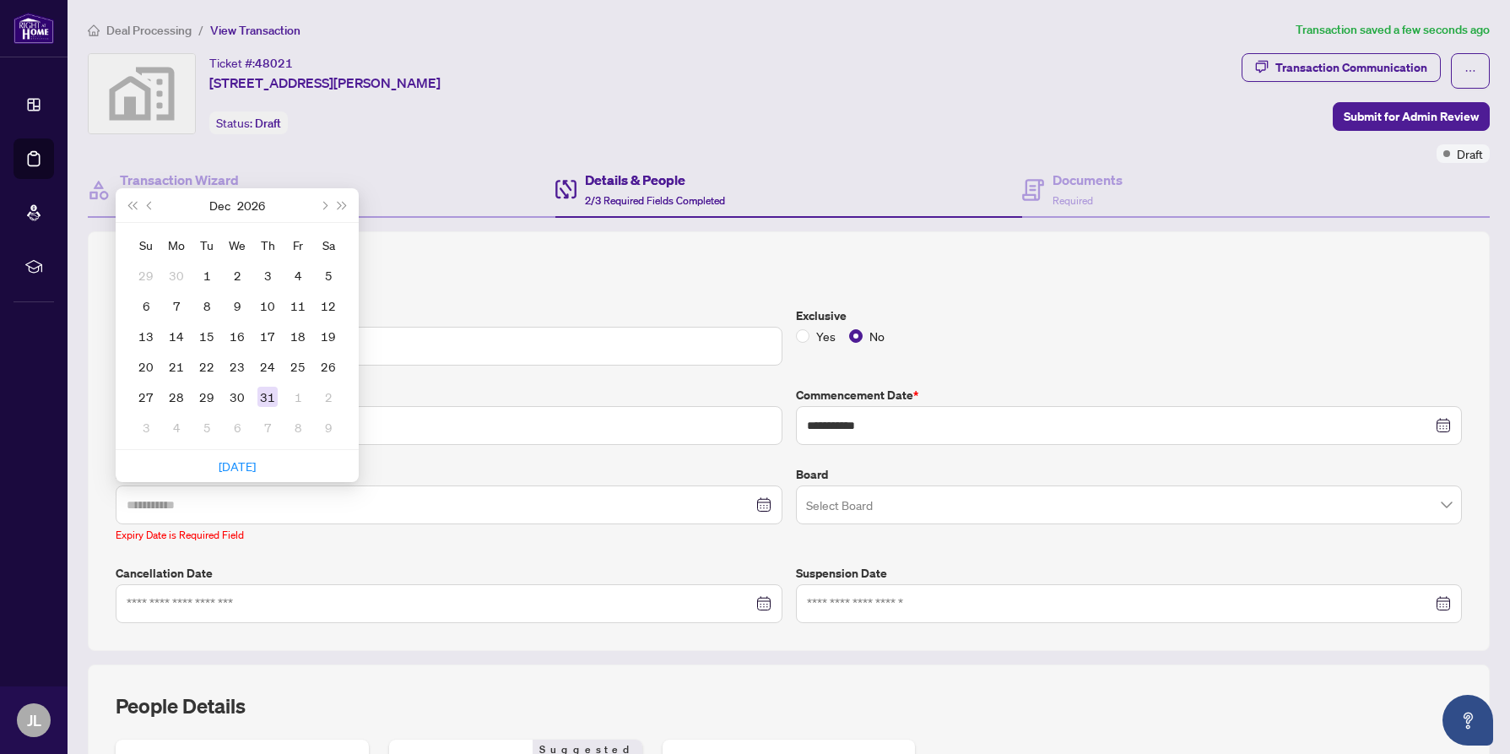
type input "**********"
click at [263, 395] on div "31" at bounding box center [267, 397] width 20 height 20
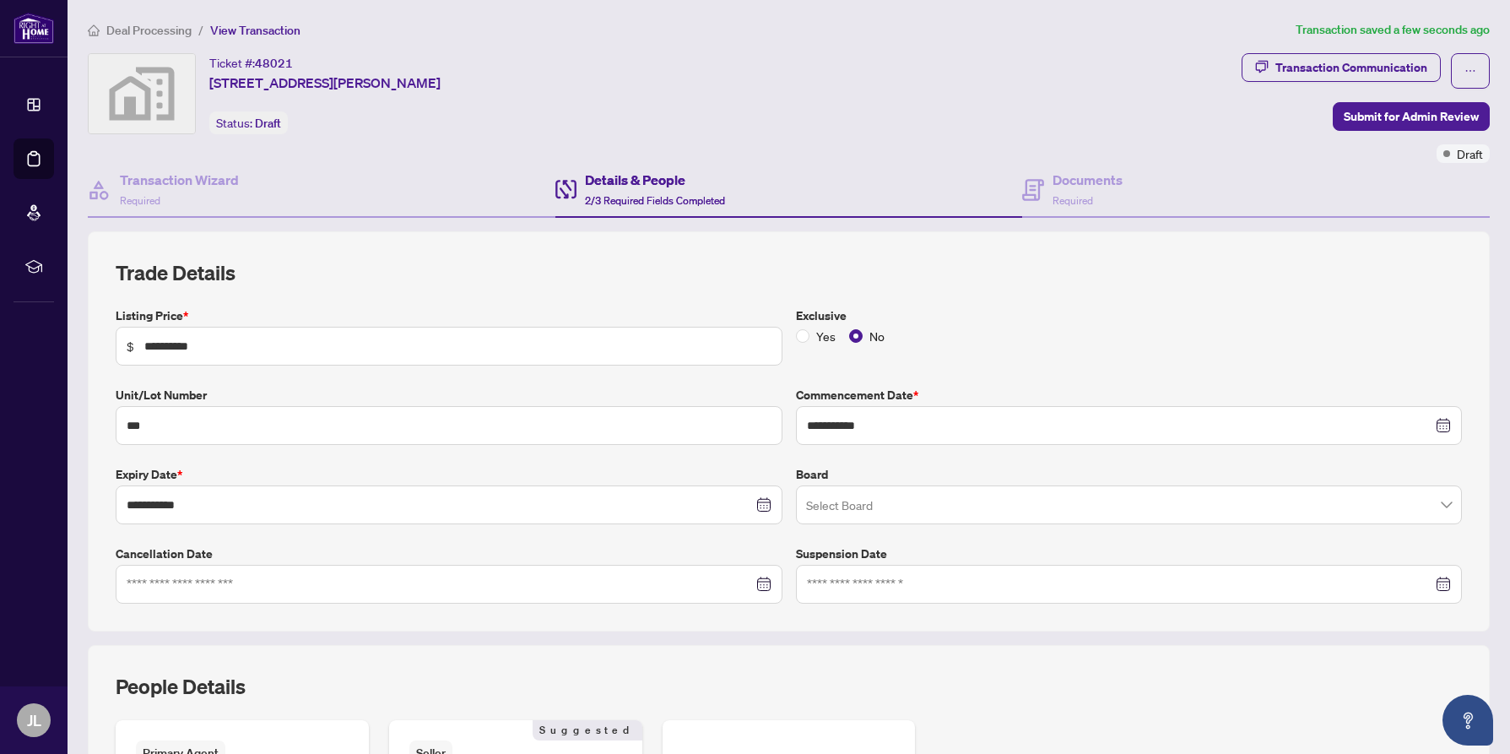
click at [1449, 506] on span at bounding box center [1129, 505] width 647 height 32
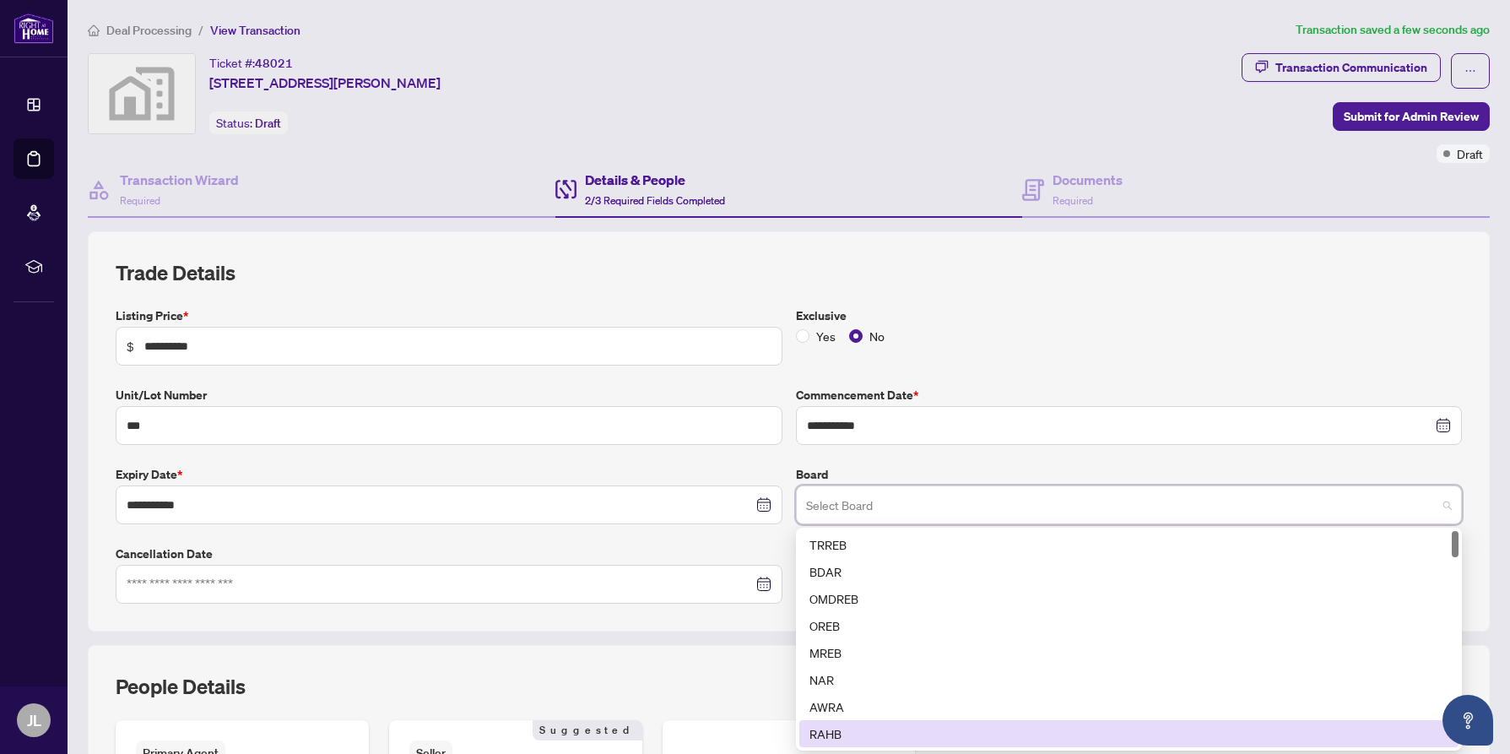
click at [850, 738] on div "RAHB" at bounding box center [1130, 733] width 640 height 19
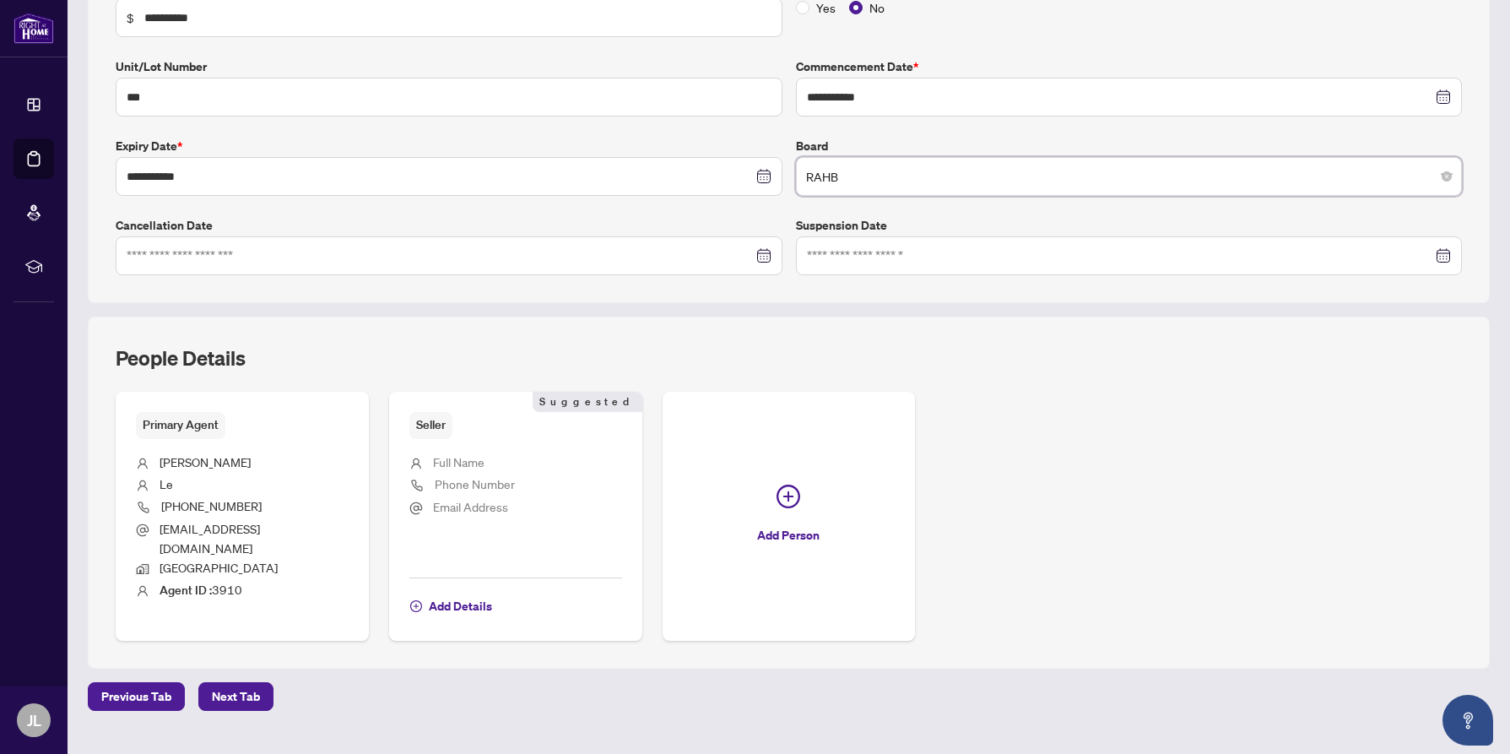
scroll to position [346, 0]
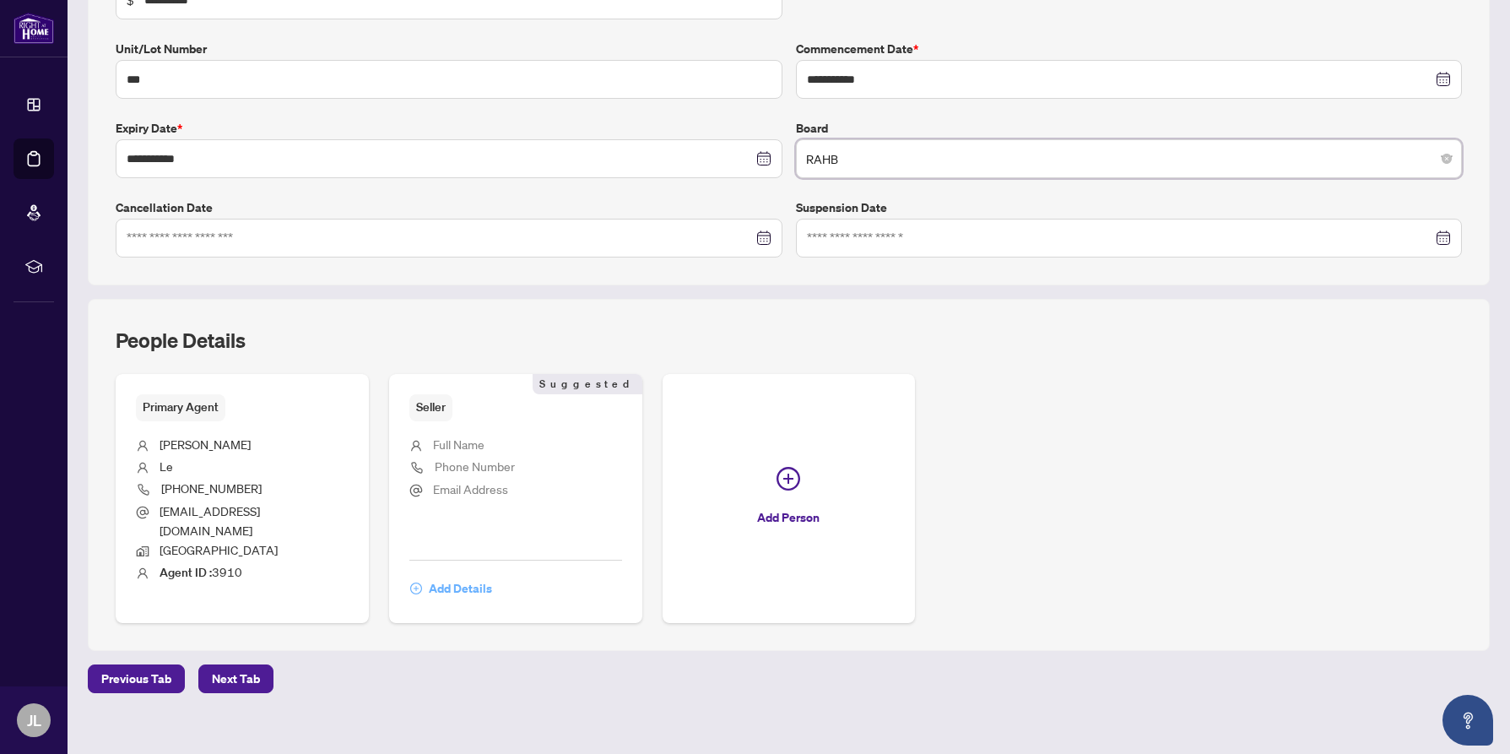
click at [451, 575] on span "Add Details" at bounding box center [460, 588] width 63 height 27
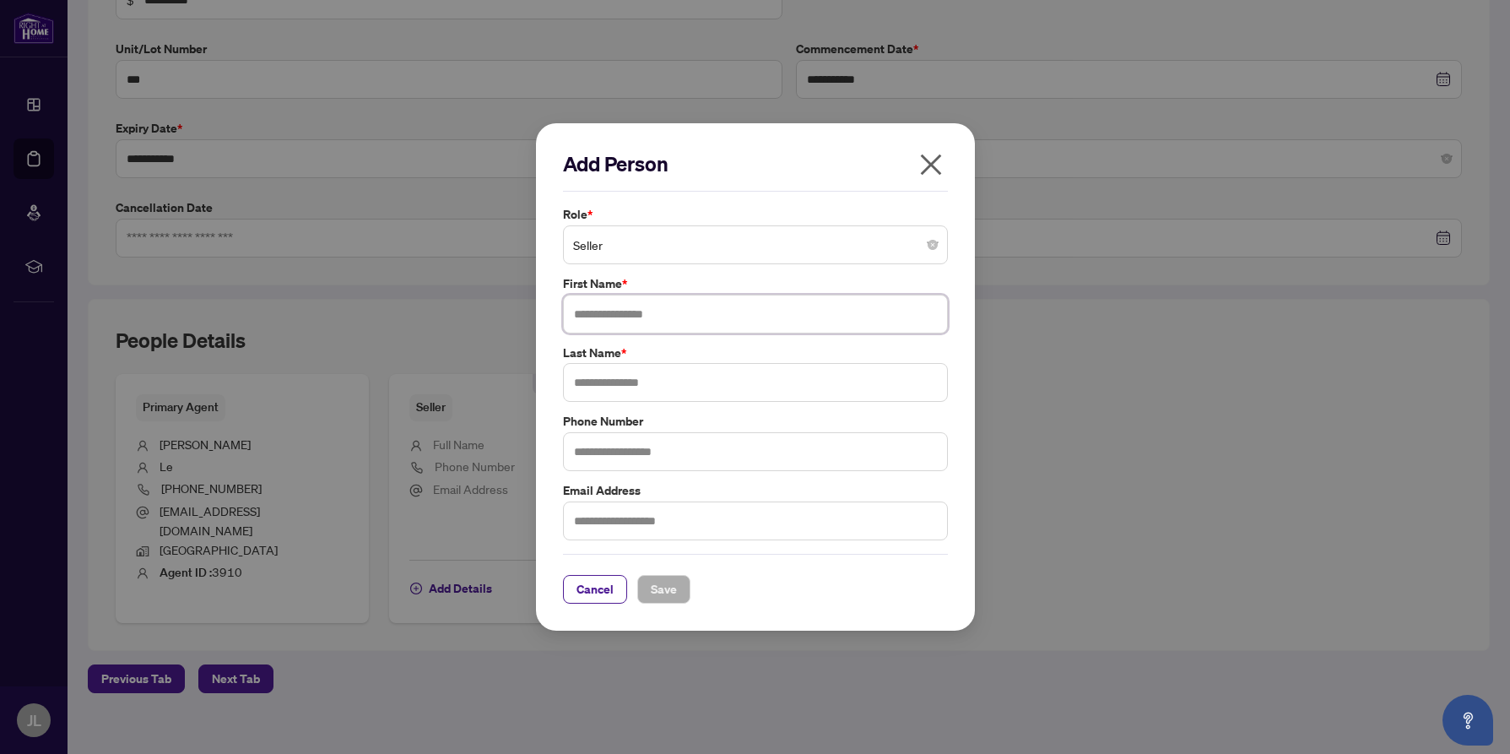
click at [654, 311] on input "text" at bounding box center [755, 314] width 385 height 39
type input "****"
click at [662, 385] on input "text" at bounding box center [755, 382] width 385 height 39
type input "**"
click at [667, 455] on input "text" at bounding box center [755, 451] width 385 height 39
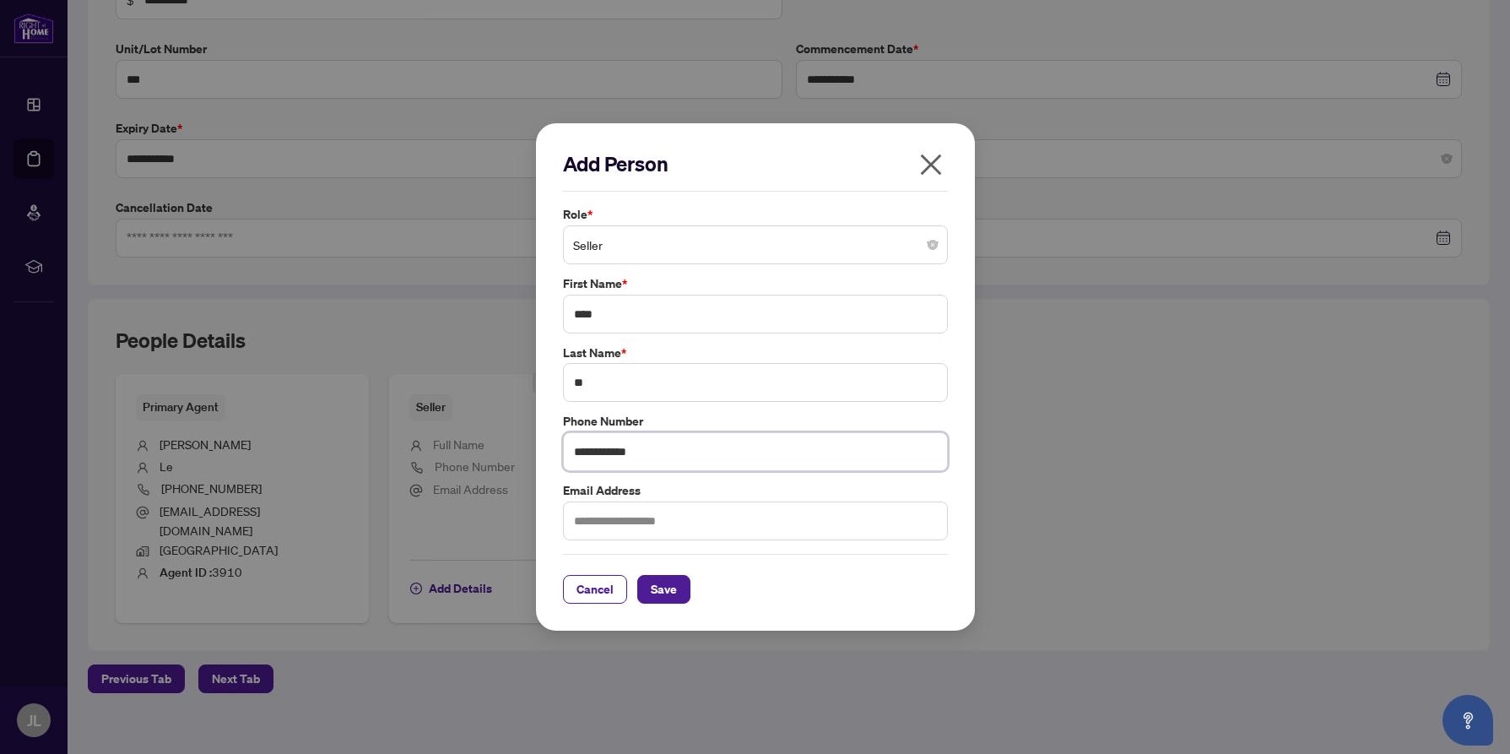
type input "**********"
click at [645, 523] on input "text" at bounding box center [755, 520] width 385 height 39
type input "**********"
click at [660, 589] on span "Save" at bounding box center [664, 589] width 26 height 27
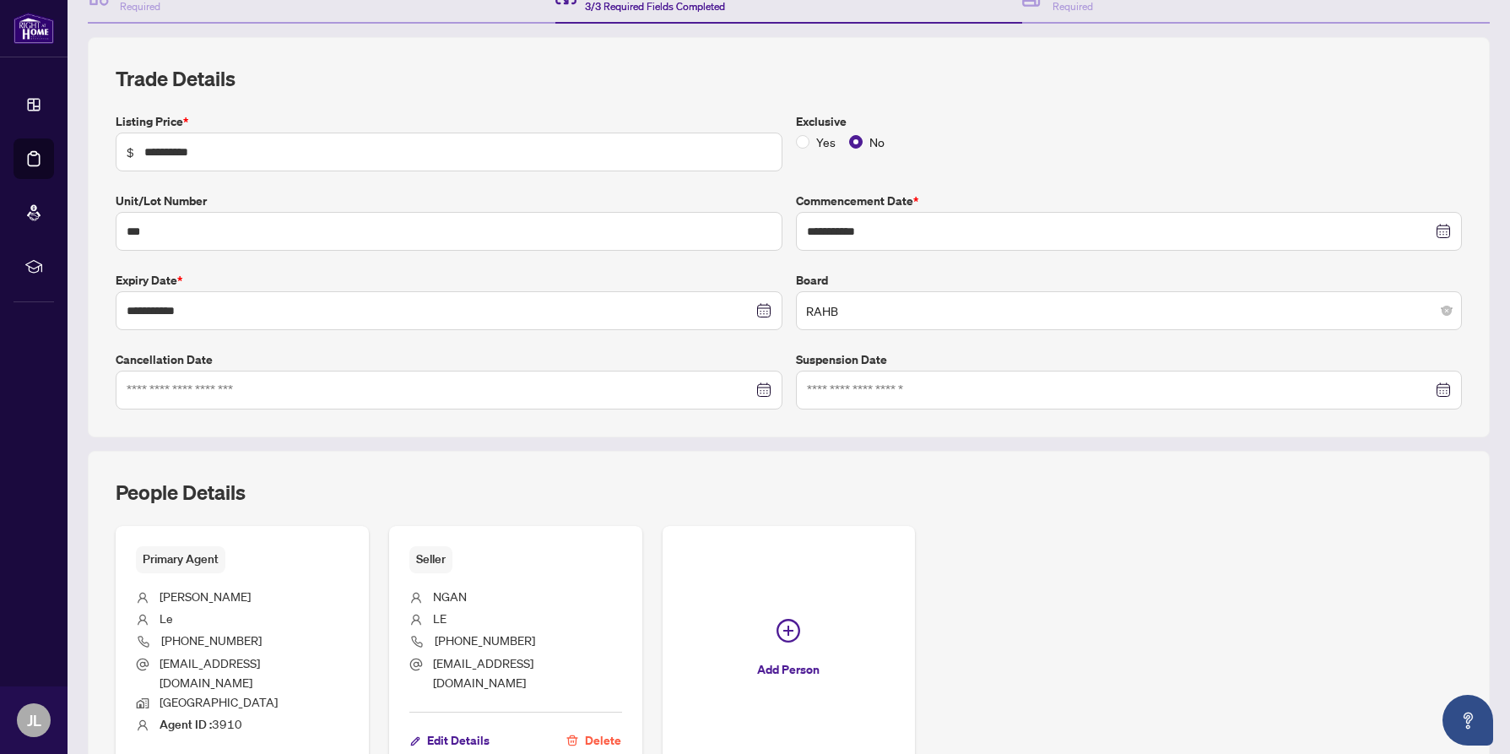
scroll to position [195, 0]
click at [761, 310] on icon "close-circle" at bounding box center [766, 310] width 12 height 12
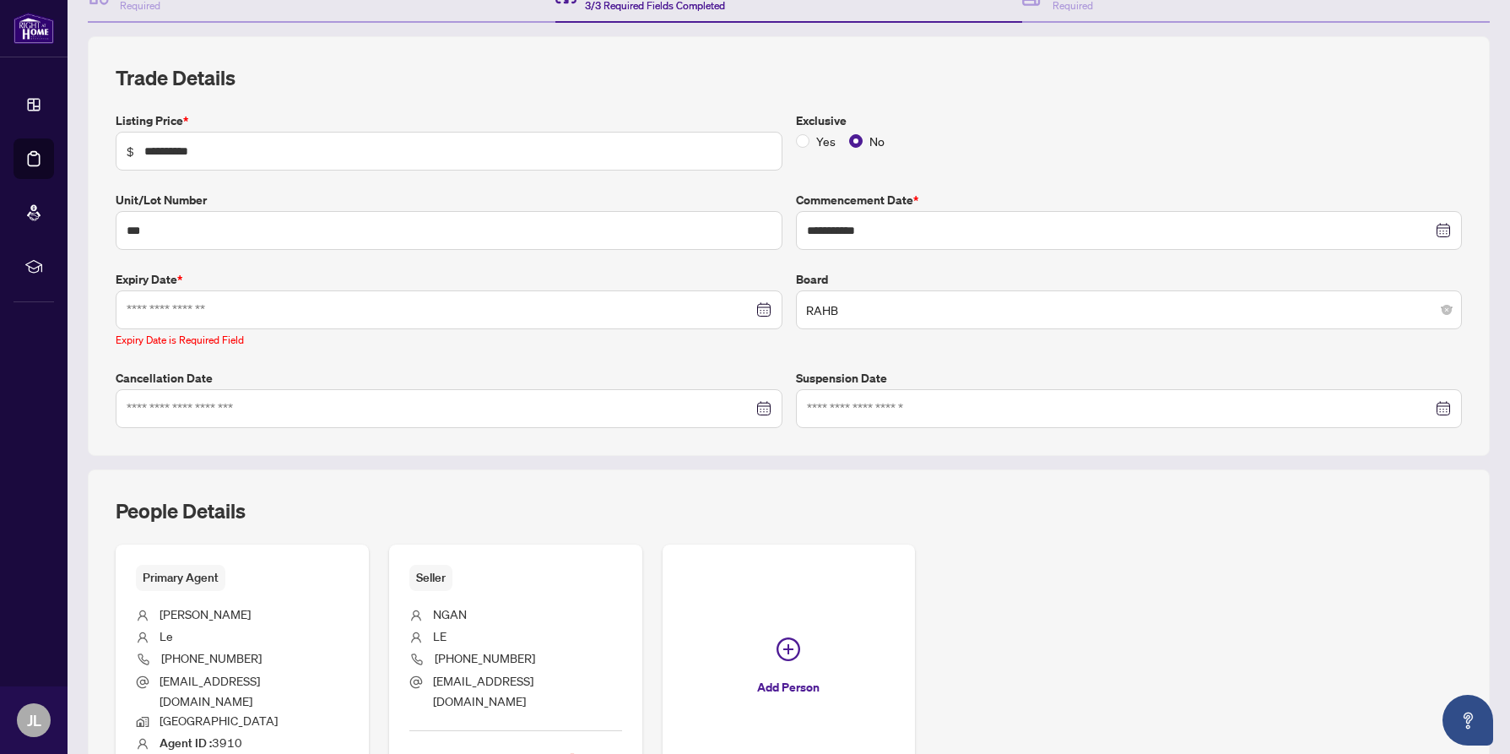
click at [761, 306] on div at bounding box center [449, 310] width 645 height 19
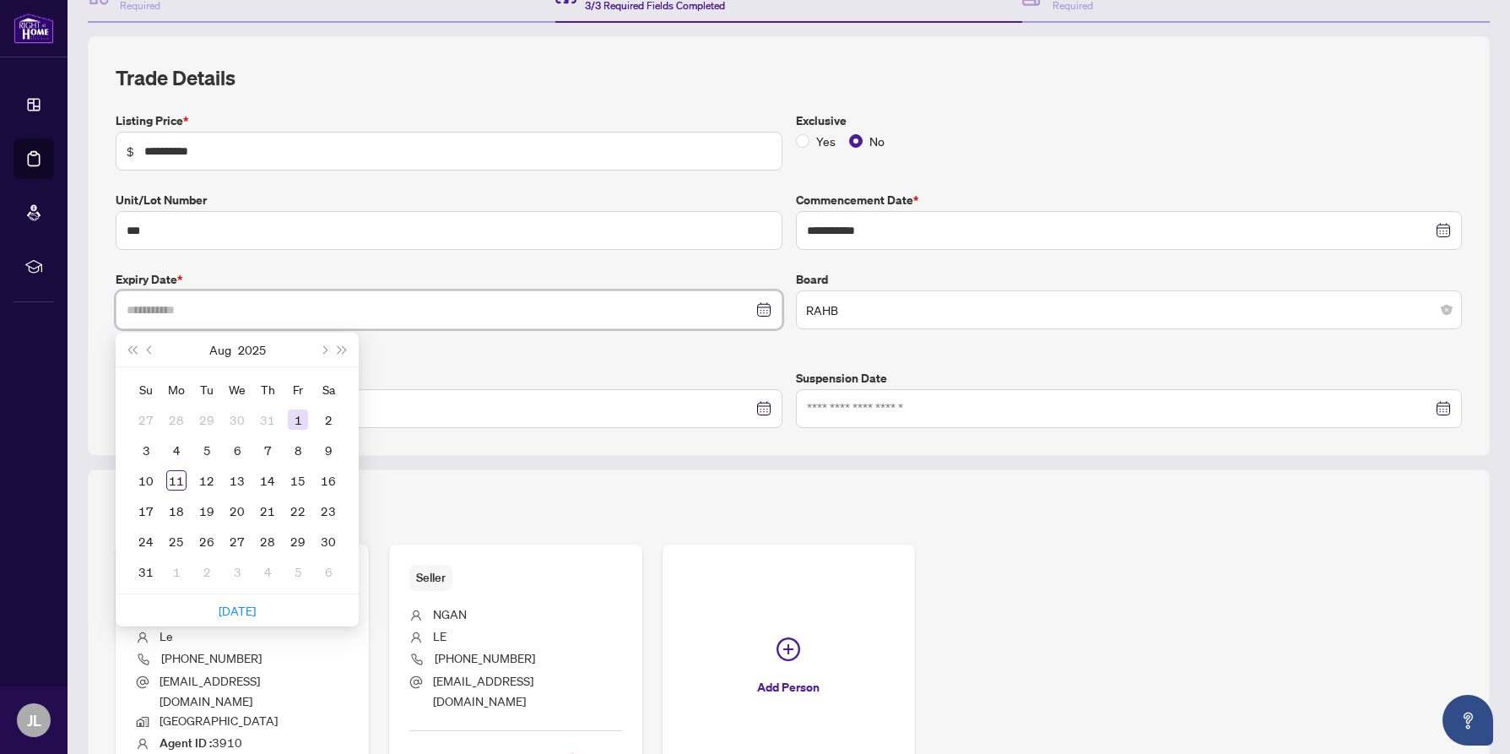
type input "**********"
click at [324, 345] on span "Next month (PageDown)" at bounding box center [323, 349] width 8 height 8
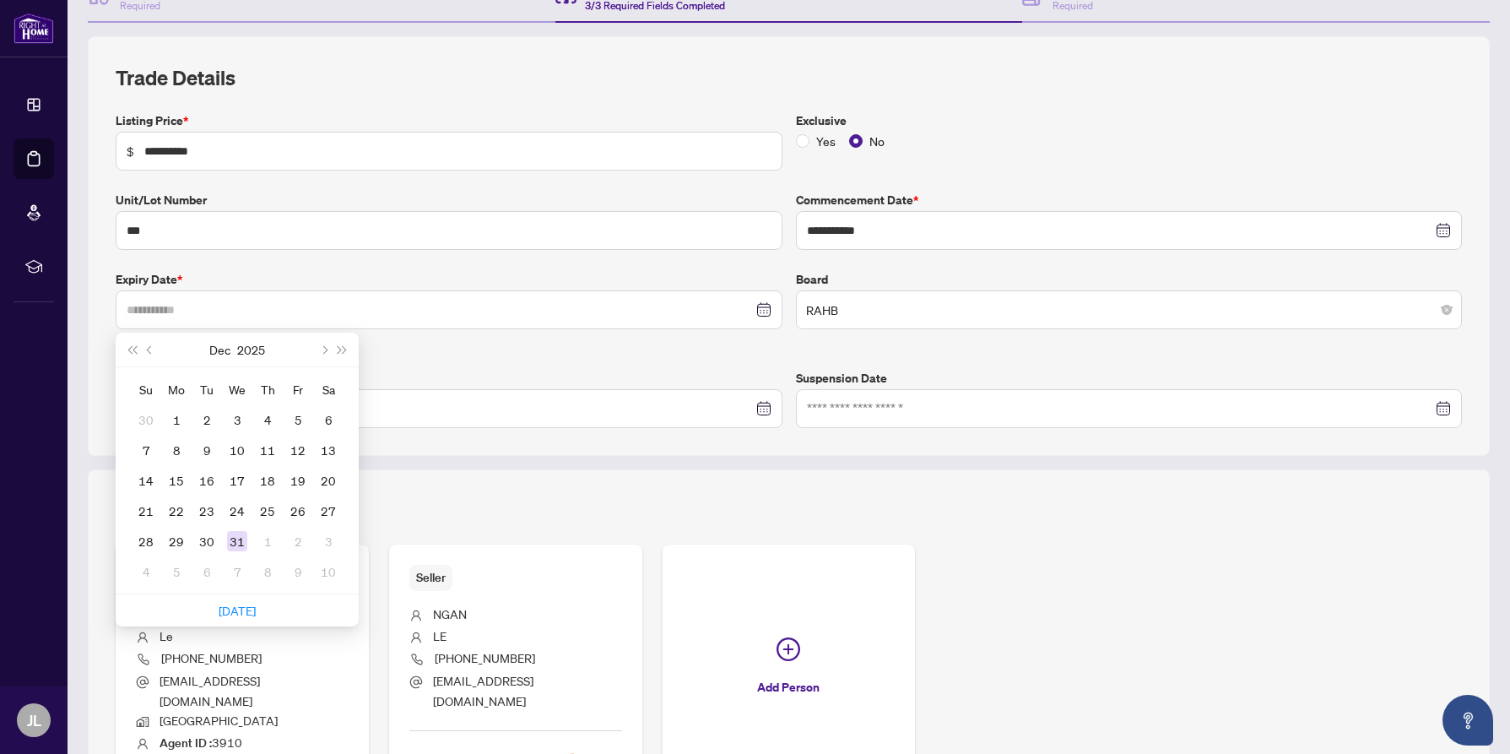
type input "**********"
click at [234, 537] on div "31" at bounding box center [237, 541] width 20 height 20
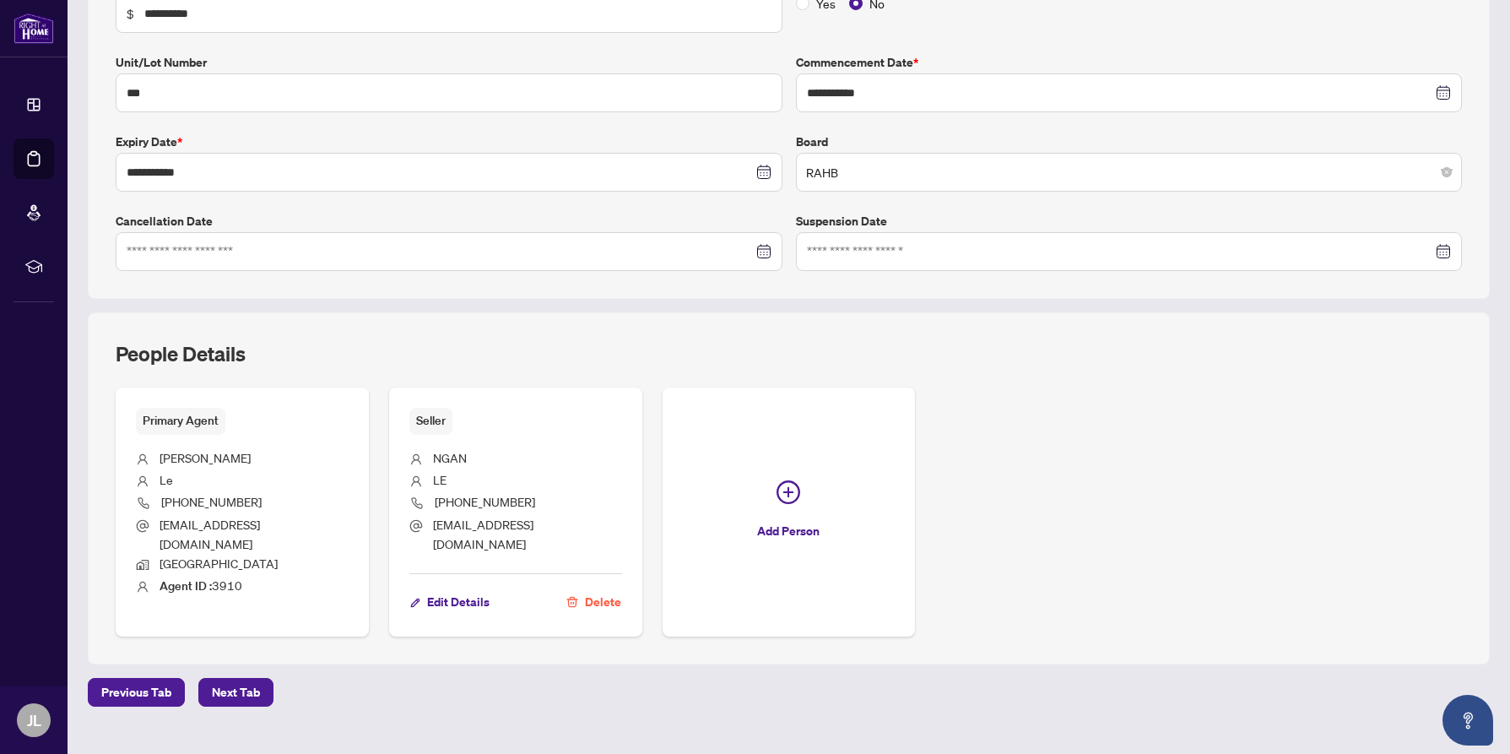
scroll to position [346, 0]
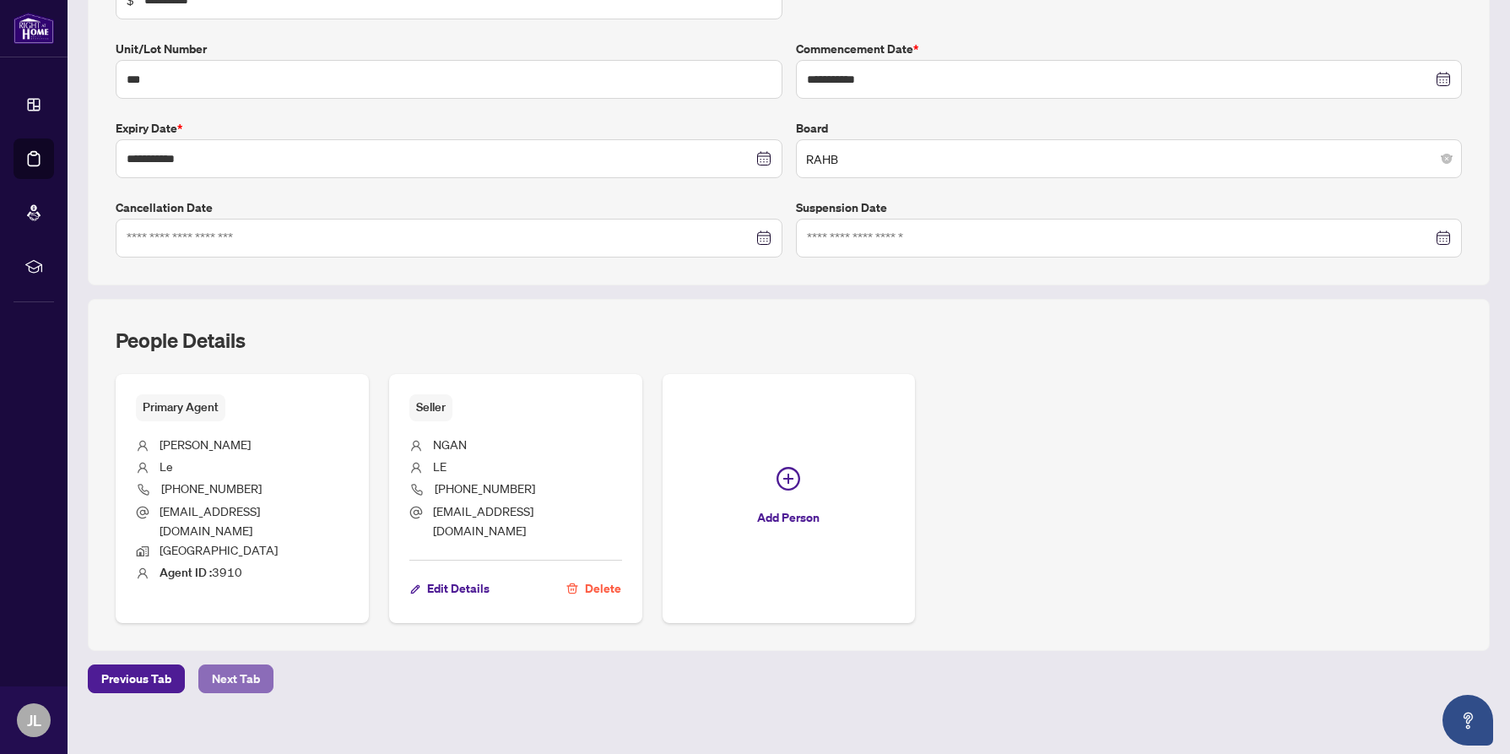
click at [219, 665] on span "Next Tab" at bounding box center [236, 678] width 48 height 27
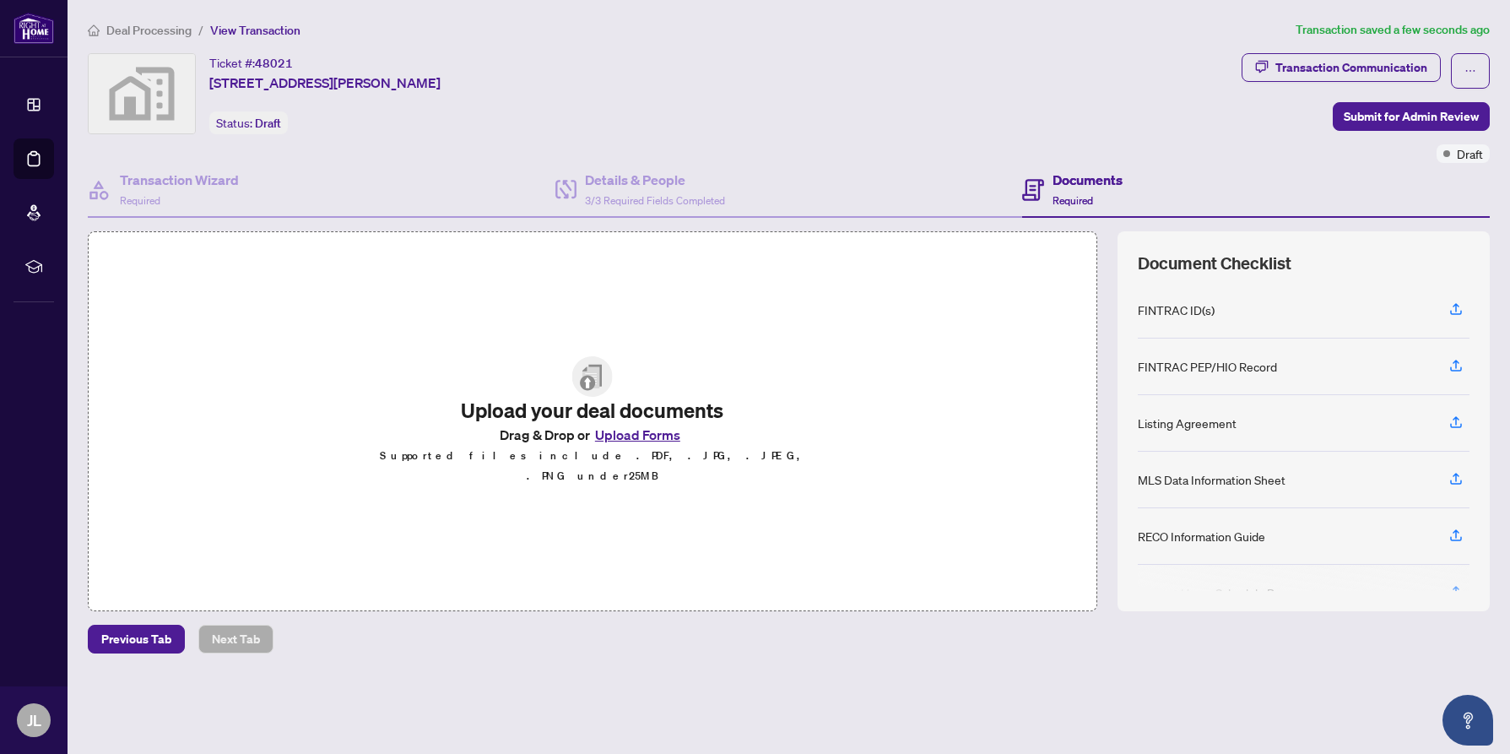
click at [631, 443] on button "Upload Forms" at bounding box center [637, 435] width 95 height 22
click at [631, 445] on button "Upload Forms" at bounding box center [637, 435] width 95 height 22
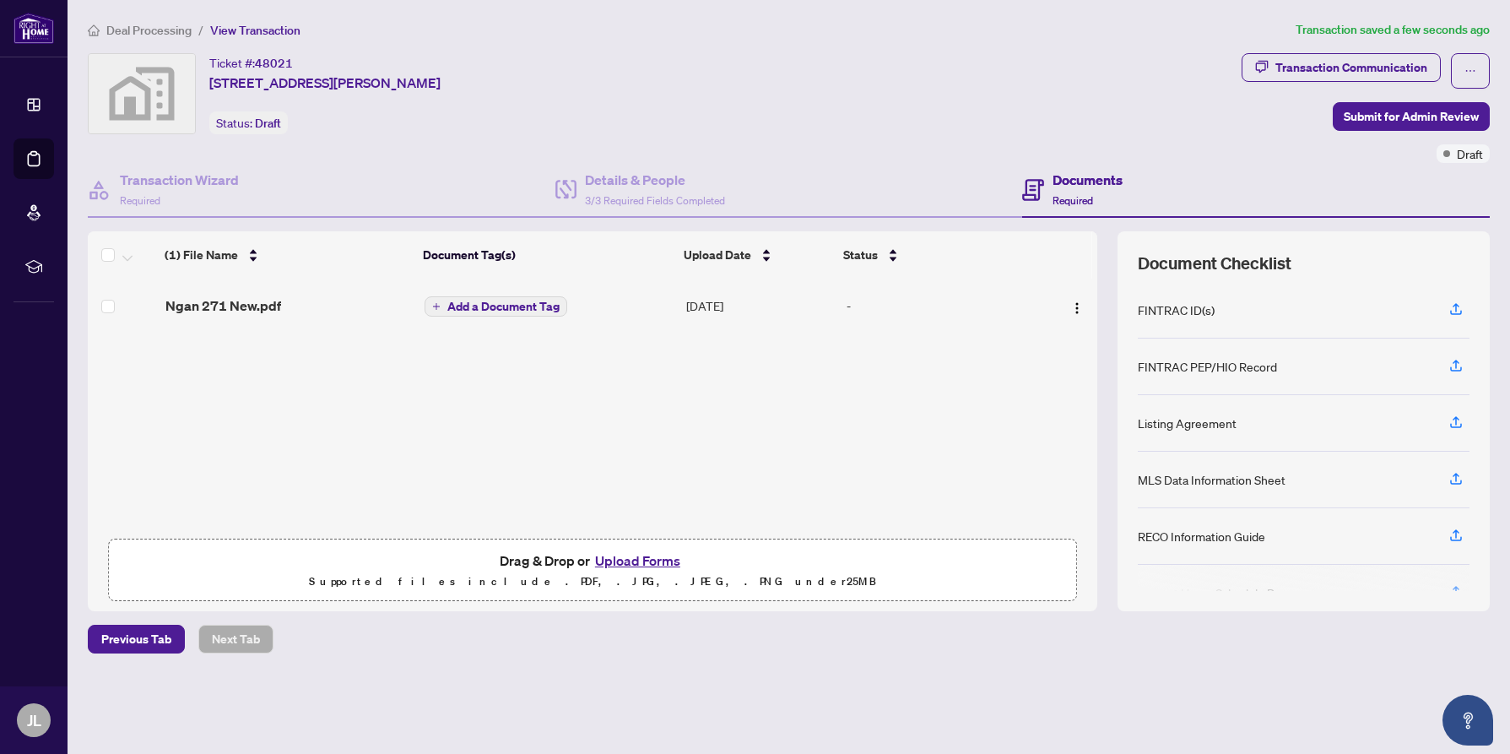
click at [635, 560] on button "Upload Forms" at bounding box center [637, 561] width 95 height 22
click at [632, 559] on button "Upload Forms" at bounding box center [637, 561] width 95 height 22
click at [634, 560] on button "Upload Forms" at bounding box center [637, 561] width 95 height 22
click at [632, 559] on button "Upload Forms" at bounding box center [637, 561] width 95 height 22
click at [649, 561] on button "Upload Forms" at bounding box center [637, 561] width 95 height 22
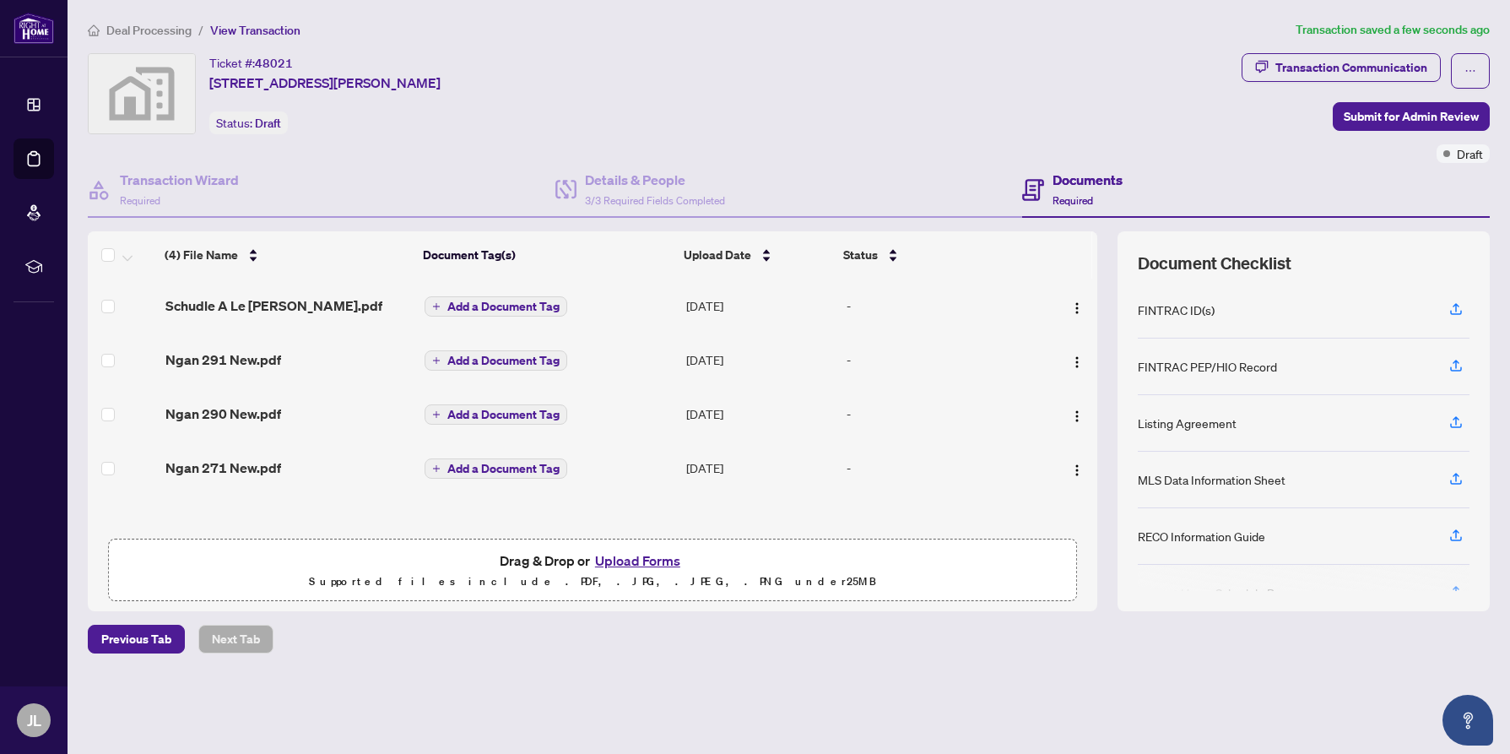
click at [641, 559] on button "Upload Forms" at bounding box center [637, 561] width 95 height 22
click at [626, 560] on button "Upload Forms" at bounding box center [637, 561] width 95 height 22
click at [640, 557] on button "Upload Forms" at bounding box center [637, 561] width 95 height 22
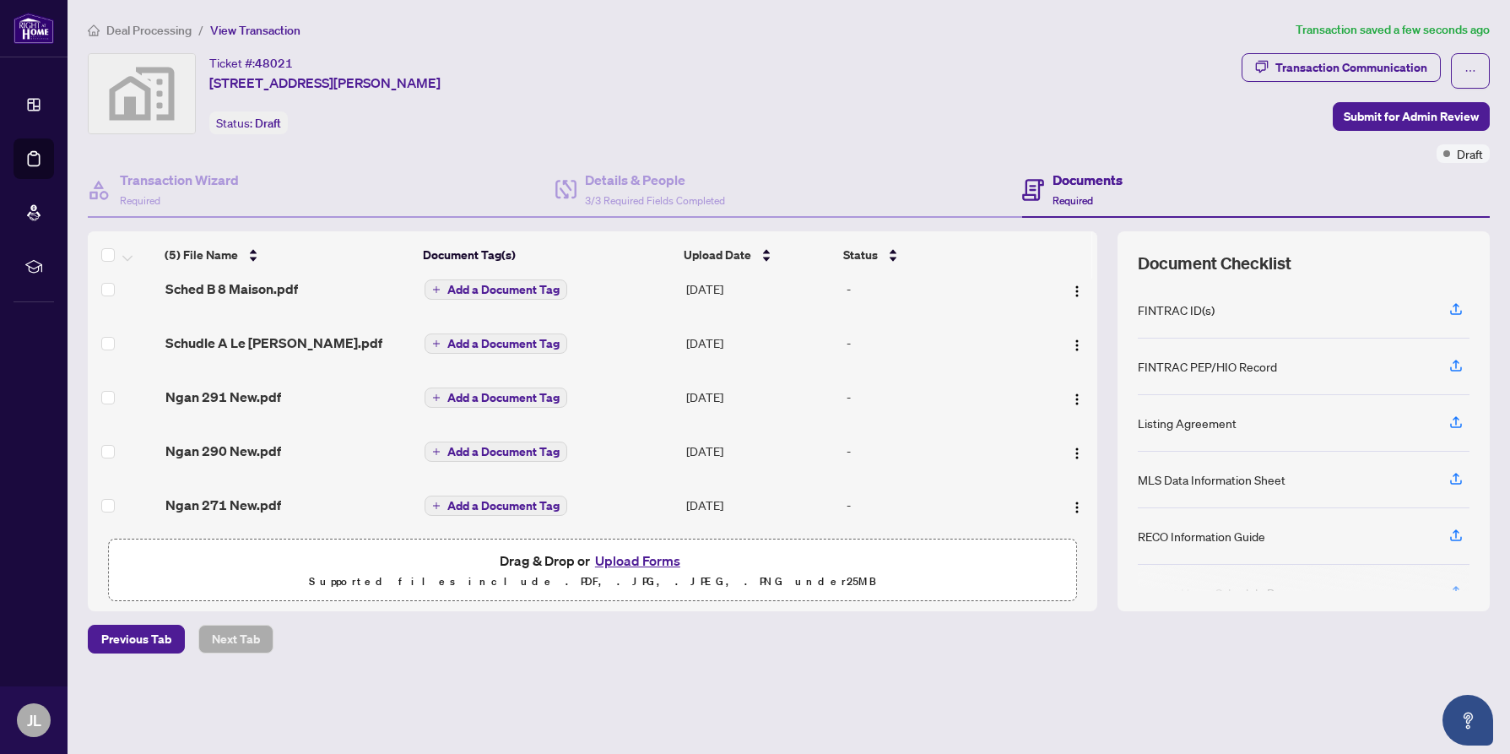
scroll to position [24, 0]
click at [1413, 114] on span "Submit for Admin Review" at bounding box center [1411, 116] width 135 height 27
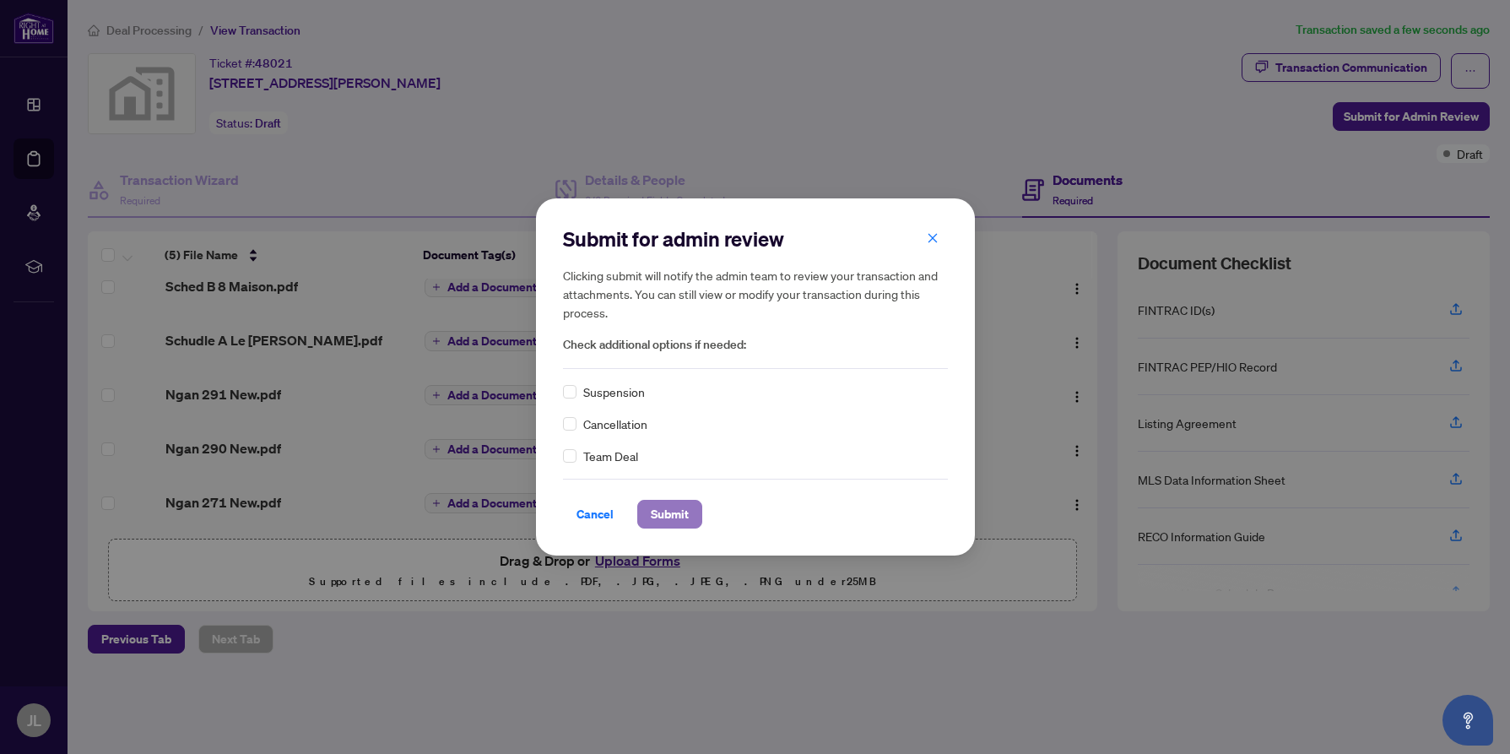
click at [657, 508] on span "Submit" at bounding box center [670, 514] width 38 height 27
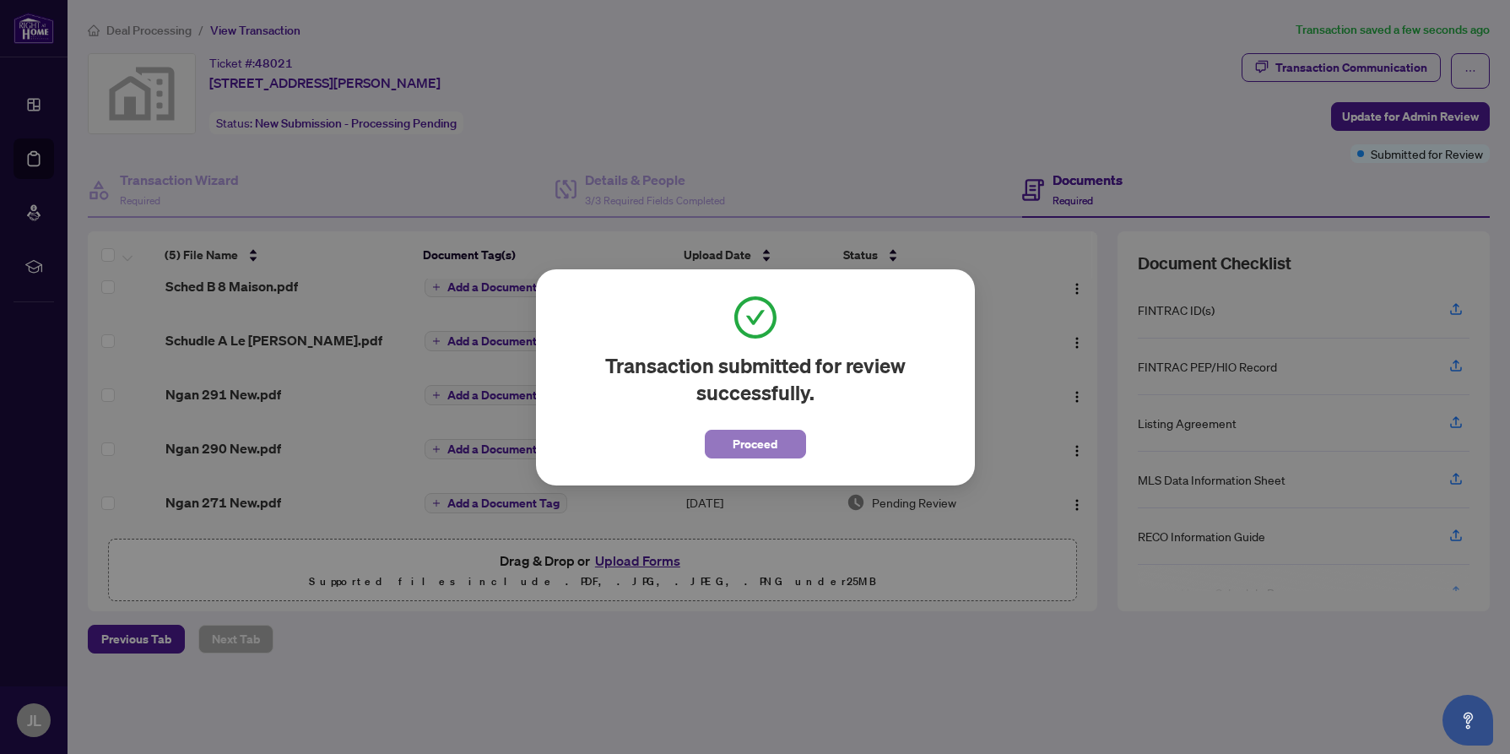
click at [761, 438] on span "Proceed" at bounding box center [755, 444] width 45 height 27
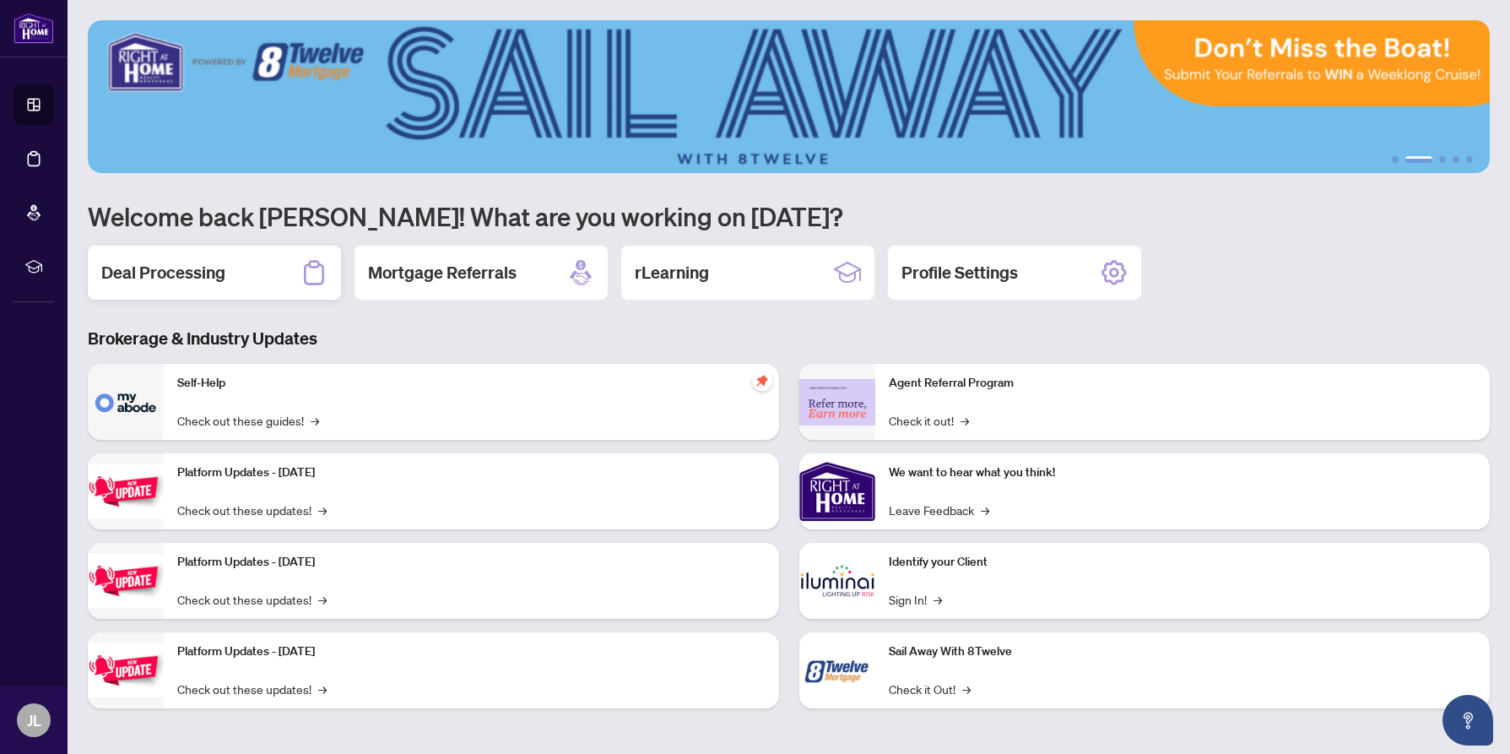
click at [174, 273] on h2 "Deal Processing" at bounding box center [163, 273] width 124 height 24
